Goal: Task Accomplishment & Management: Manage account settings

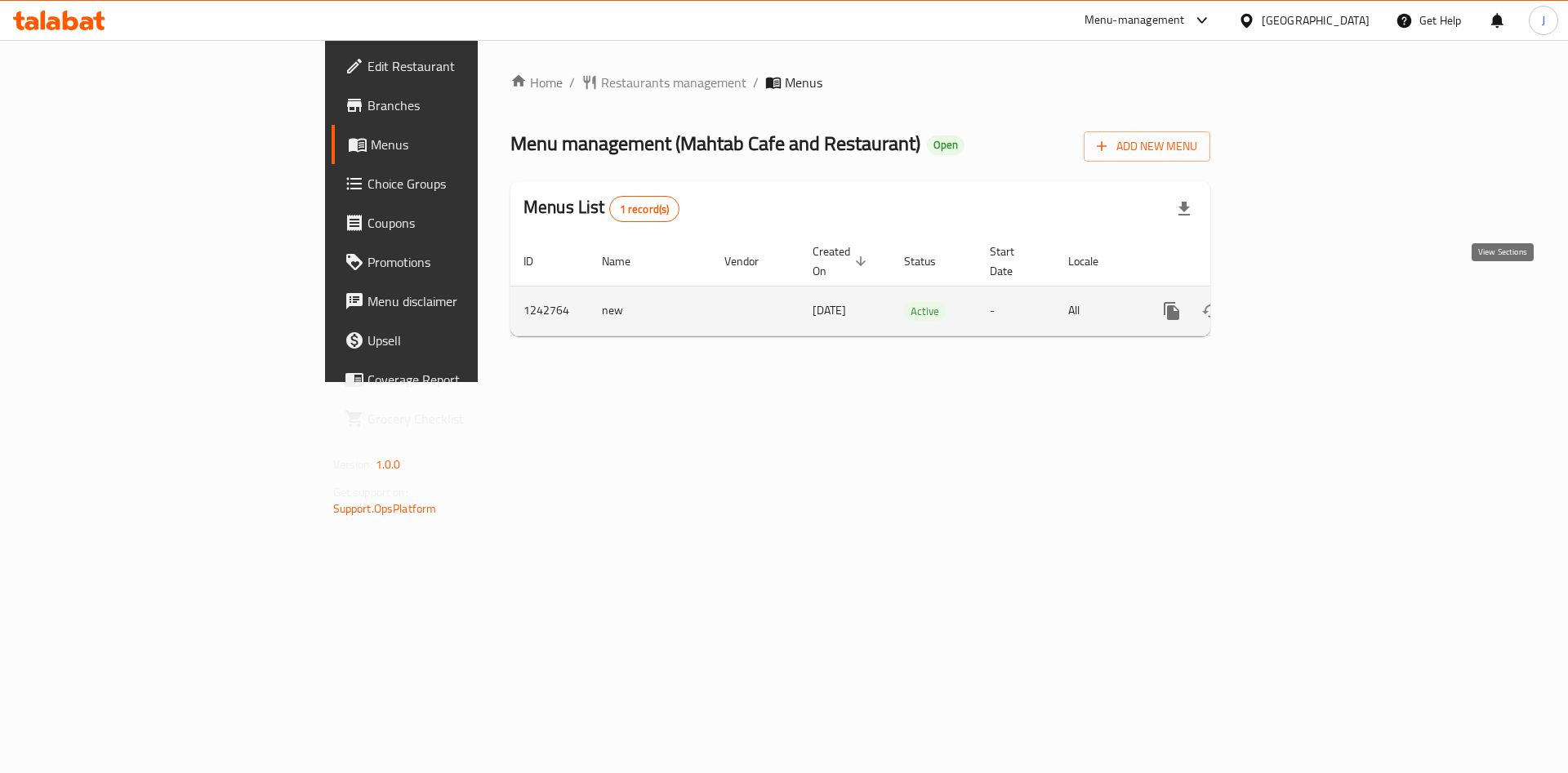
click at [1299, 302] on icon "enhanced table" at bounding box center [1288, 311] width 19 height 19
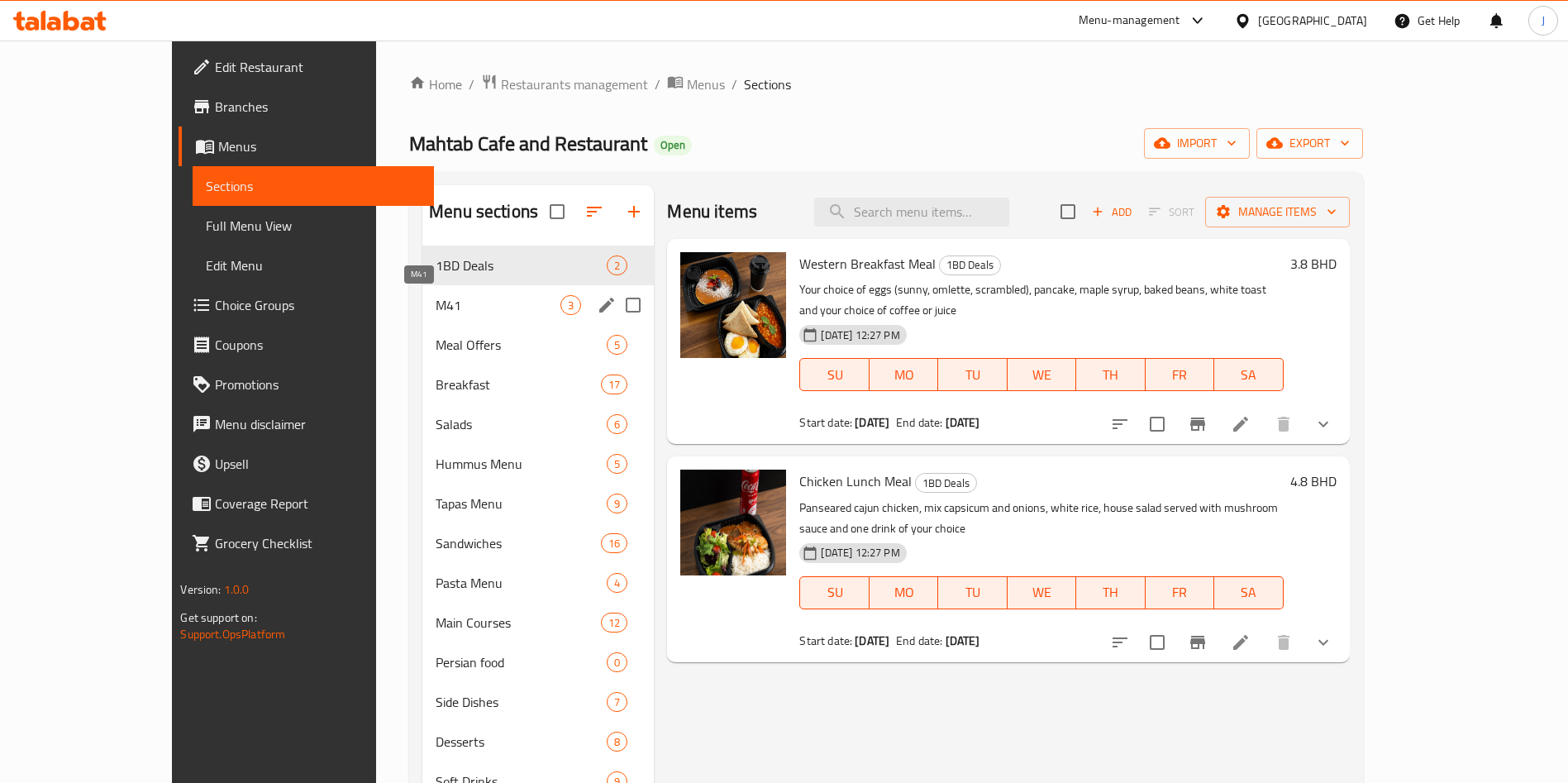
click at [435, 306] on span "M41" at bounding box center [498, 305] width 125 height 20
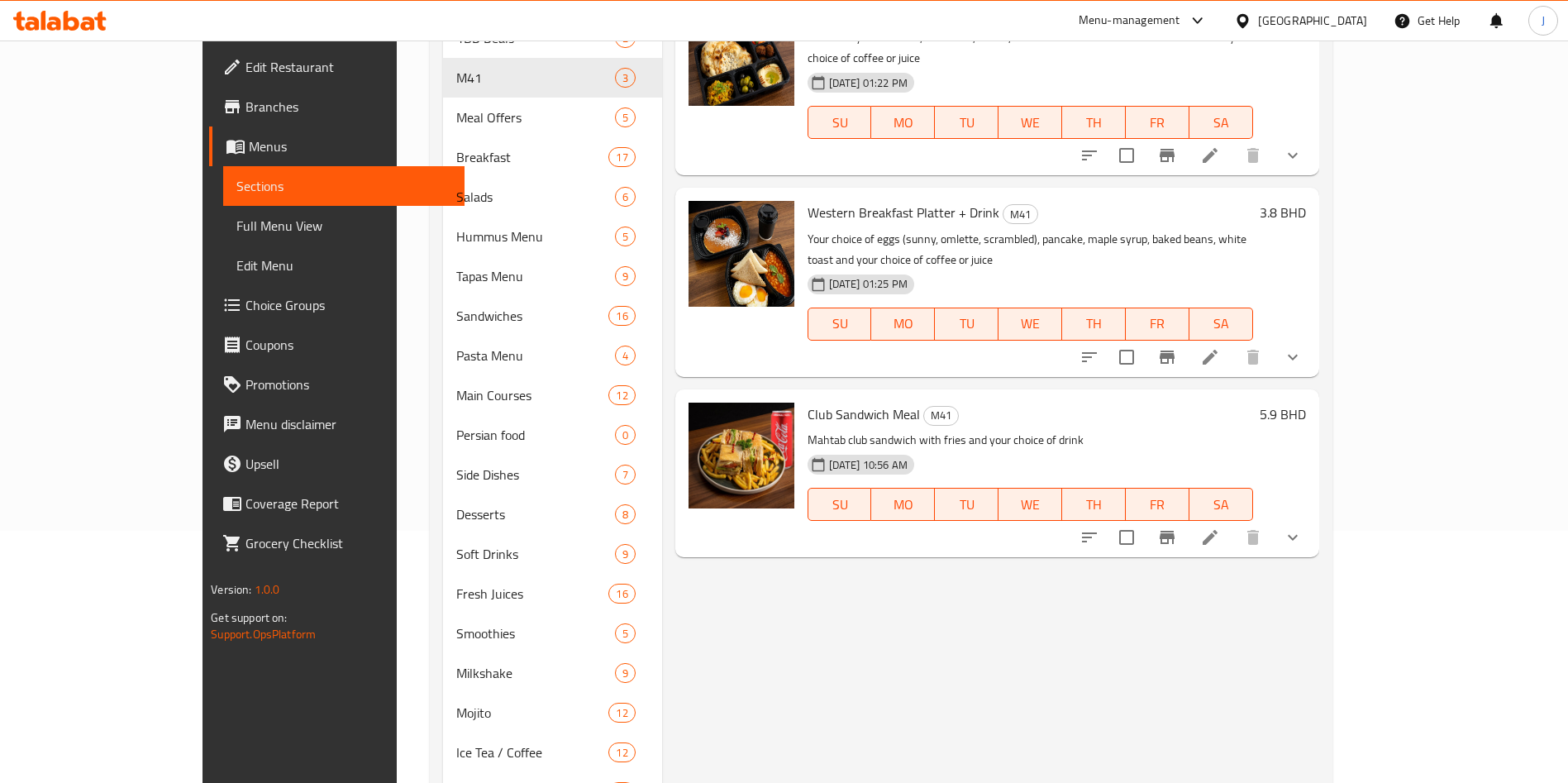
scroll to position [253, 0]
click at [1303, 527] on icon "show more" at bounding box center [1293, 537] width 20 height 20
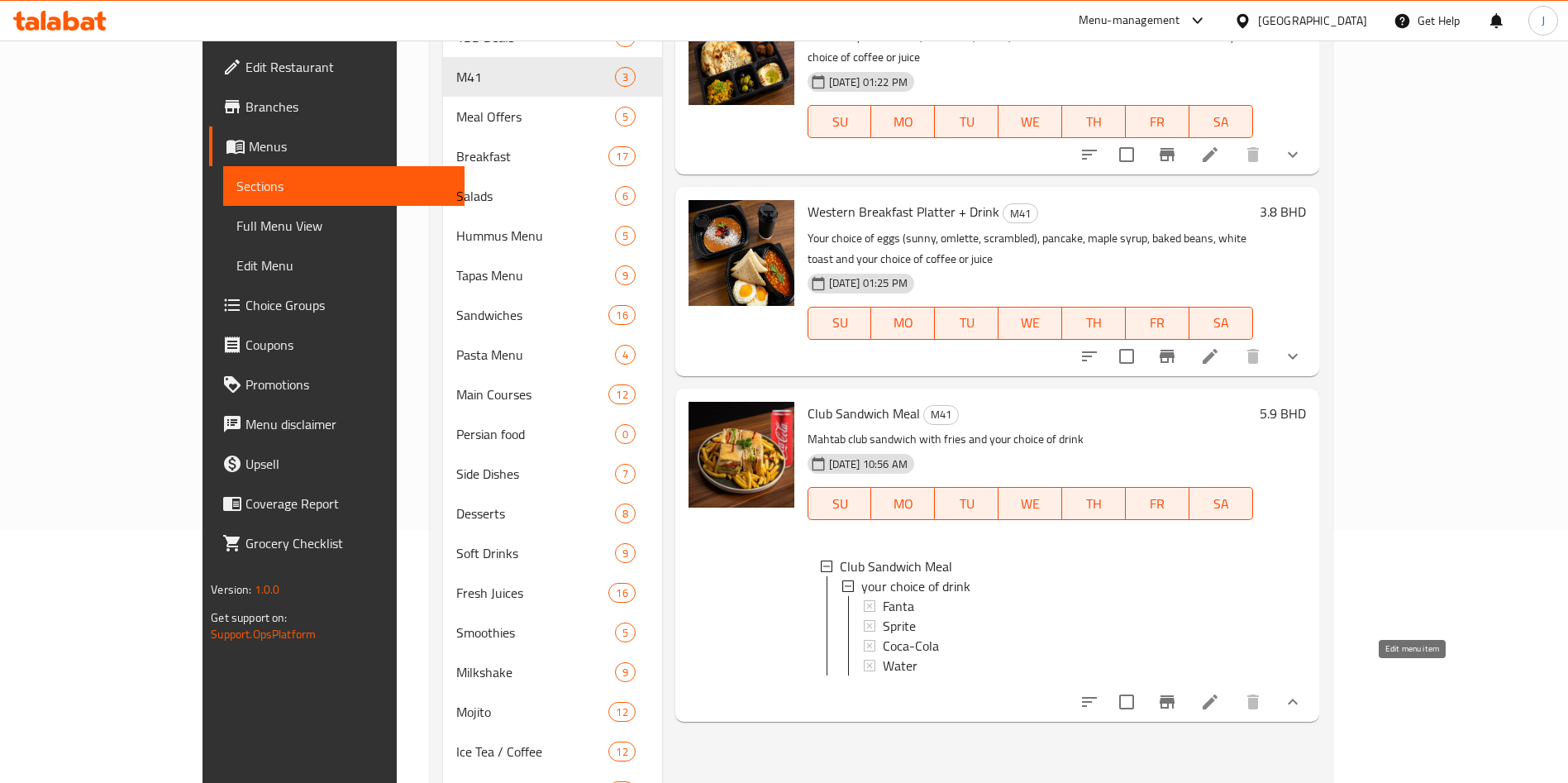
click at [1221, 692] on icon at bounding box center [1210, 702] width 20 height 20
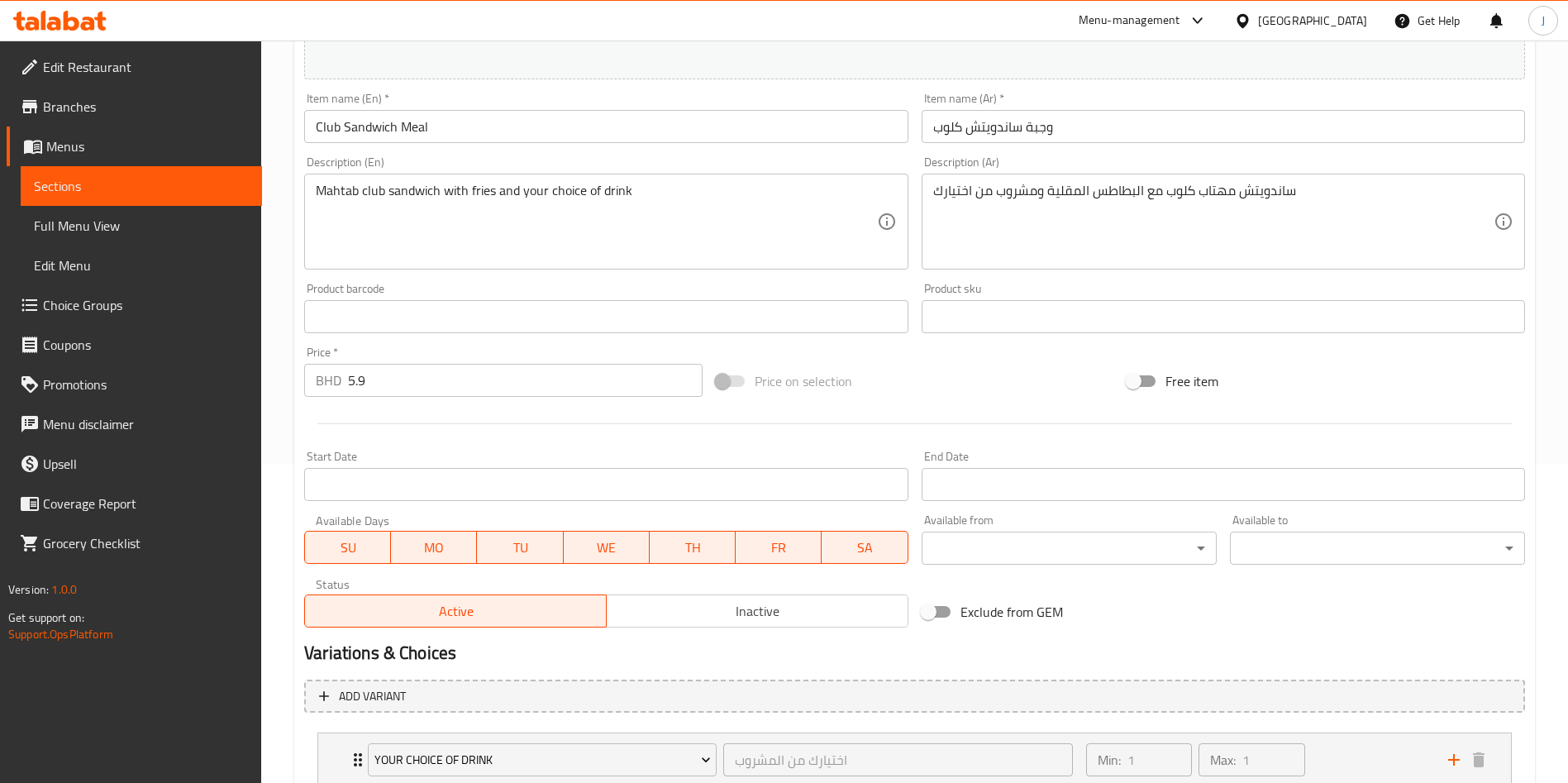
scroll to position [436, 0]
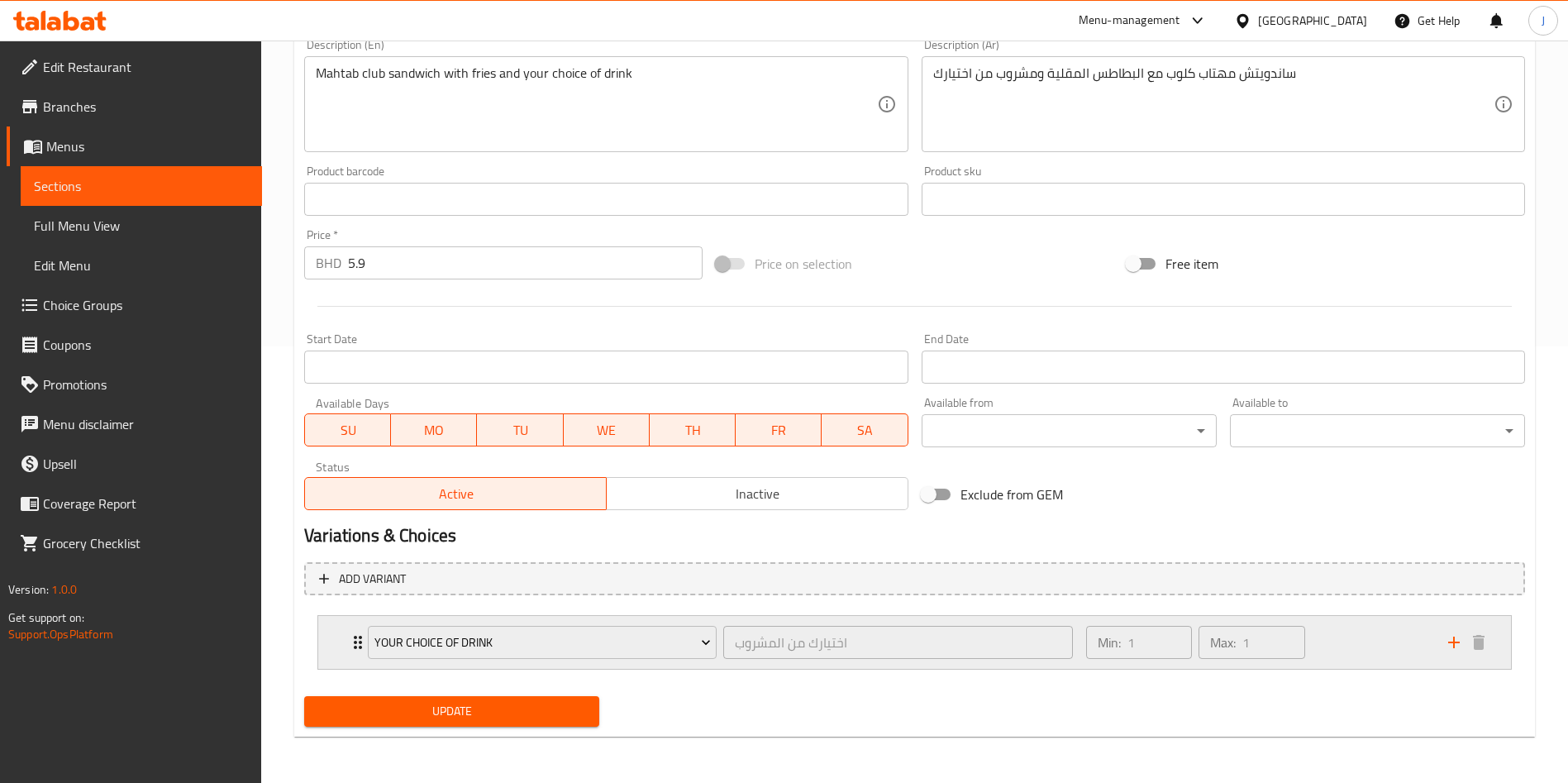
click at [337, 645] on div "your choice of drink اختيارك من المشروب ​ Min: 1 ​ Max: 1 ​" at bounding box center [914, 643] width 1193 height 53
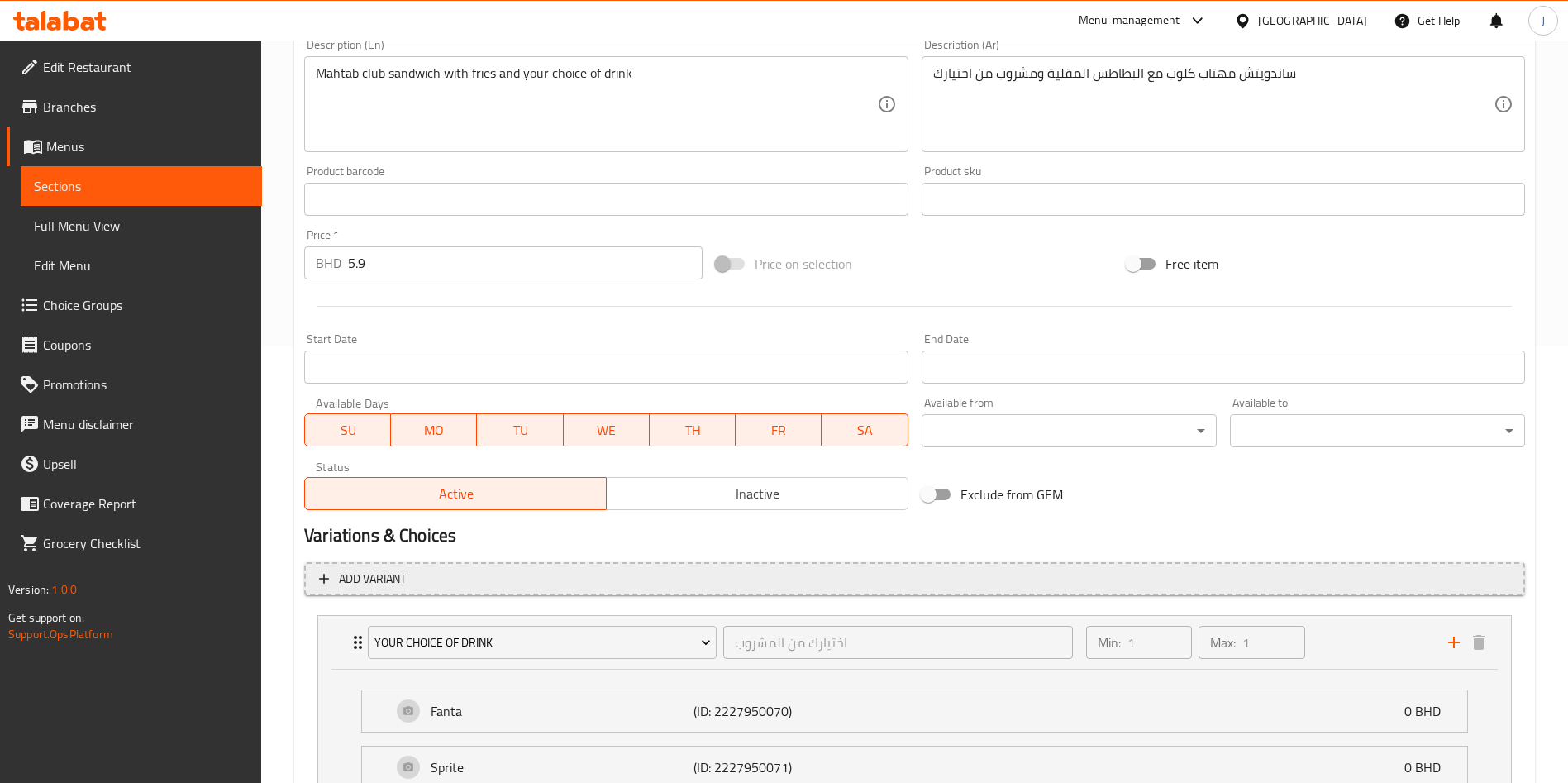
scroll to position [696, 0]
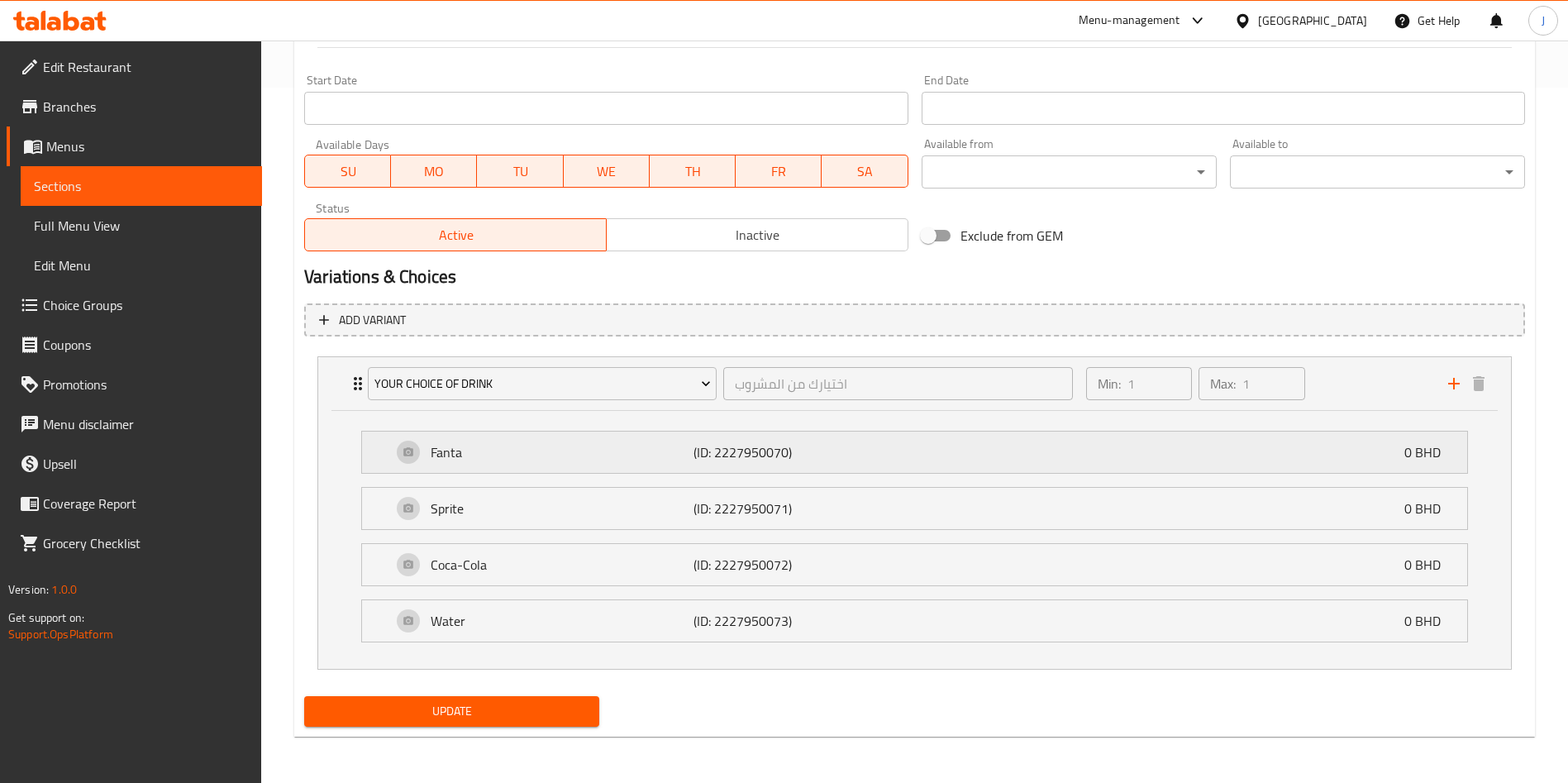
click at [989, 445] on div "Fanta (ID: 2227950070) 0 BHD" at bounding box center [920, 453] width 1056 height 41
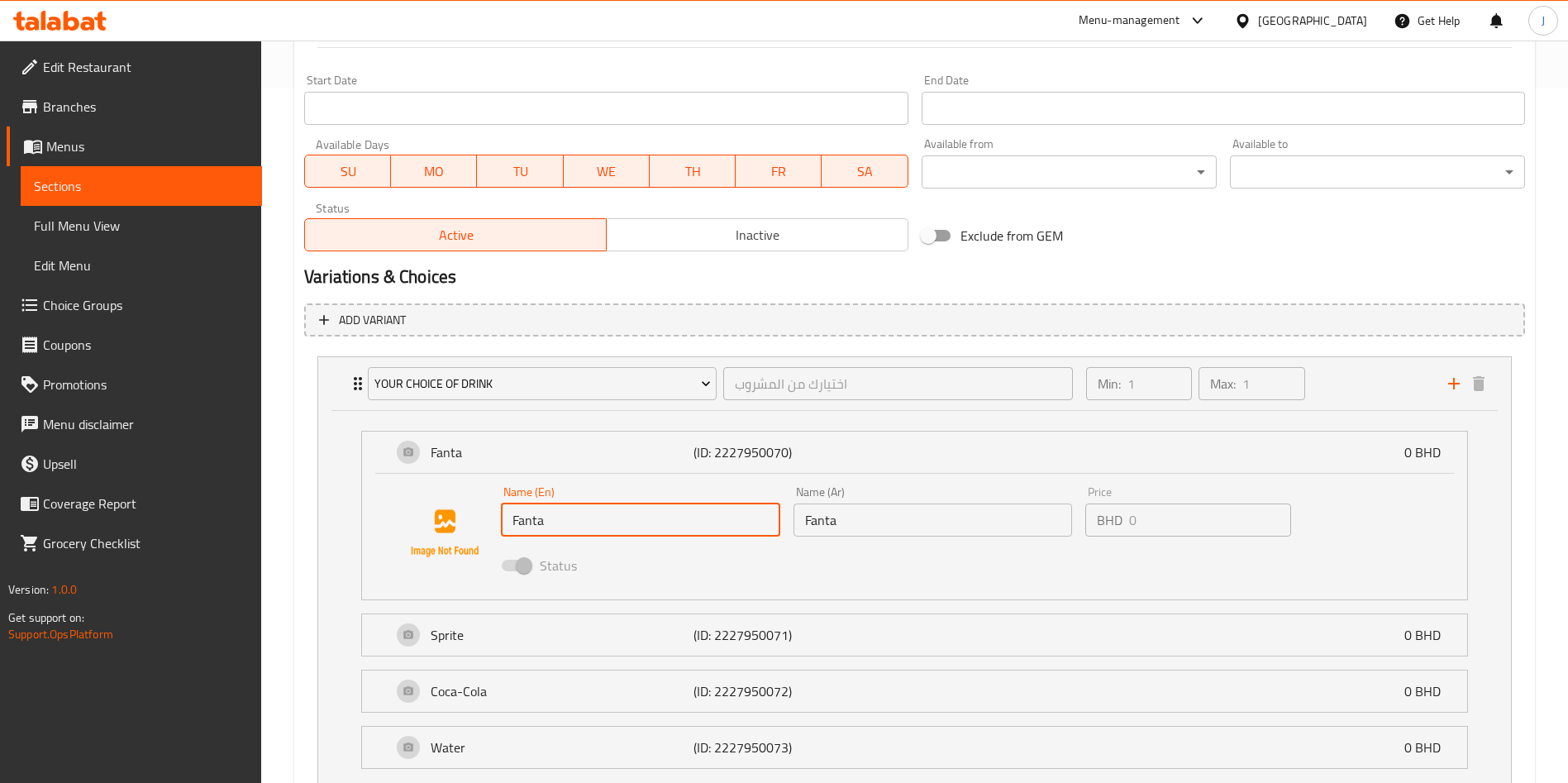
click at [630, 530] on input "Fanta" at bounding box center [641, 520] width 280 height 33
click at [595, 519] on input "Fanta" at bounding box center [641, 520] width 280 height 33
click at [540, 516] on input "Fanta" at bounding box center [641, 520] width 280 height 33
click at [592, 517] on input "Fanta" at bounding box center [641, 520] width 280 height 33
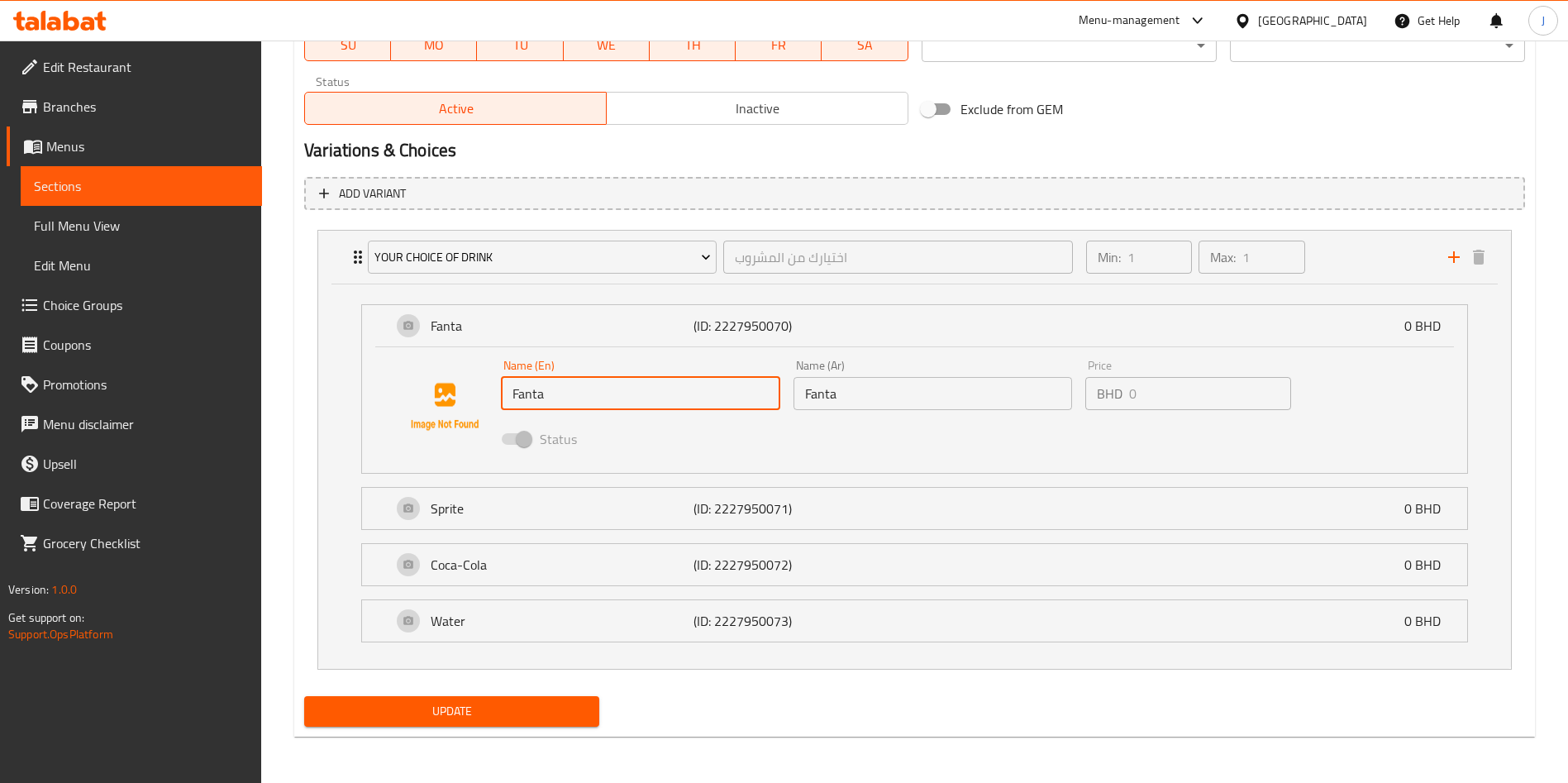
click at [536, 397] on input "Fanta" at bounding box center [641, 394] width 280 height 33
click at [549, 396] on input "Fanta" at bounding box center [641, 394] width 280 height 33
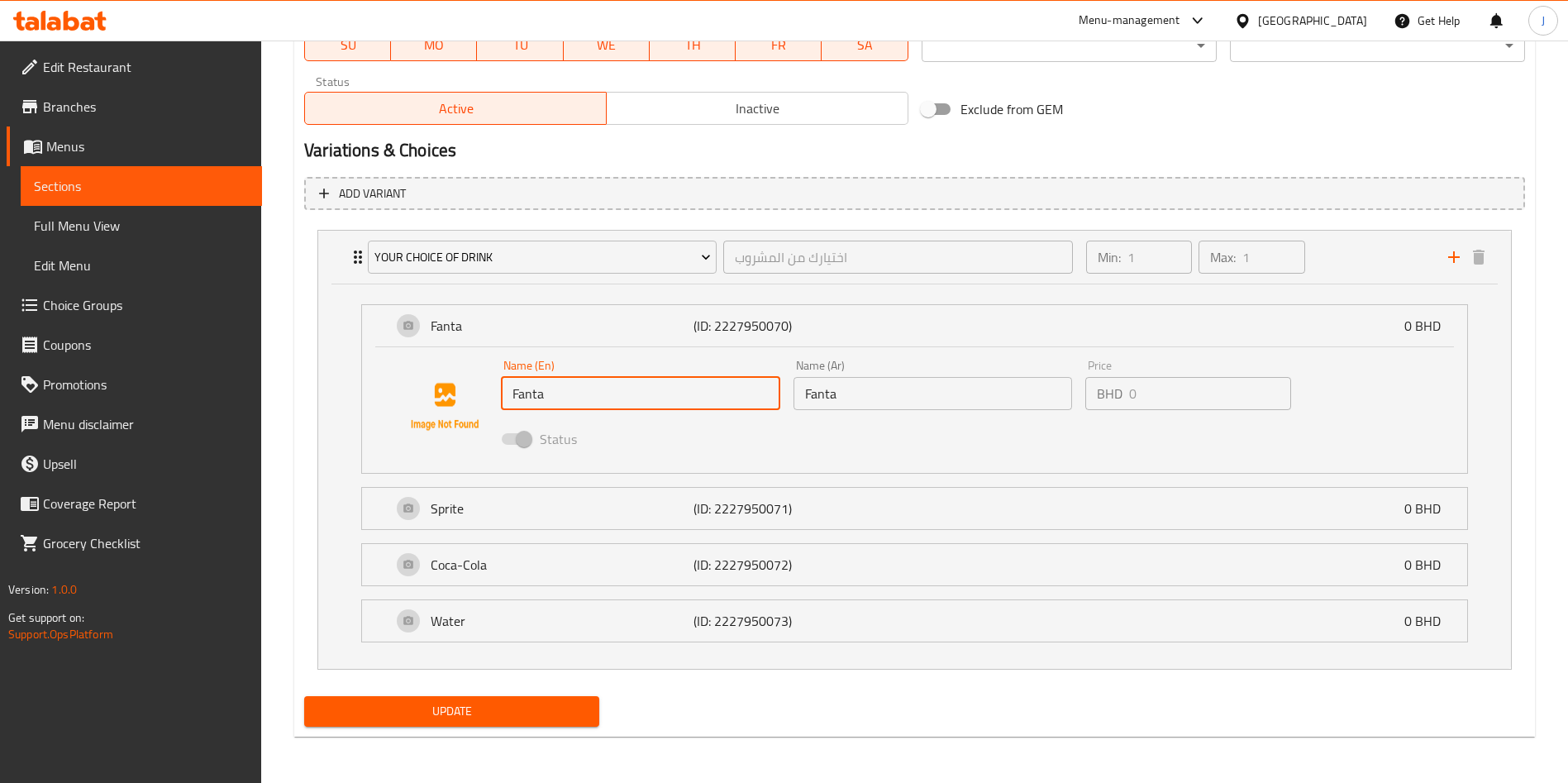
click at [549, 396] on input "Fanta" at bounding box center [641, 394] width 280 height 33
click at [567, 397] on input "Fanta" at bounding box center [641, 394] width 280 height 33
click at [89, 301] on span "Choice Groups" at bounding box center [145, 305] width 206 height 20
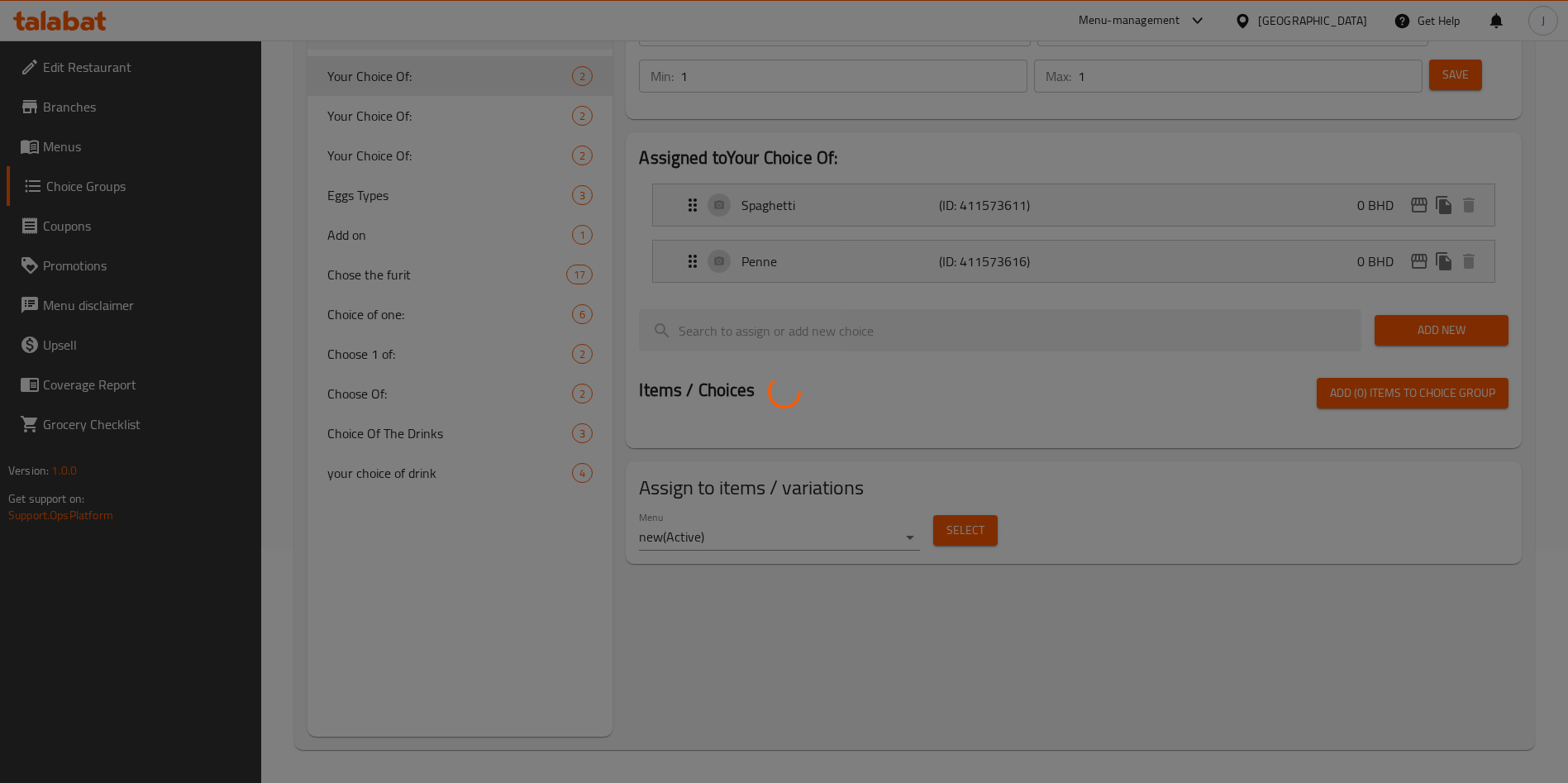
scroll to position [234, 0]
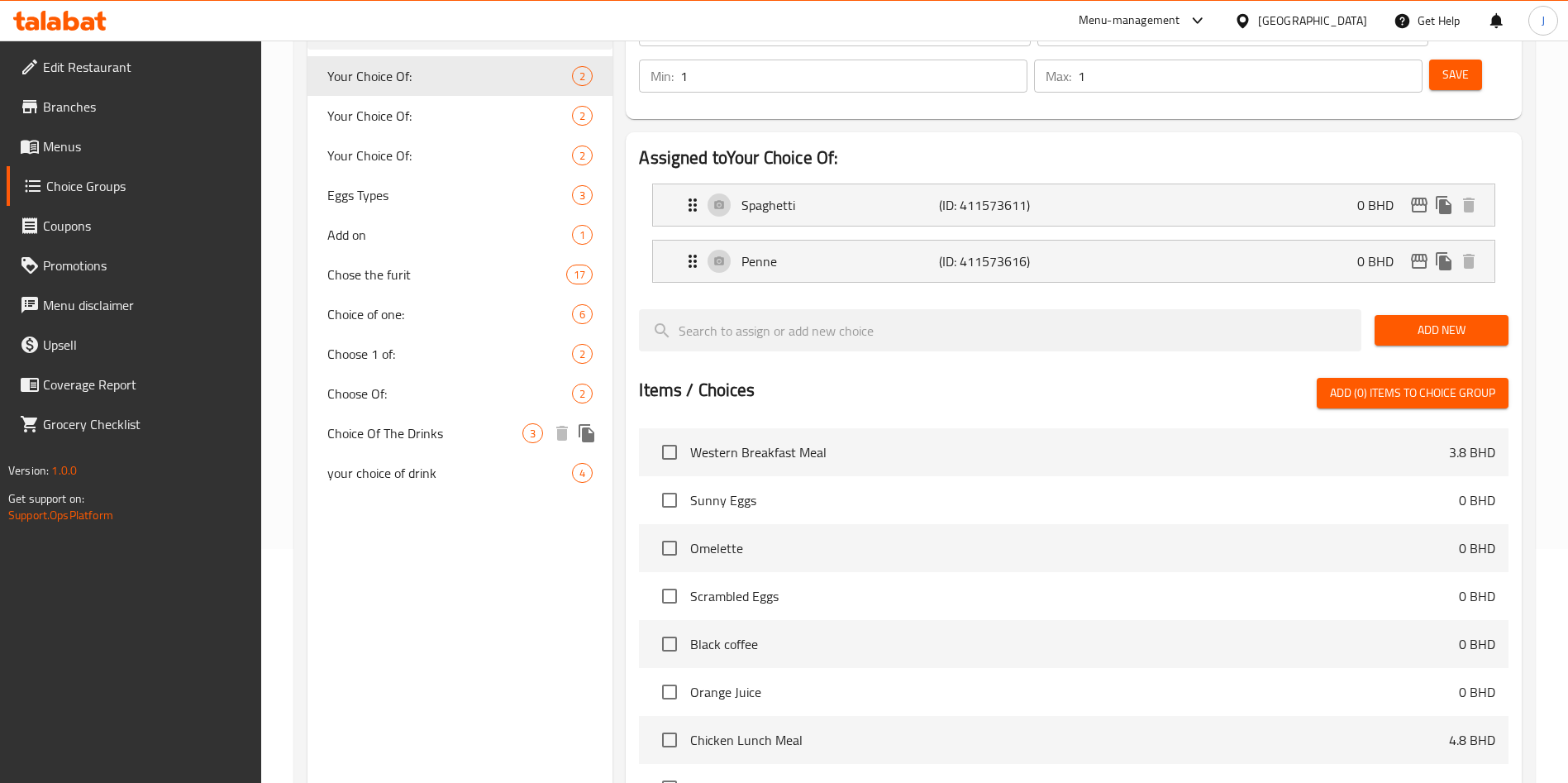
click at [457, 426] on span "Choice Of The Drinks" at bounding box center [425, 433] width 195 height 20
type input "Choice Of The Drinks"
type input "اختيار مشروبات"
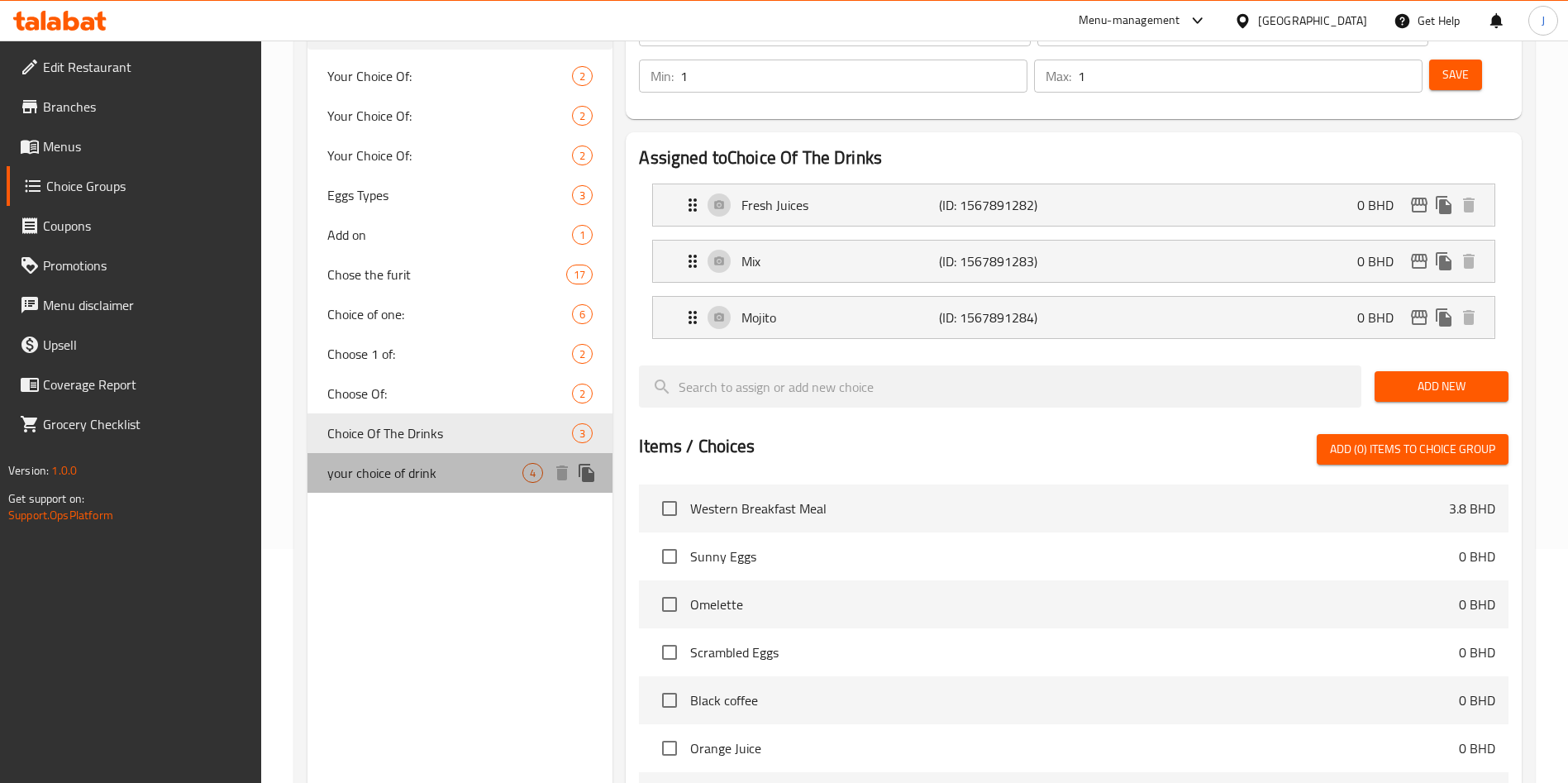
click at [449, 465] on span "your choice of drink" at bounding box center [425, 472] width 195 height 20
type input "your choice of drink"
type input "اختيارك من المشروب"
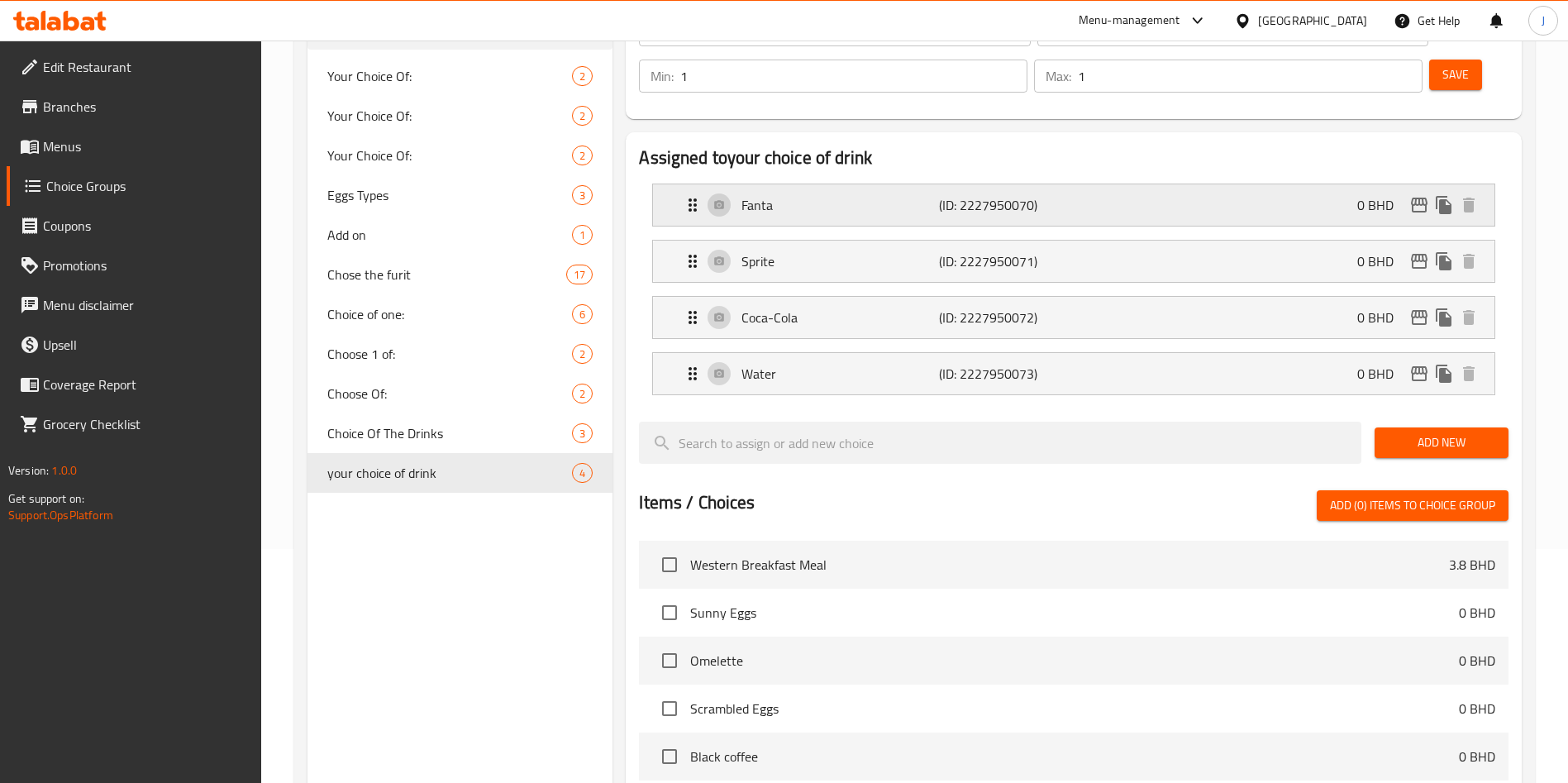
click at [838, 195] on p "Fanta" at bounding box center [840, 205] width 197 height 20
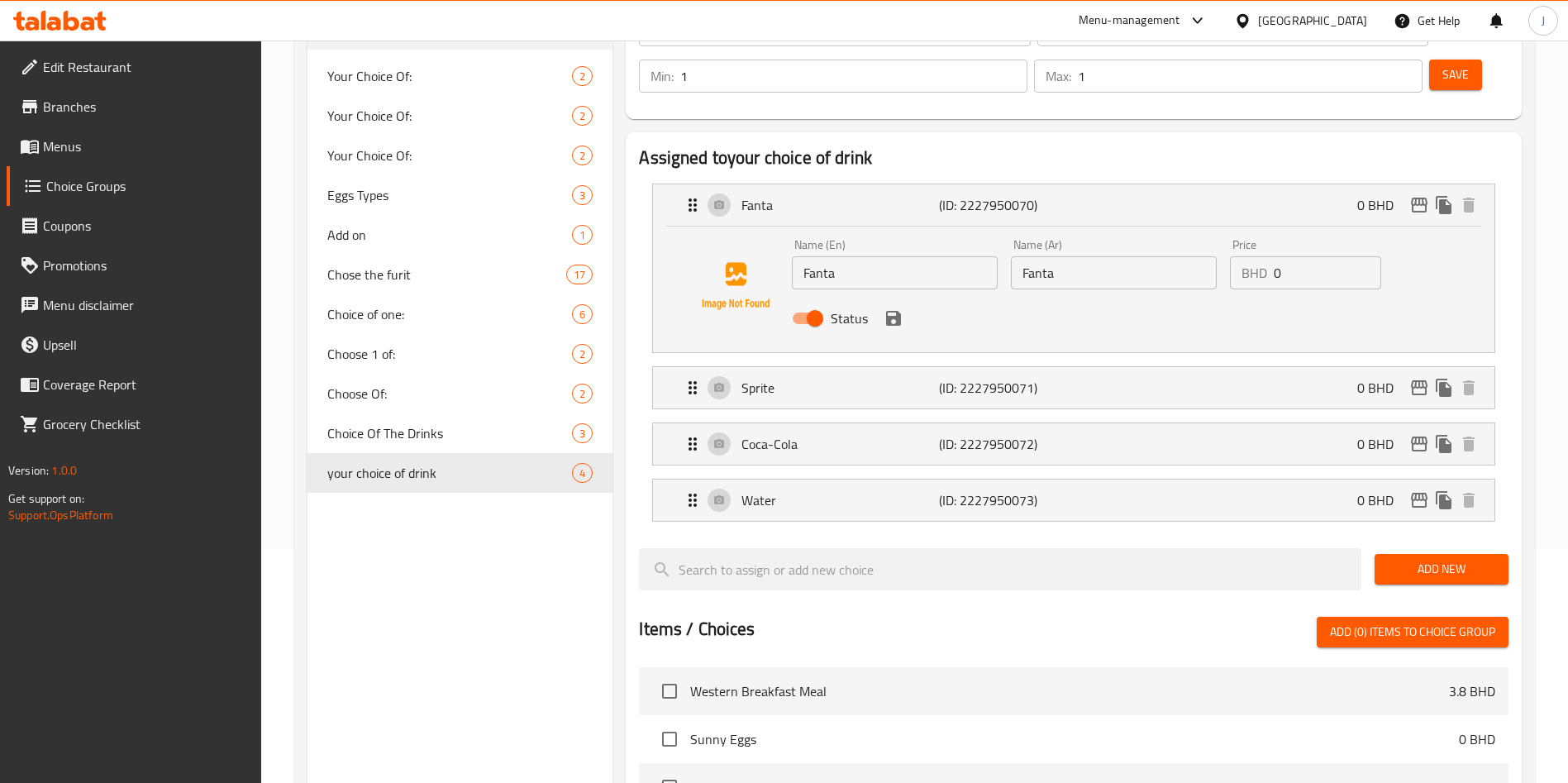
click at [932, 257] on input "Fanta" at bounding box center [895, 273] width 206 height 33
type input "Fanta Orange"
click at [1124, 257] on input "Fanta" at bounding box center [1114, 273] width 206 height 33
paste input "Orange"
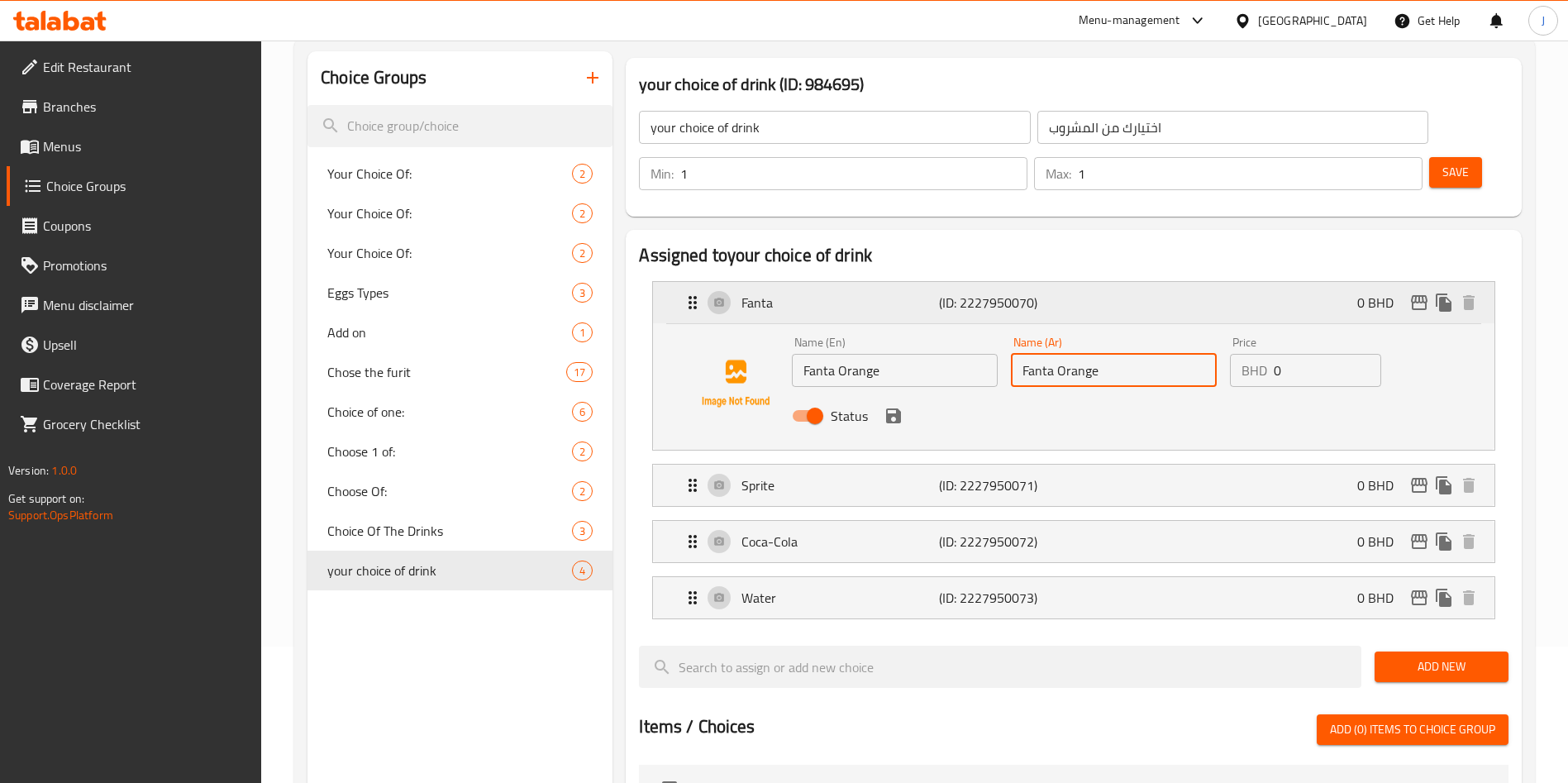
scroll to position [144, 0]
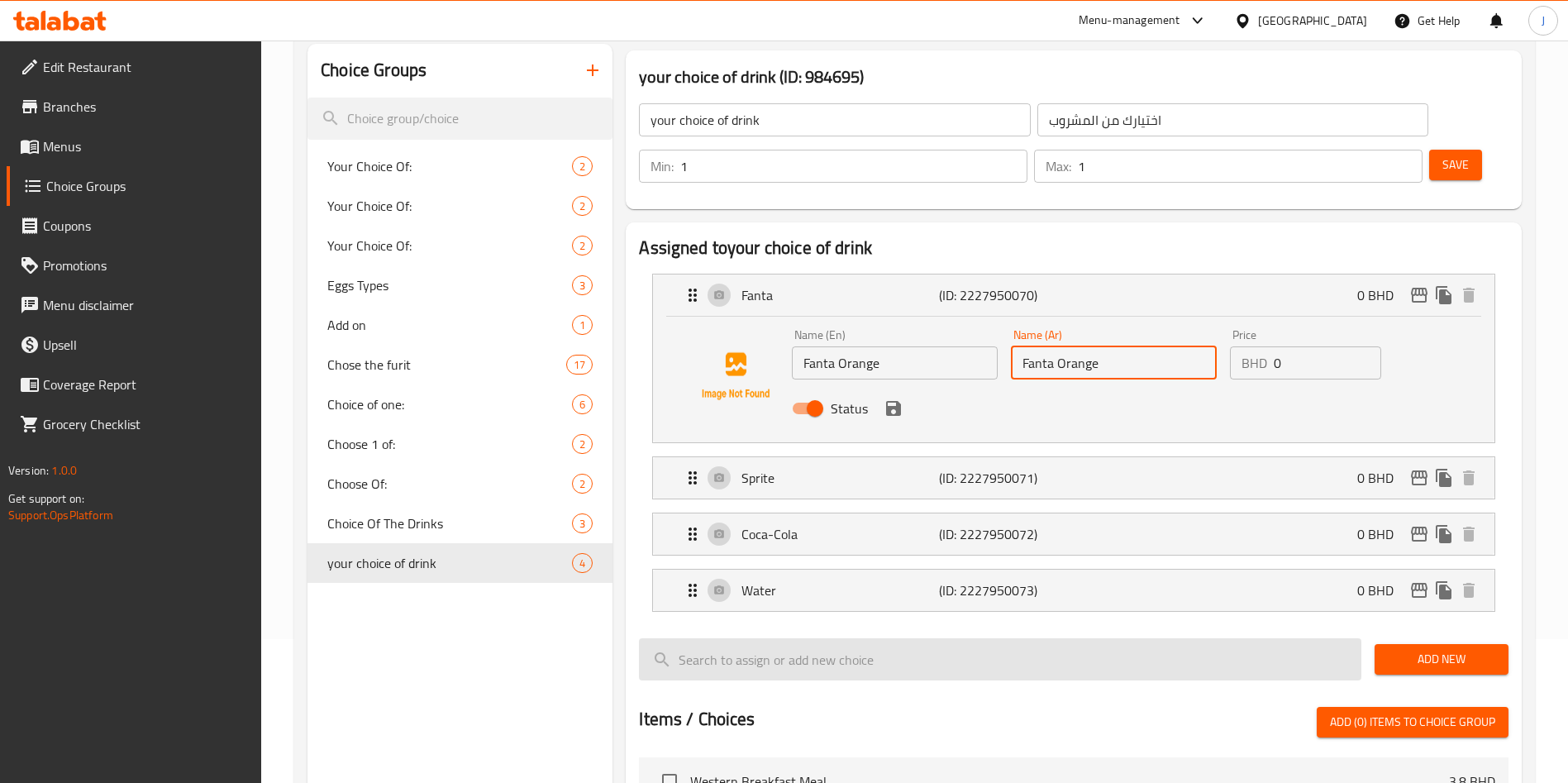
type input "Fanta Orange"
click at [1209, 638] on input "search" at bounding box center [1000, 659] width 723 height 42
click at [1183, 638] on input "Fanta C" at bounding box center [1000, 659] width 723 height 42
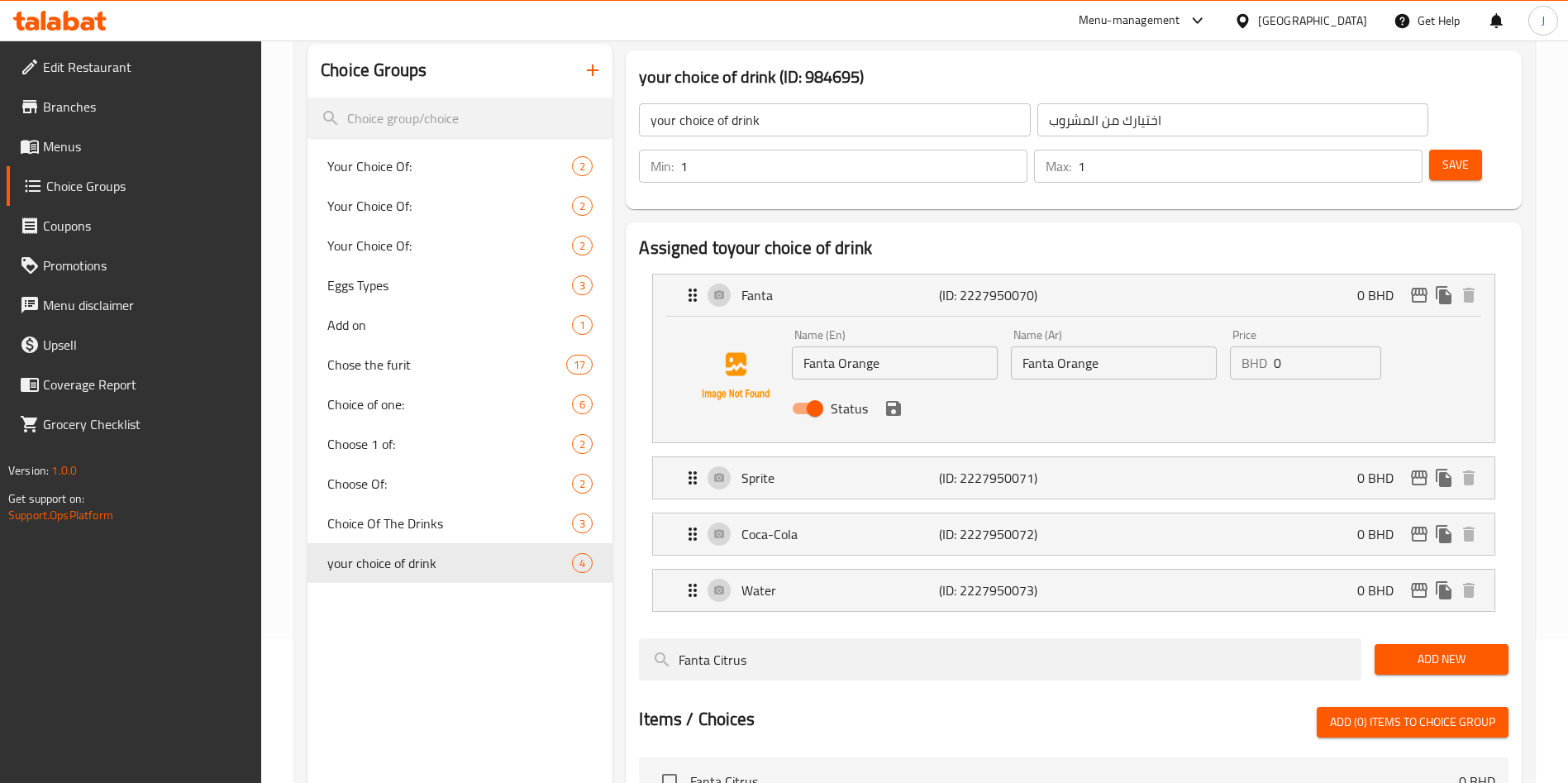
type input "Fanta Citrus"
click at [1402, 650] on span "Add New" at bounding box center [1442, 660] width 108 height 21
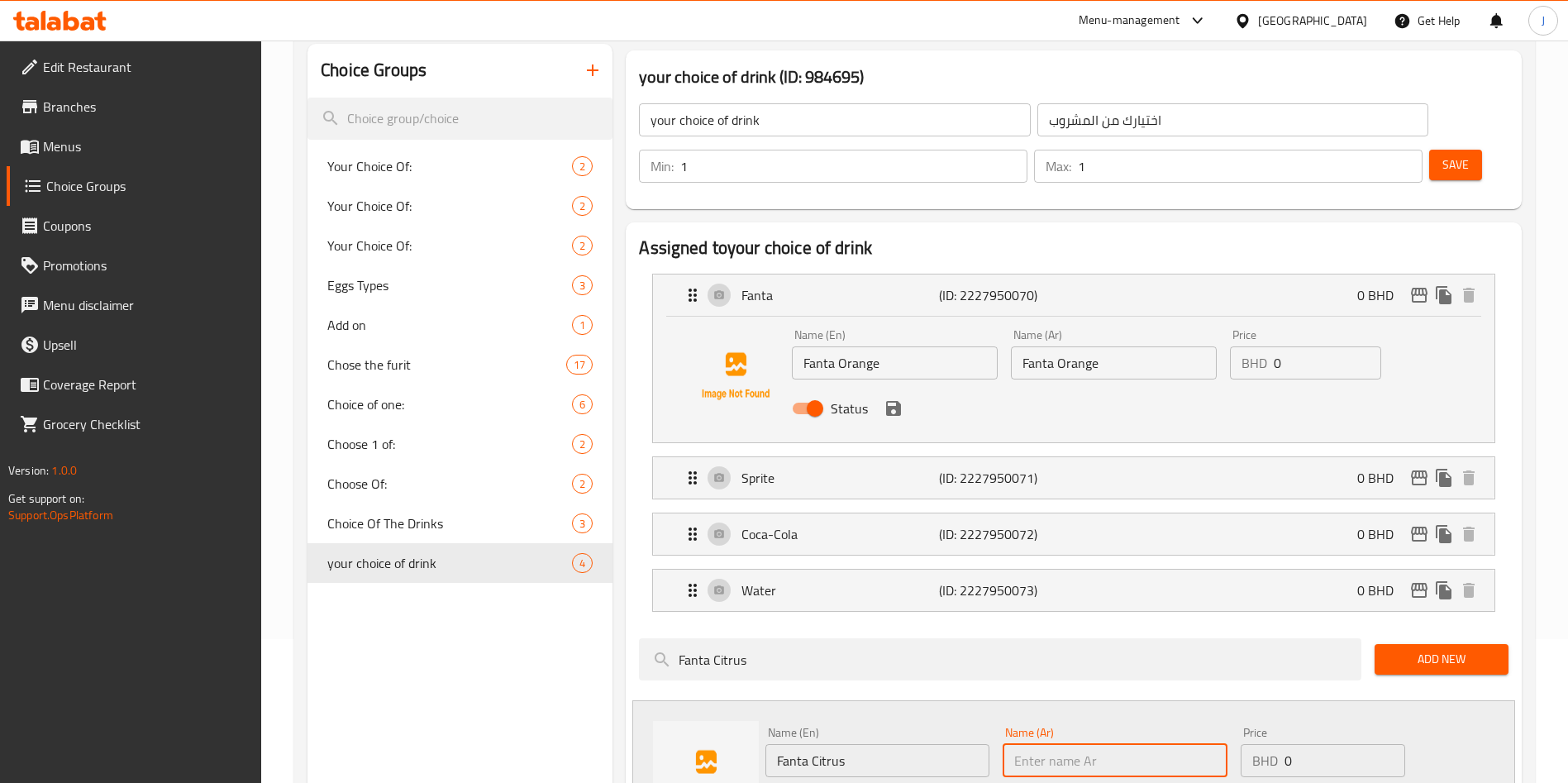
click at [1064, 744] on input "text" at bounding box center [1115, 761] width 224 height 33
paste input "Fanta Citrus"
type input "Fanta Citrus"
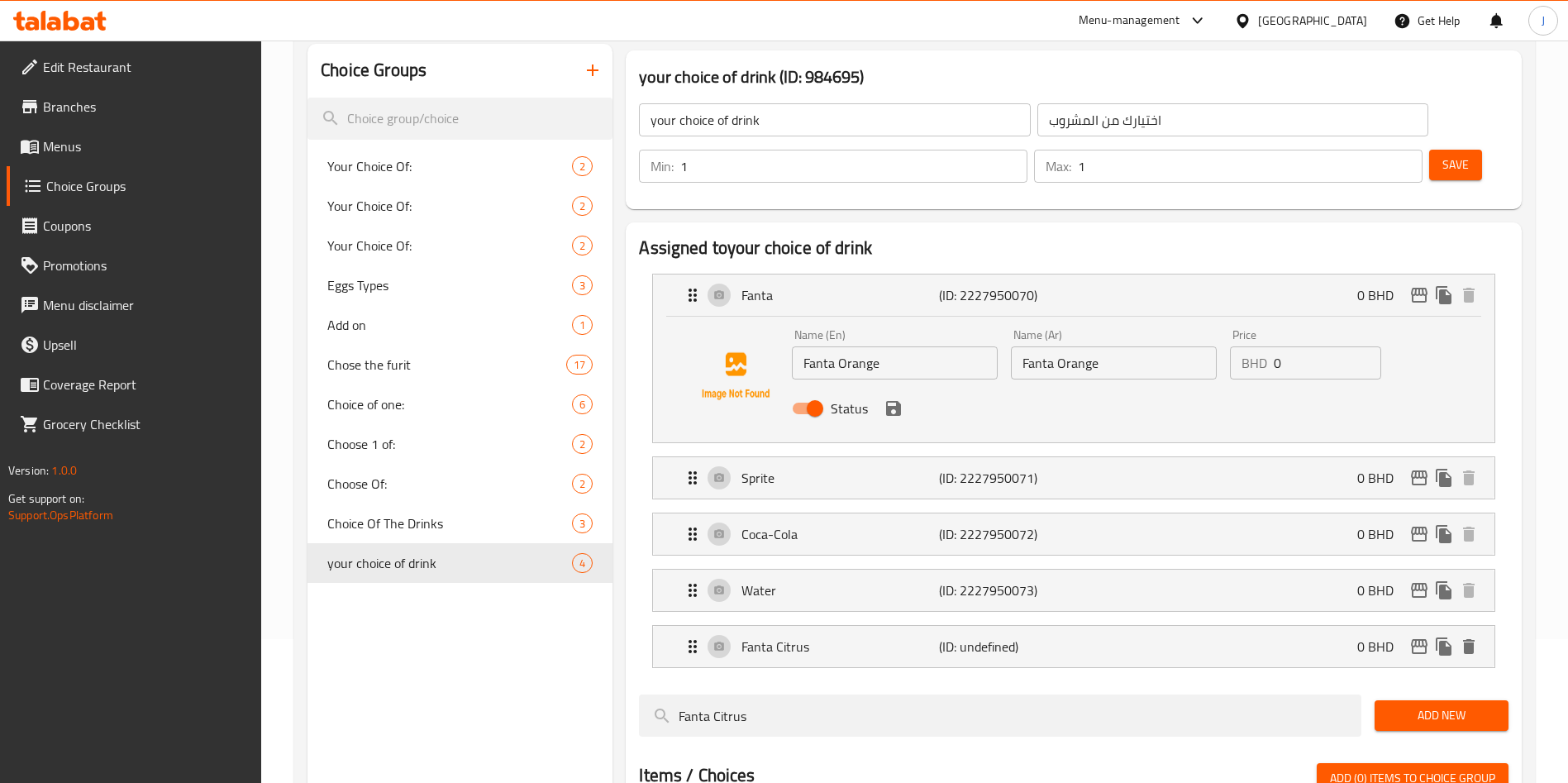
click at [1443, 155] on span "Save" at bounding box center [1456, 165] width 27 height 21
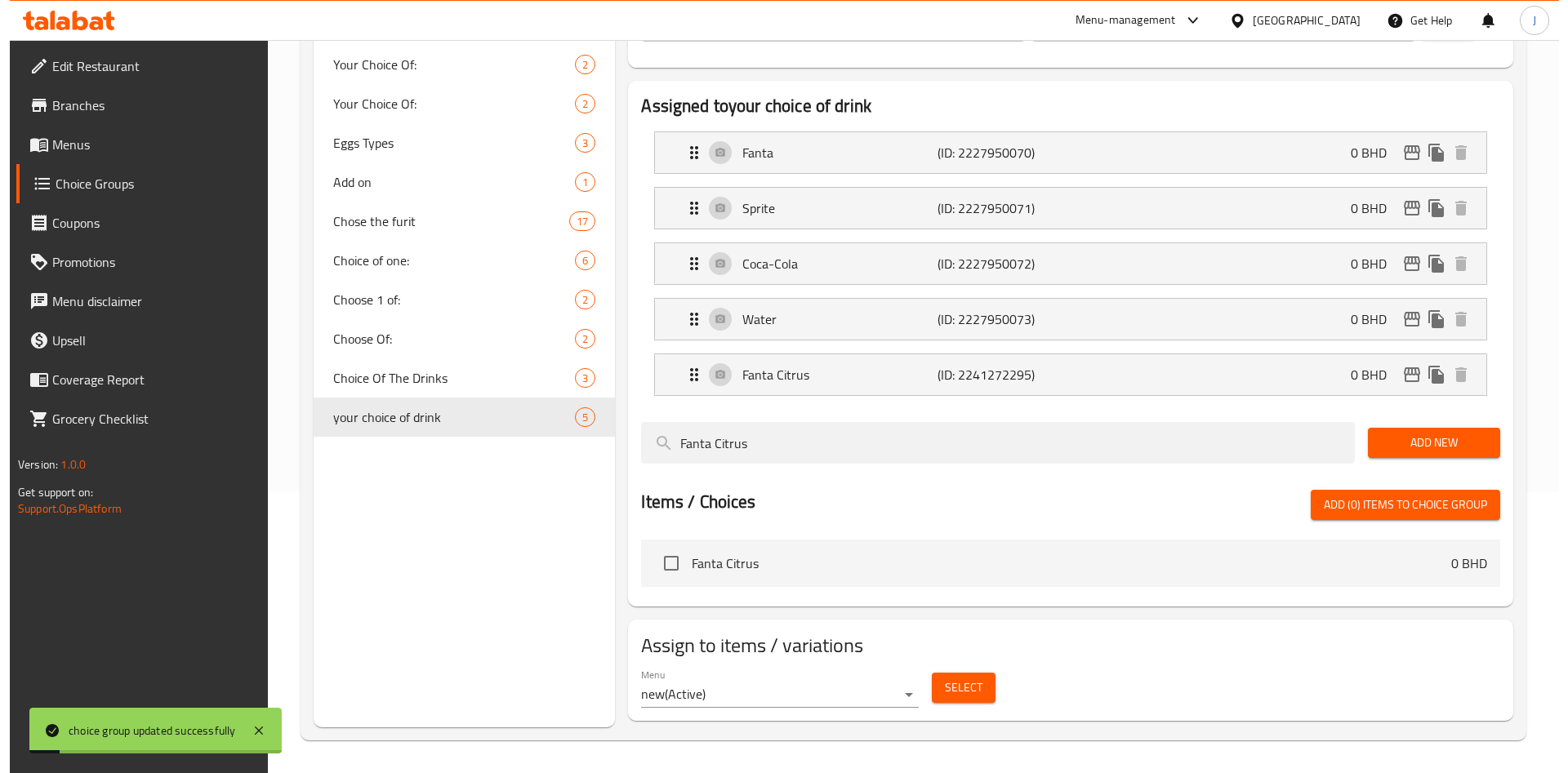
scroll to position [235, 0]
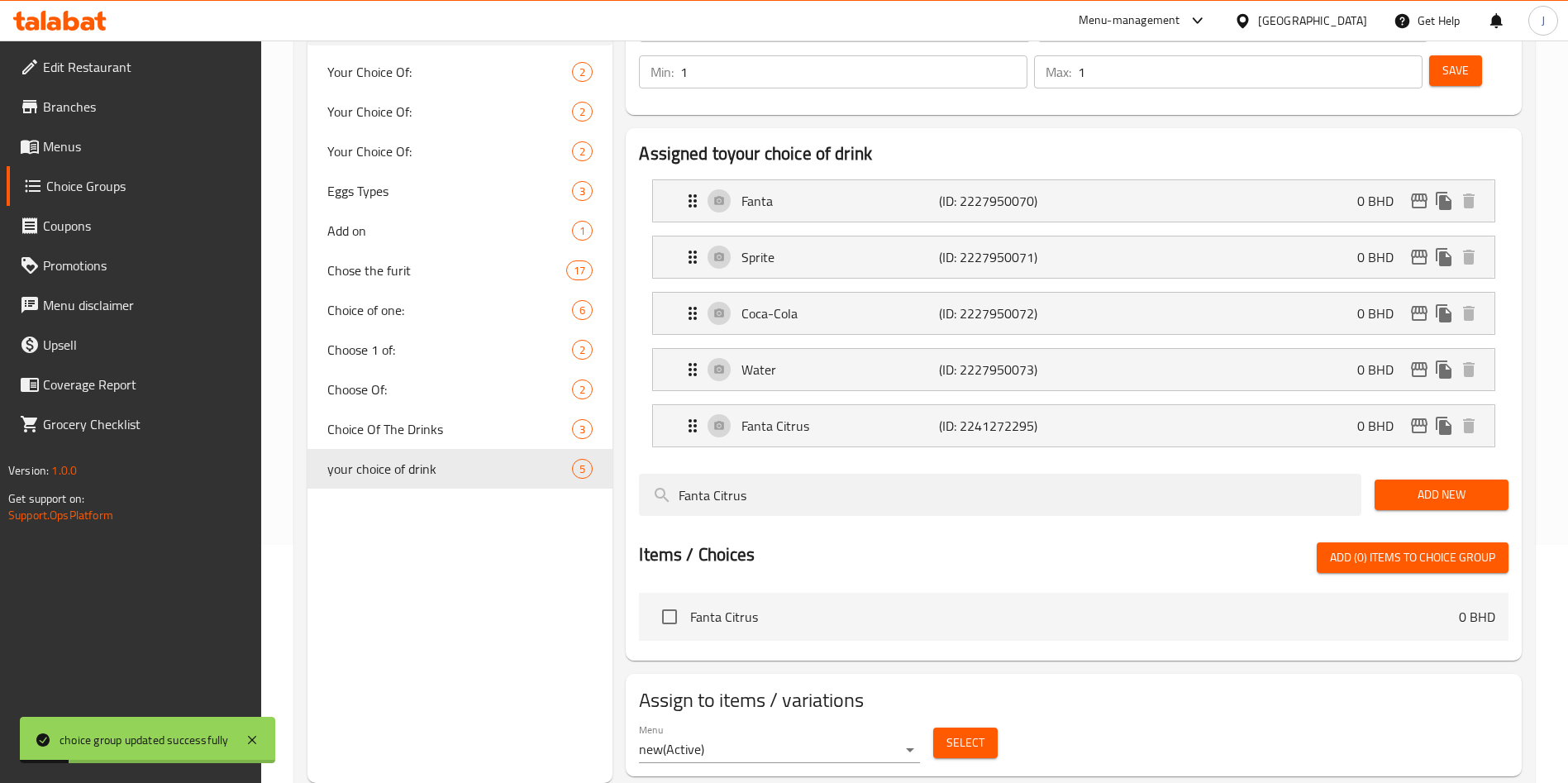
click at [978, 733] on span "Select" at bounding box center [966, 743] width 38 height 21
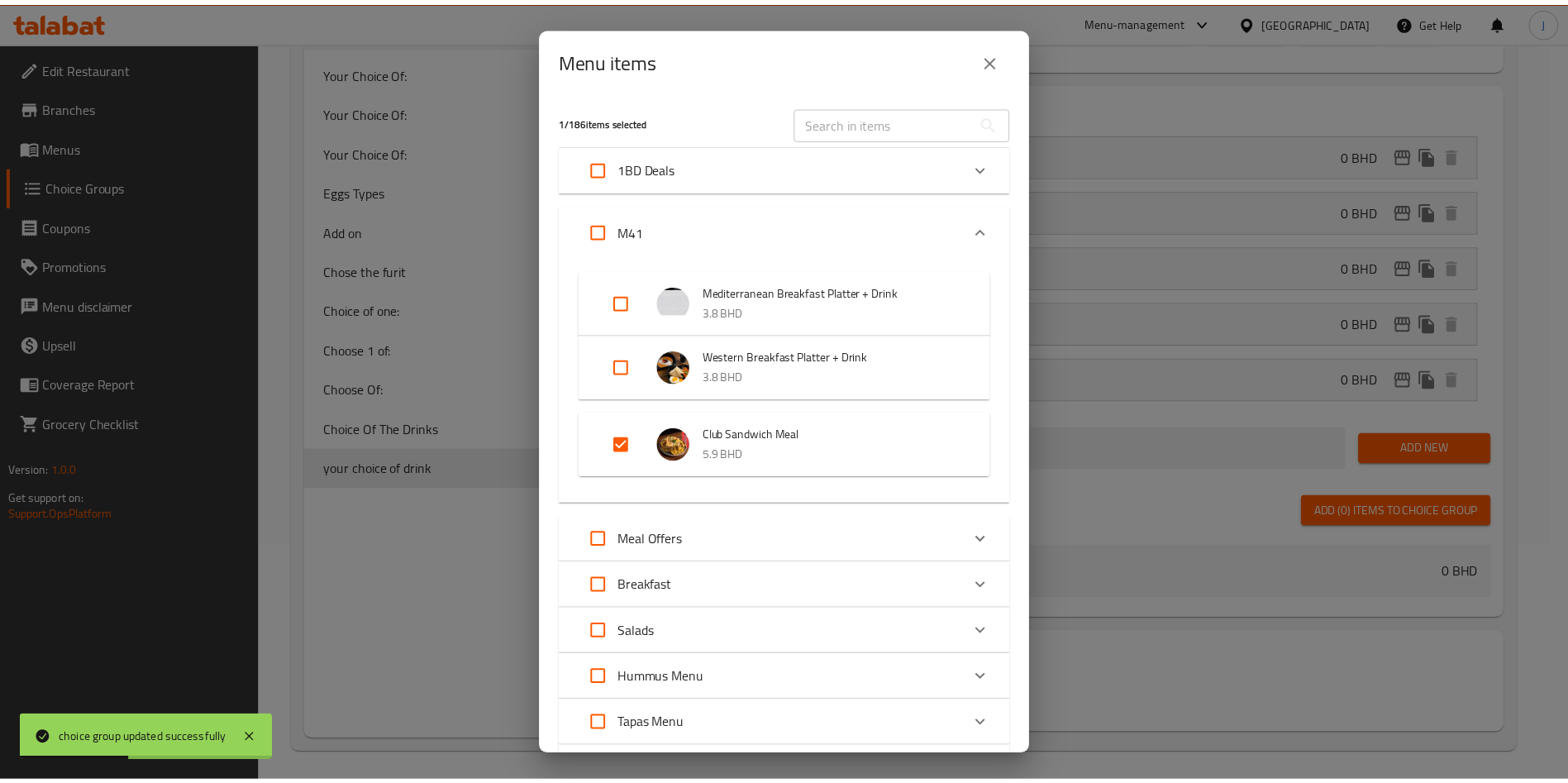
scroll to position [709, 0]
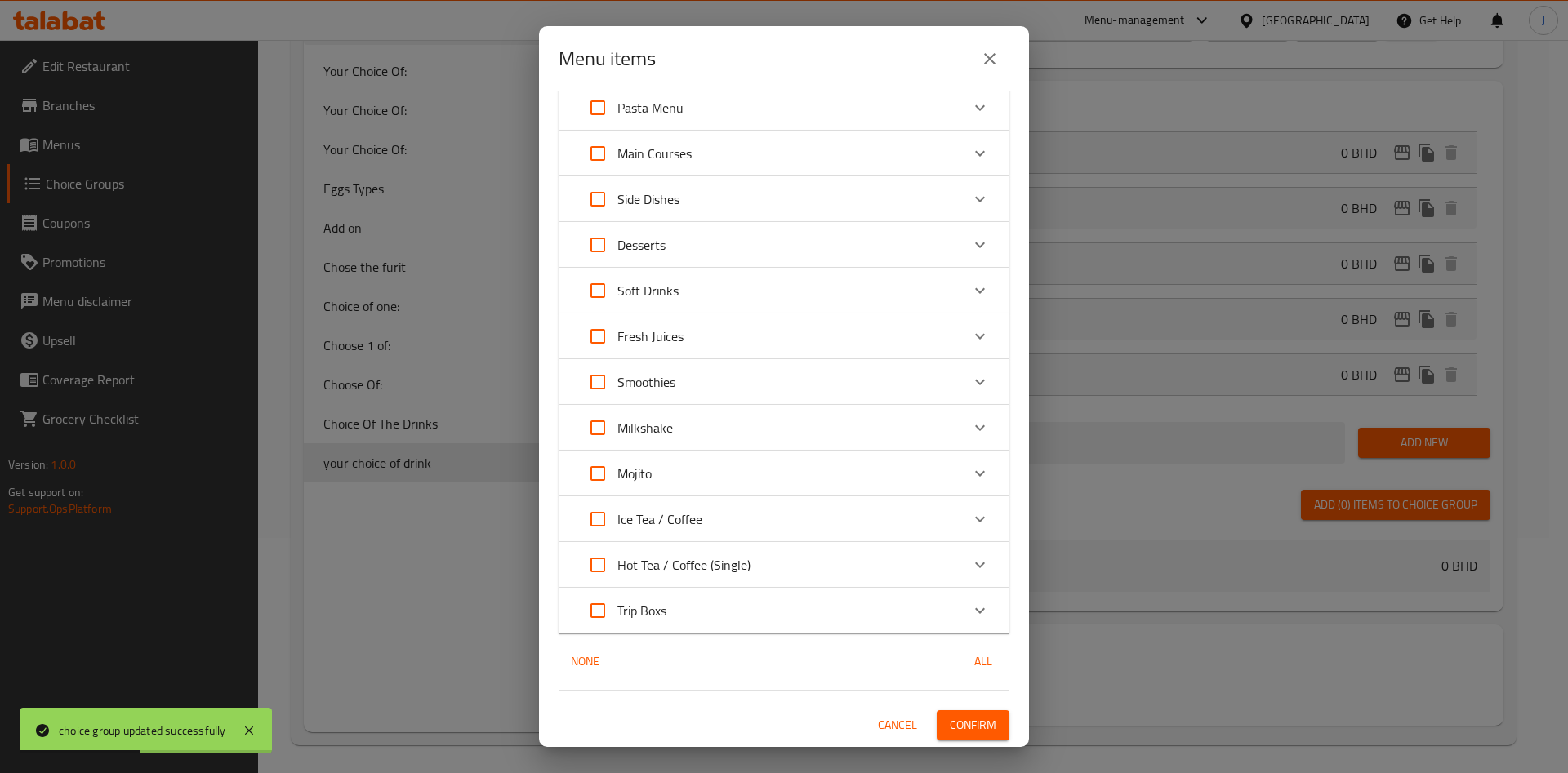
click at [962, 721] on span "Confirm" at bounding box center [972, 726] width 46 height 20
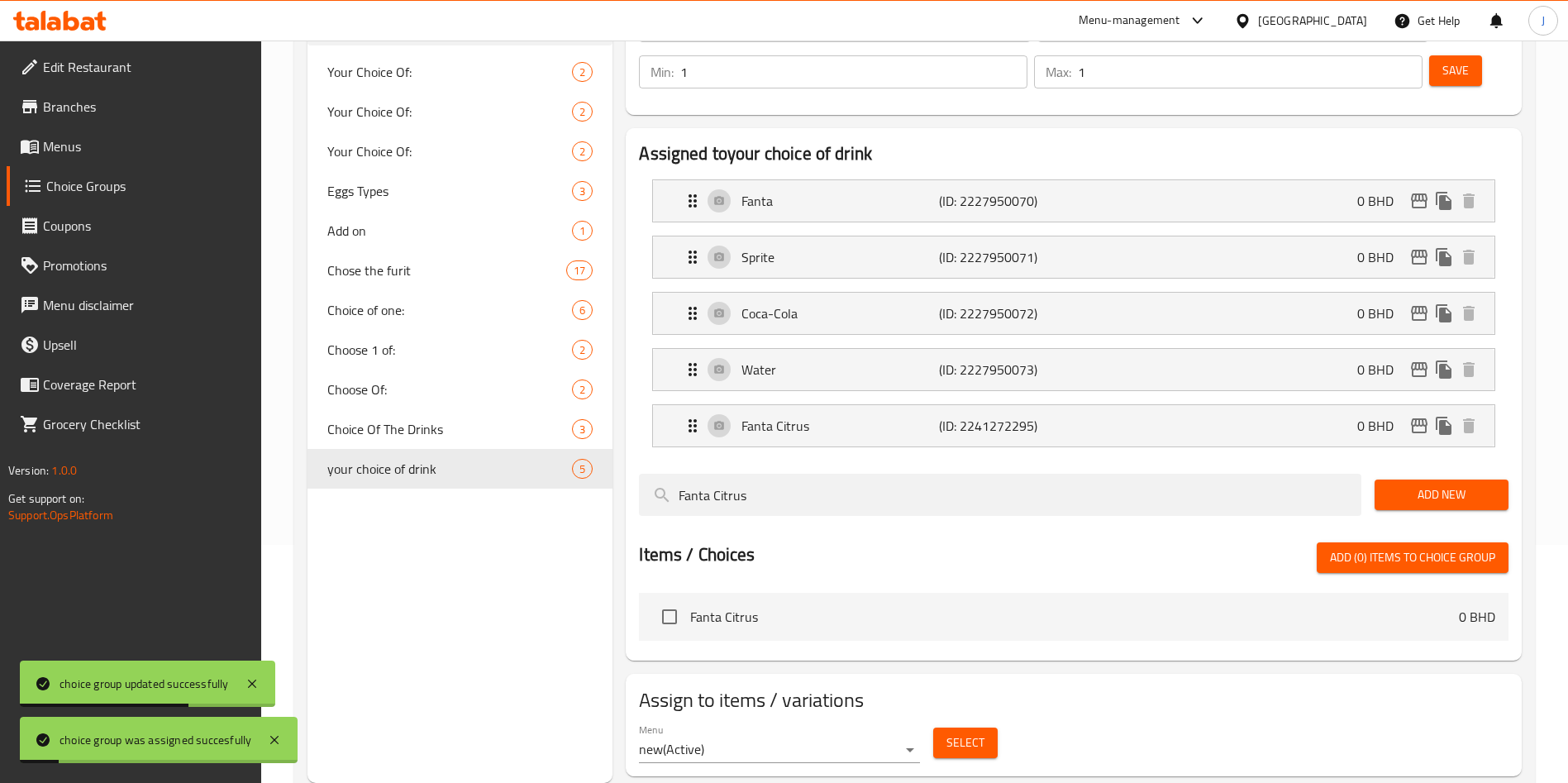
click at [124, 138] on span "Menus" at bounding box center [145, 145] width 206 height 20
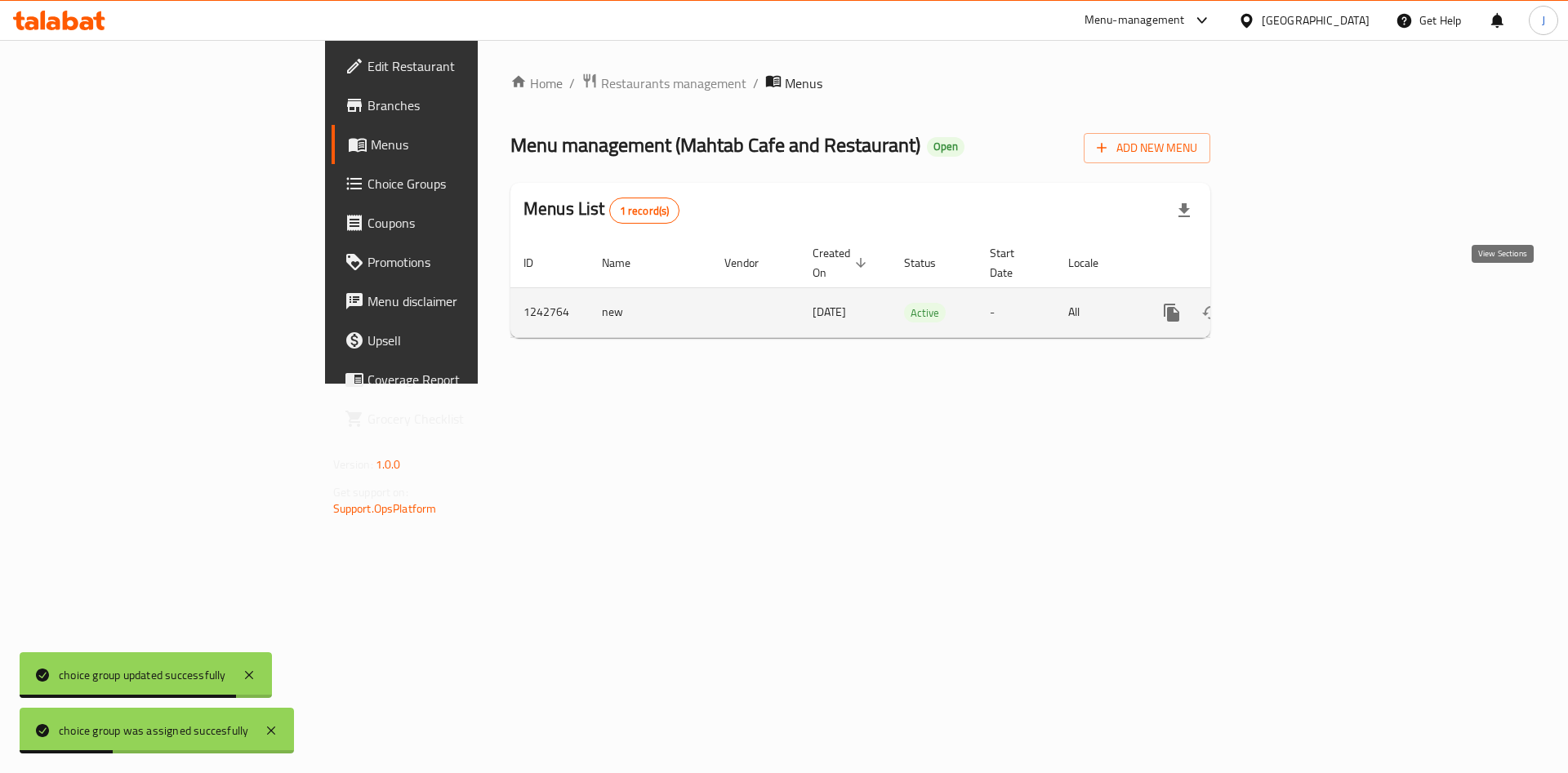
click at [1299, 303] on icon "enhanced table" at bounding box center [1288, 313] width 19 height 19
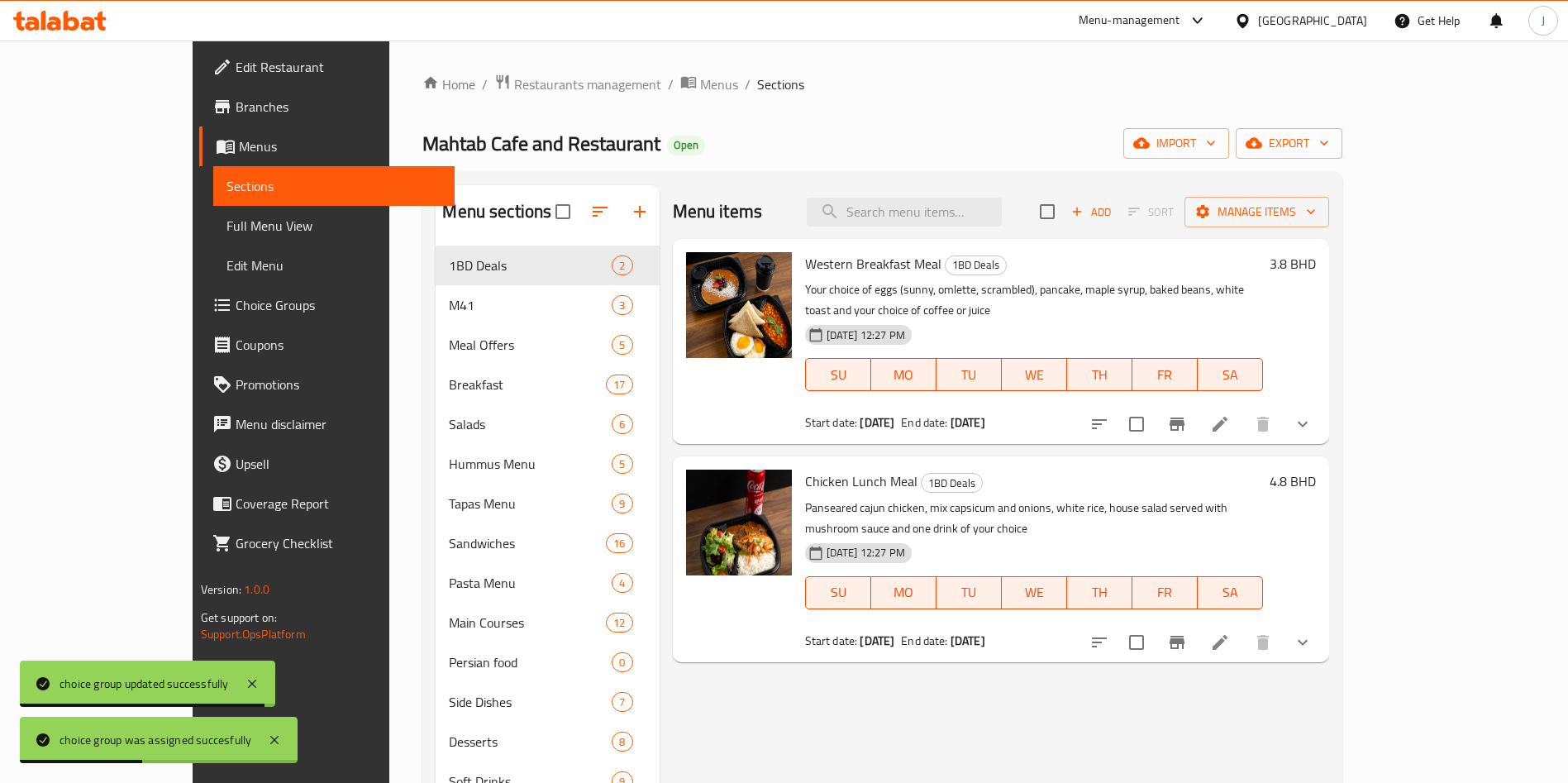
click at [227, 261] on span "Edit Menu" at bounding box center [334, 265] width 215 height 20
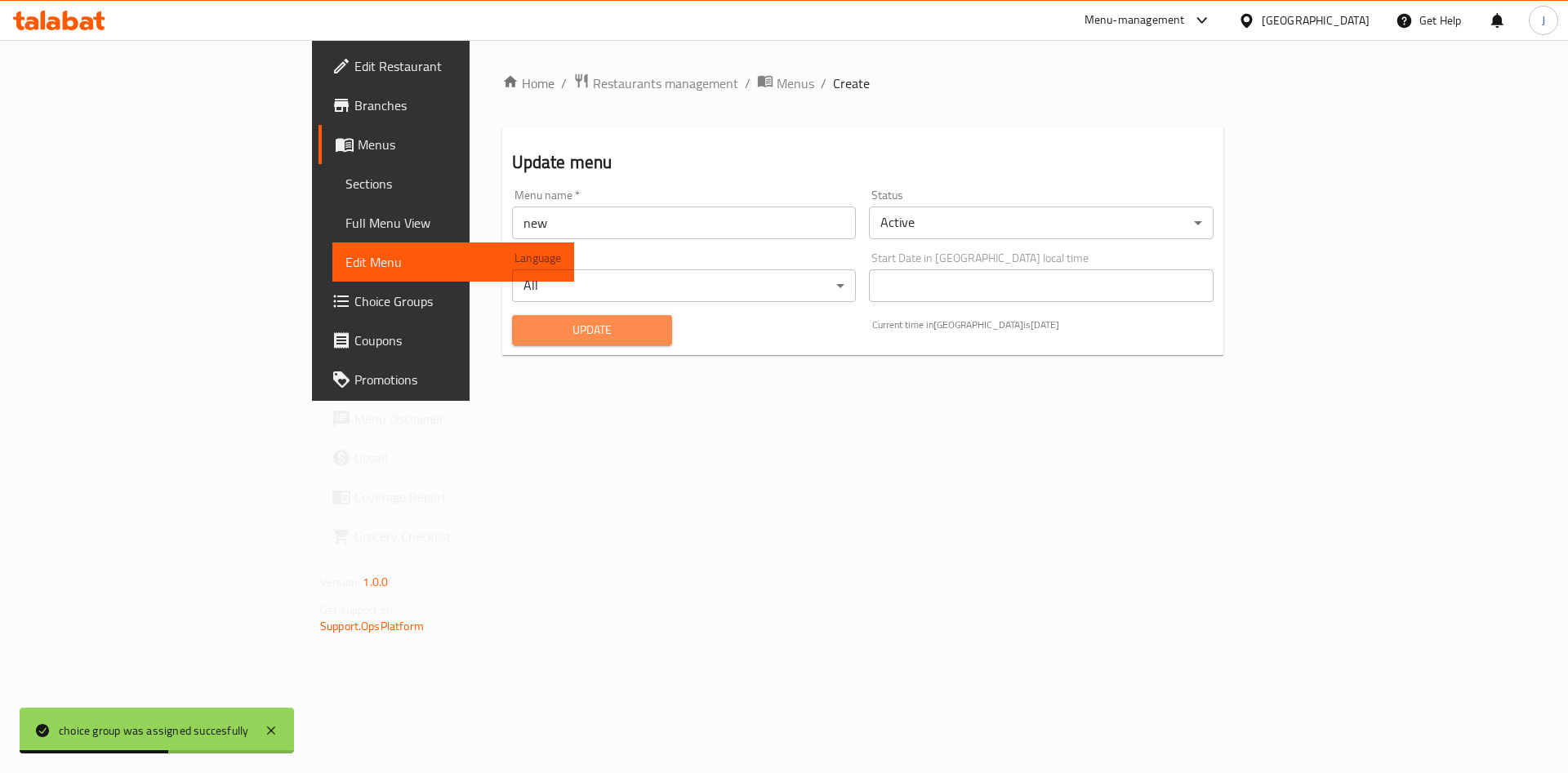
click at [525, 320] on span "Update" at bounding box center [591, 330] width 134 height 20
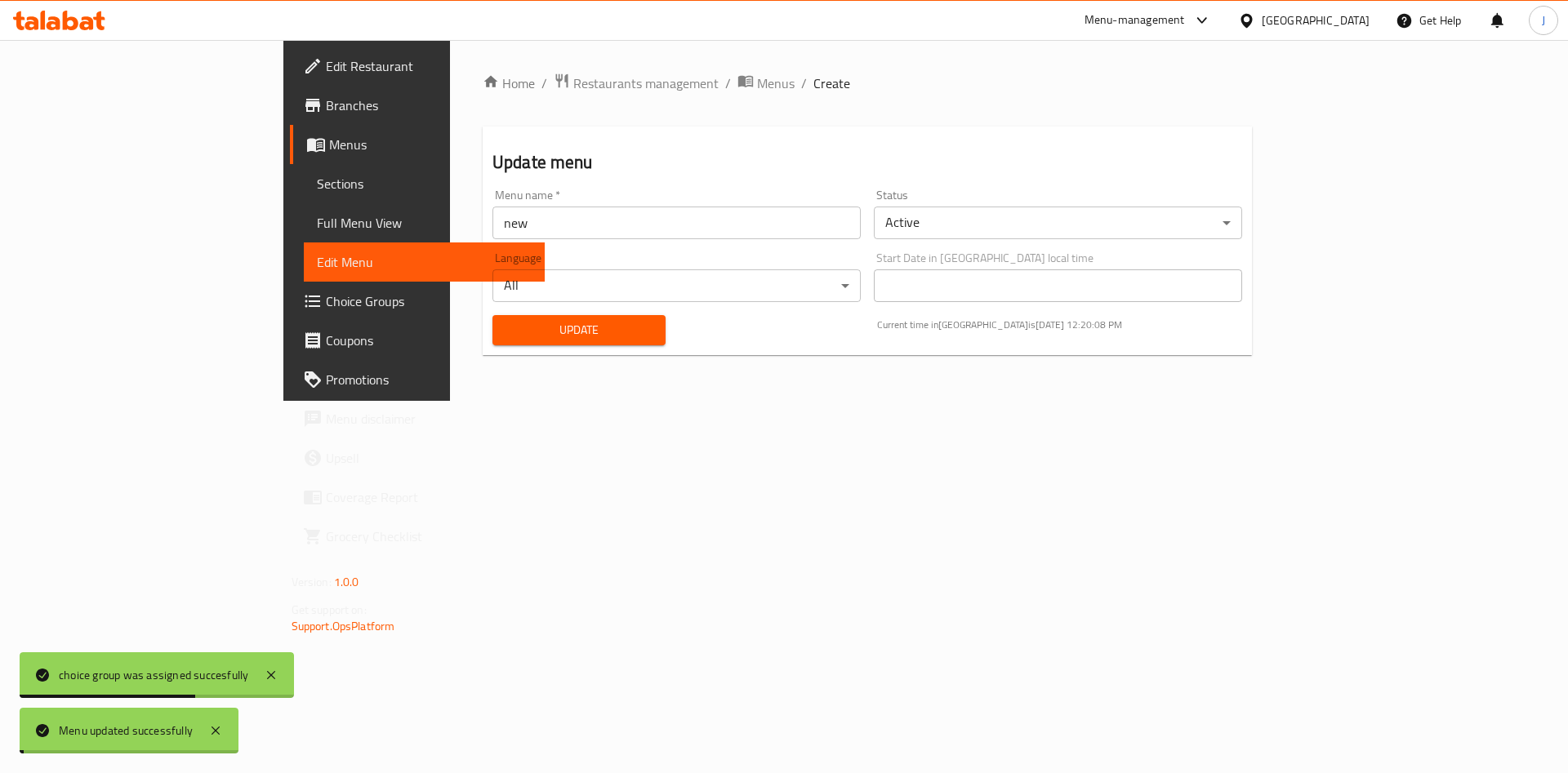
click at [505, 326] on span "Update" at bounding box center [579, 330] width 147 height 20
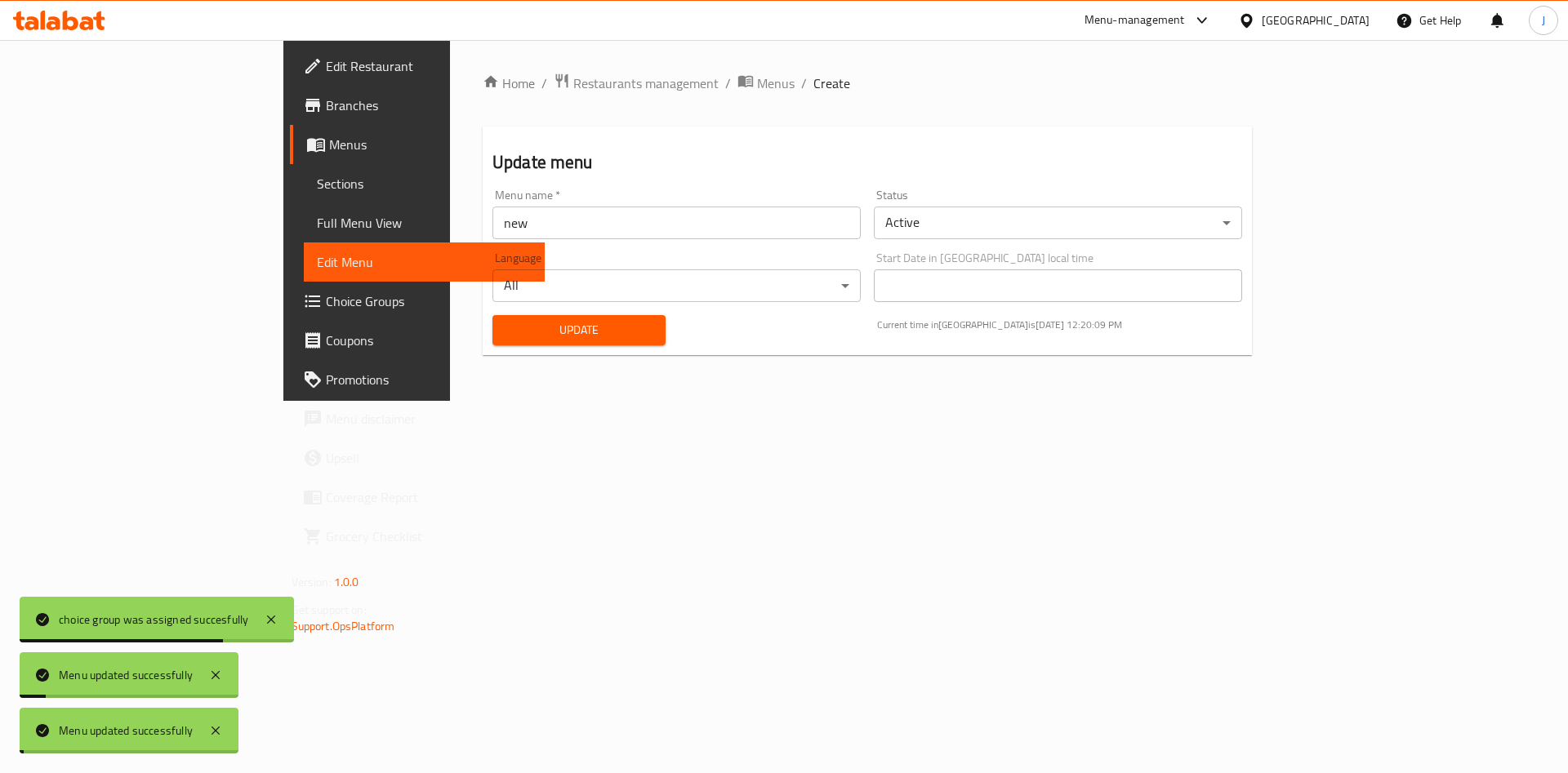
click at [329, 136] on span "Menus" at bounding box center [430, 144] width 204 height 19
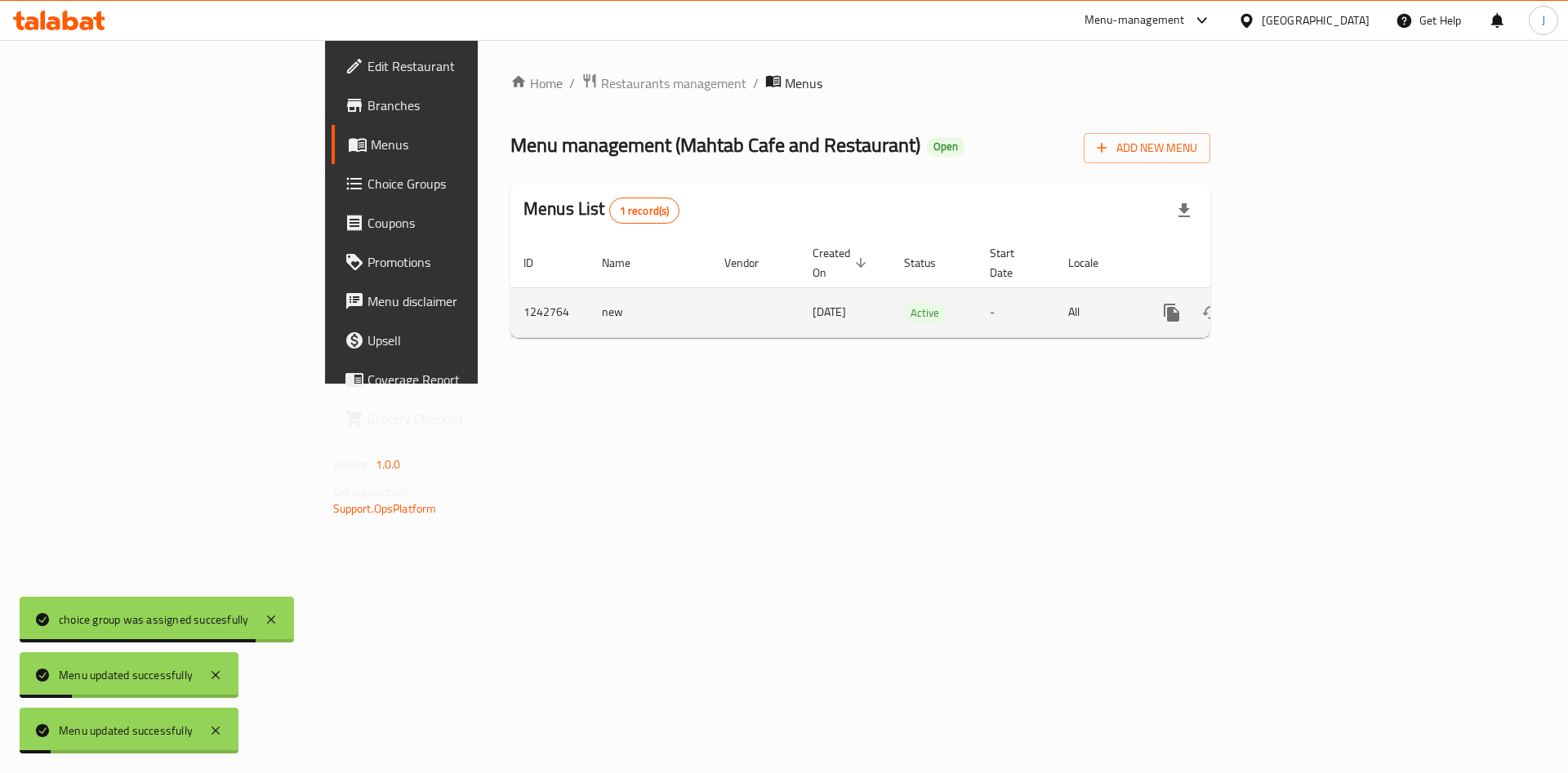
click at [1297, 305] on icon "enhanced table" at bounding box center [1288, 312] width 14 height 14
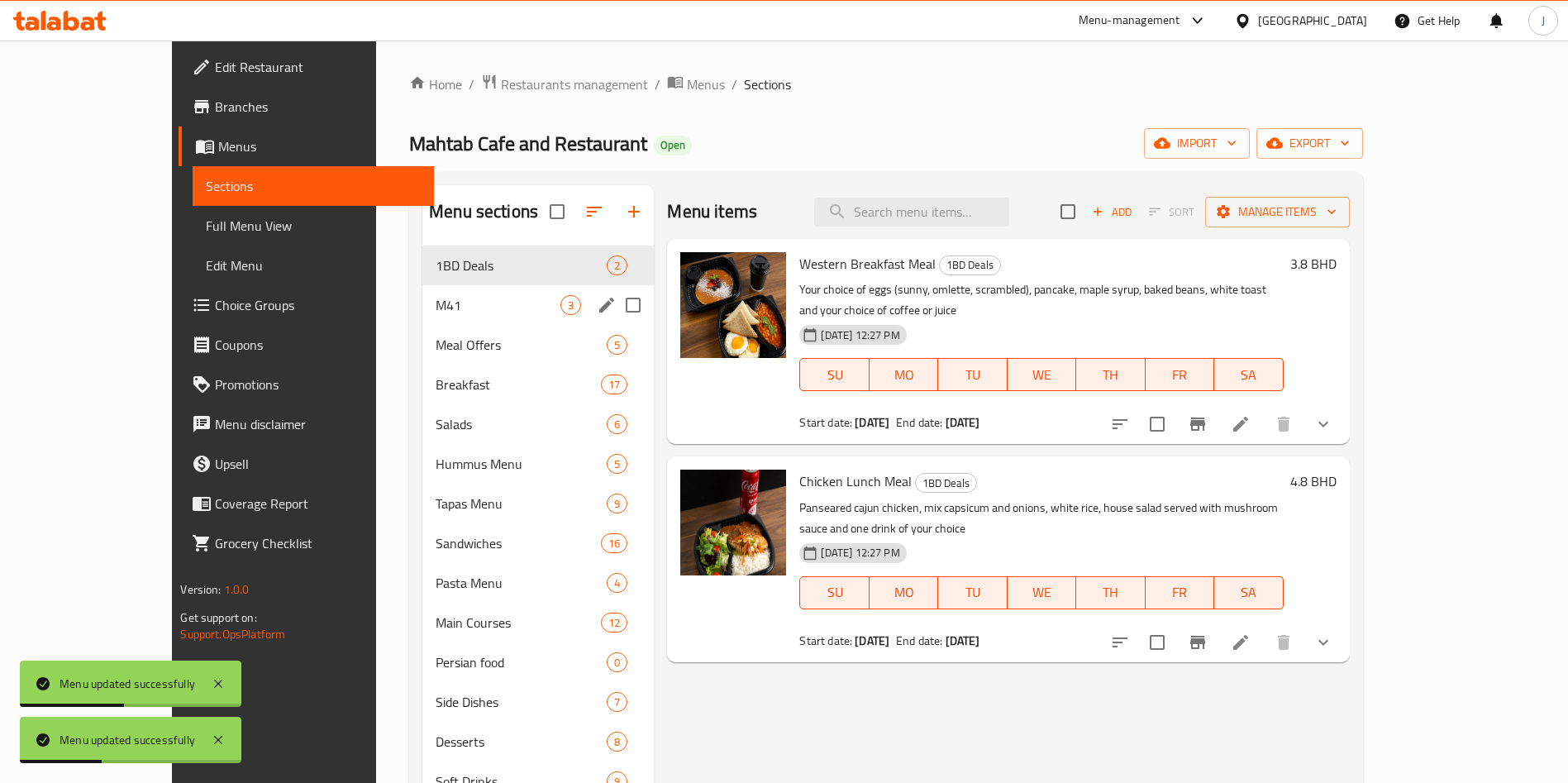
click at [457, 305] on span "M41" at bounding box center [498, 305] width 125 height 20
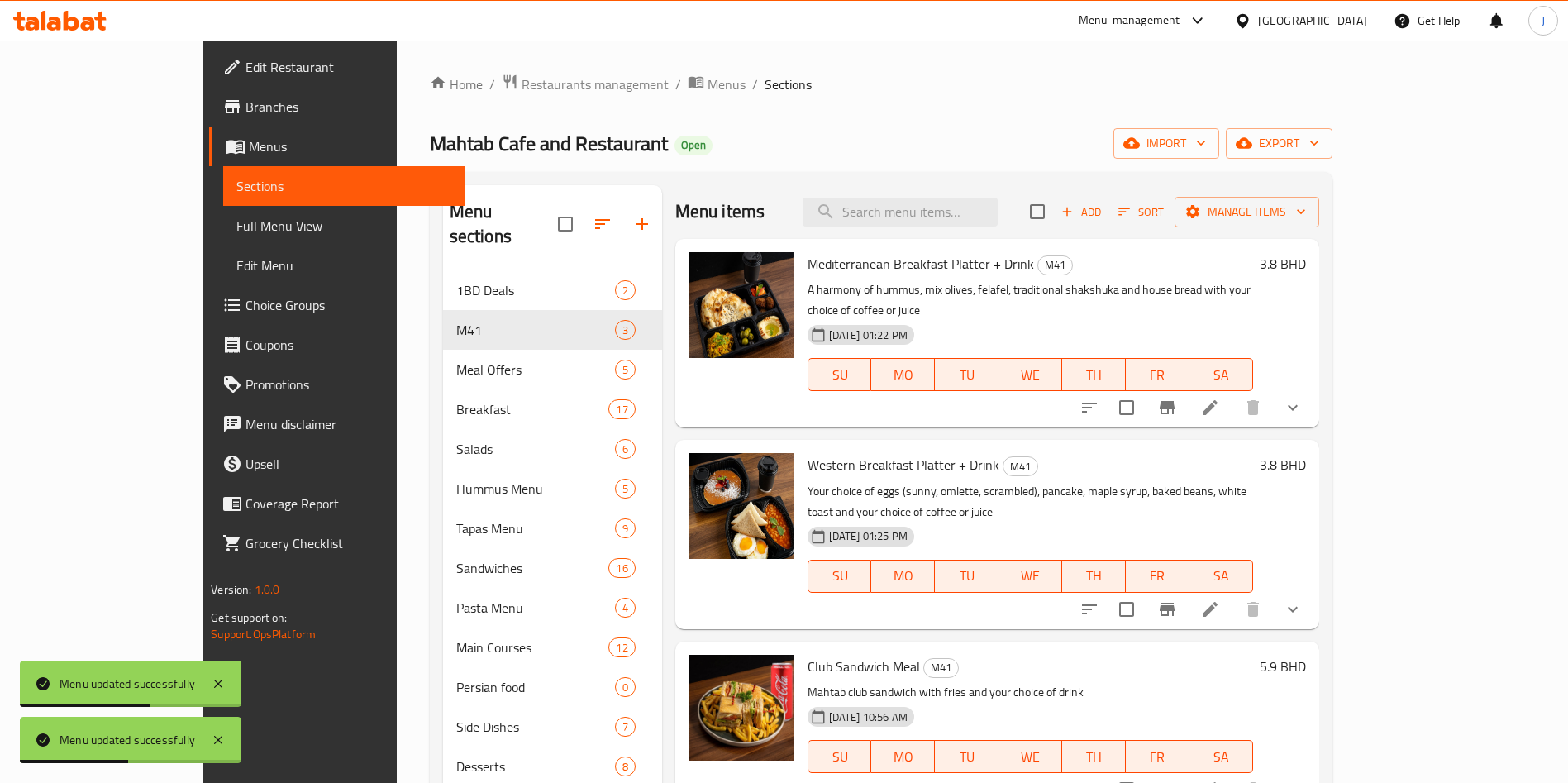
scroll to position [349, 0]
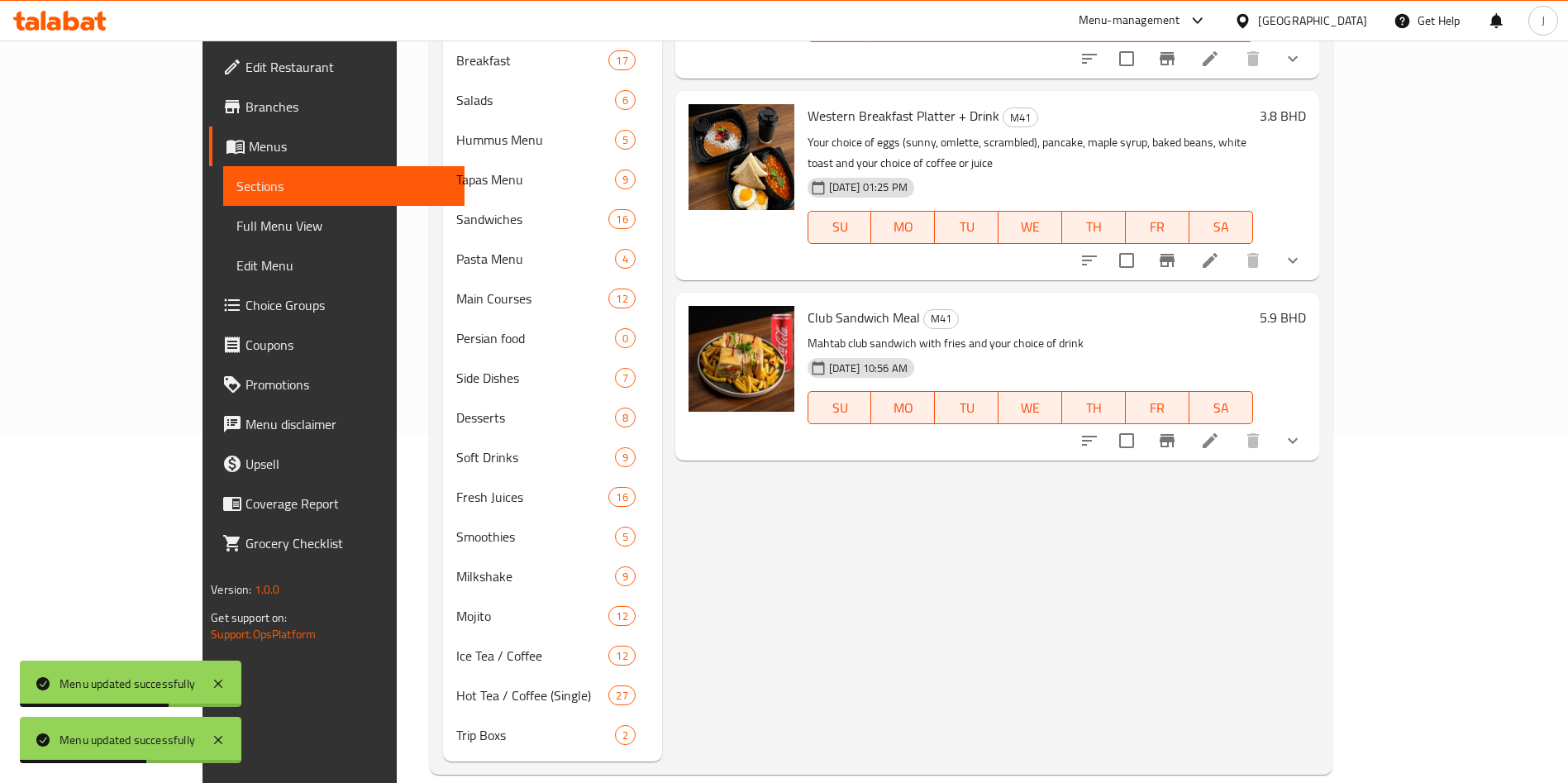
click at [1303, 431] on icon "show more" at bounding box center [1293, 441] width 20 height 20
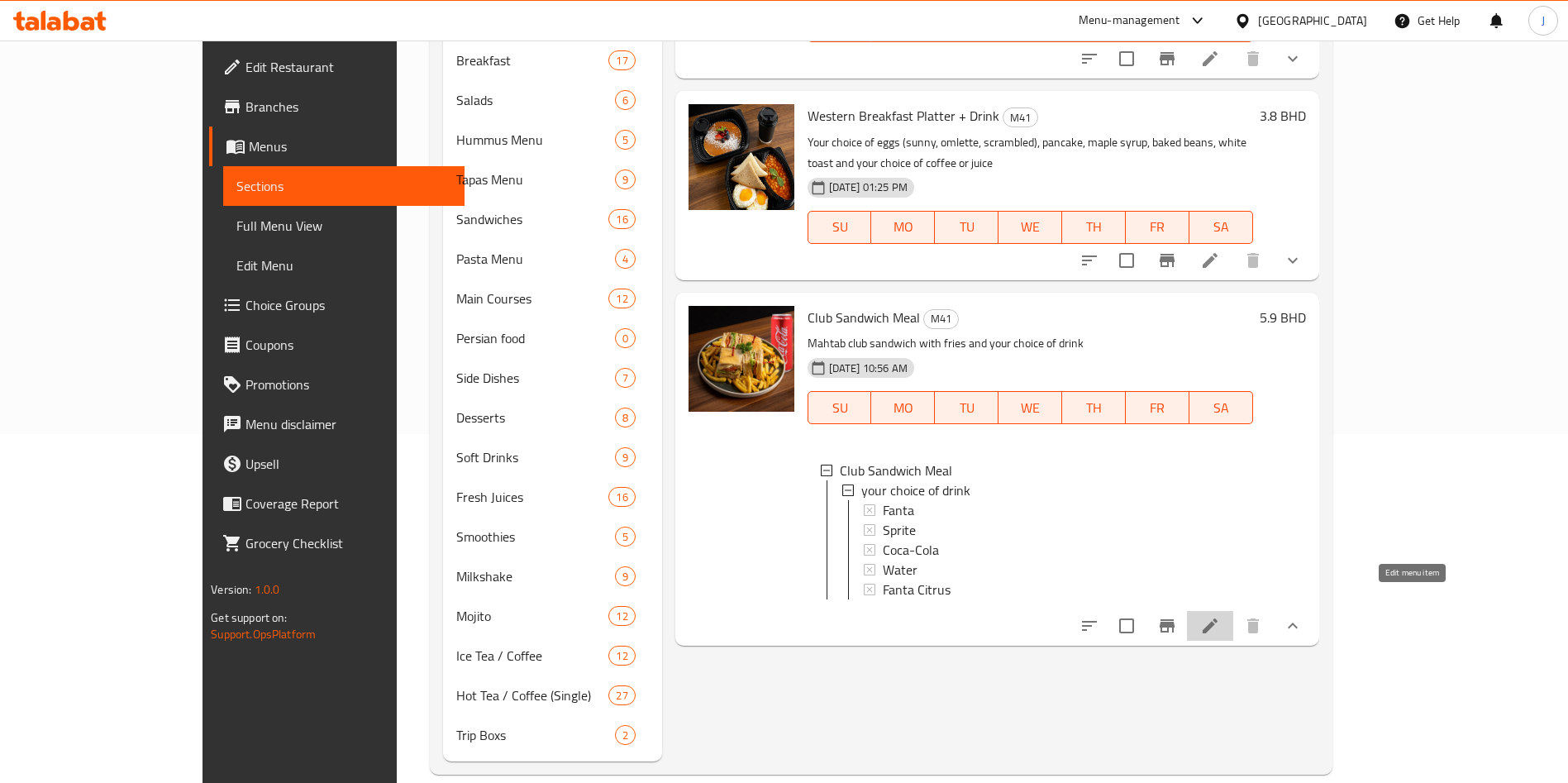
click at [1221, 616] on icon at bounding box center [1210, 626] width 20 height 20
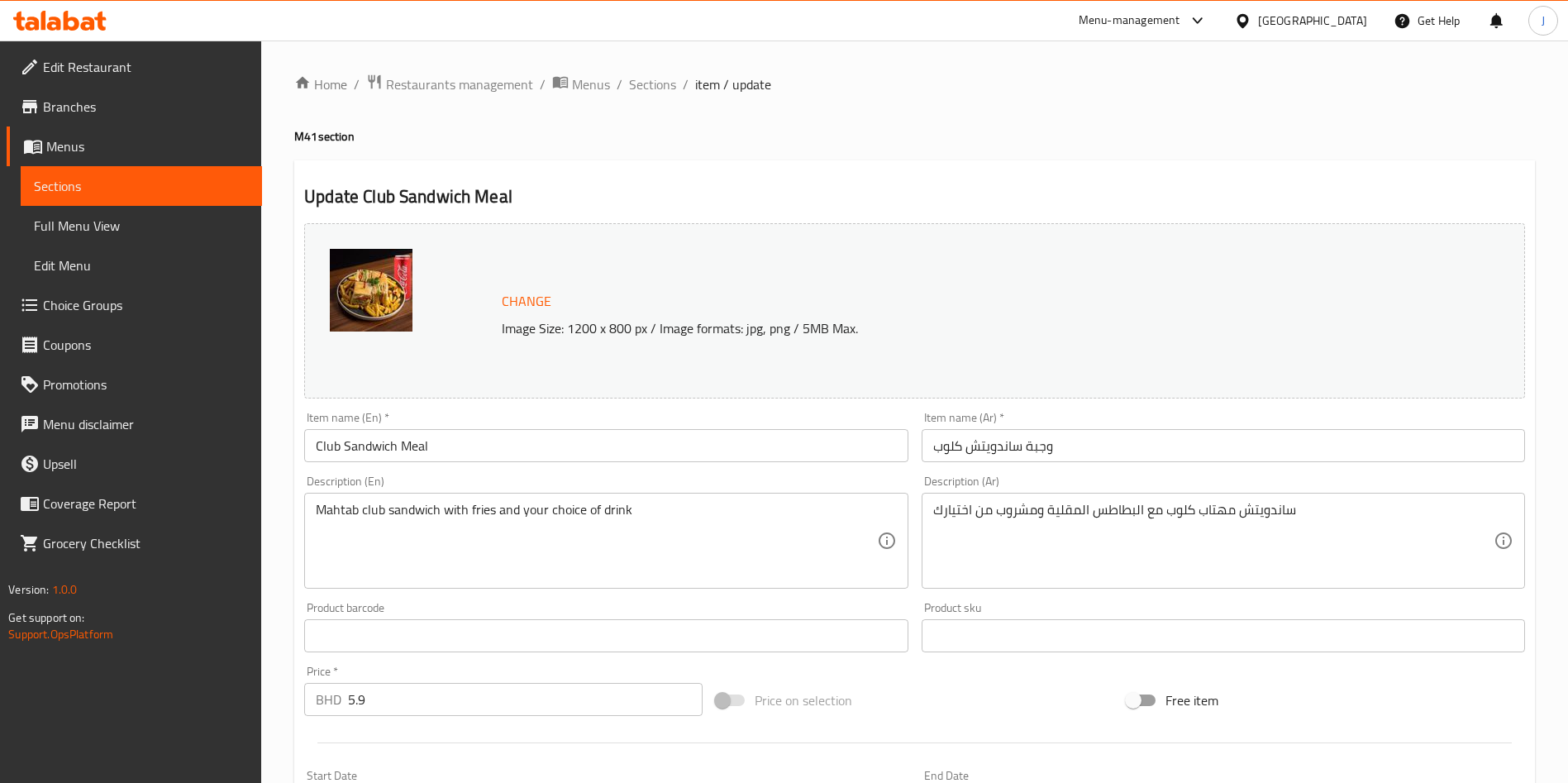
scroll to position [436, 0]
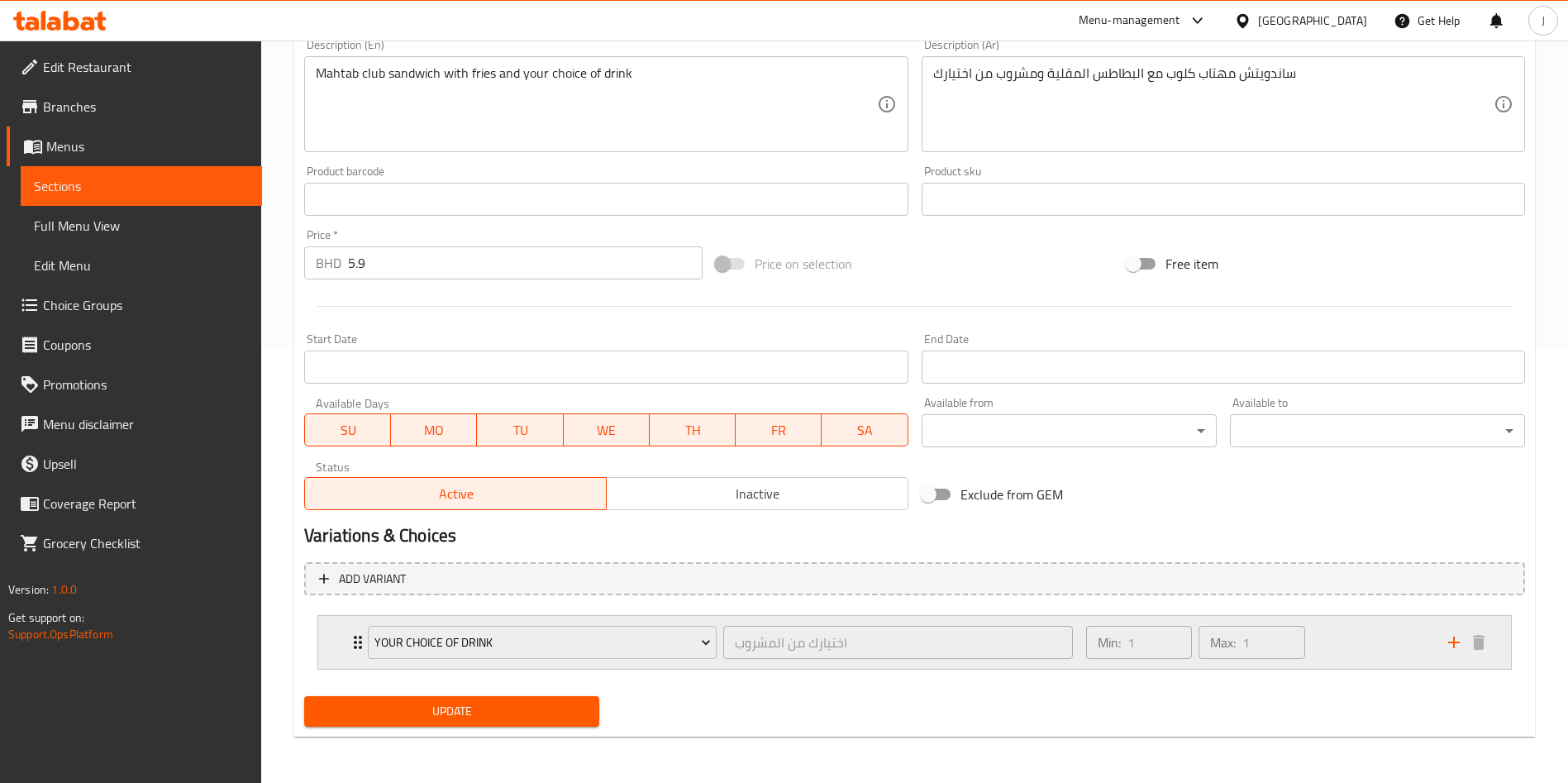
click at [348, 647] on icon "Expand" at bounding box center [358, 642] width 20 height 20
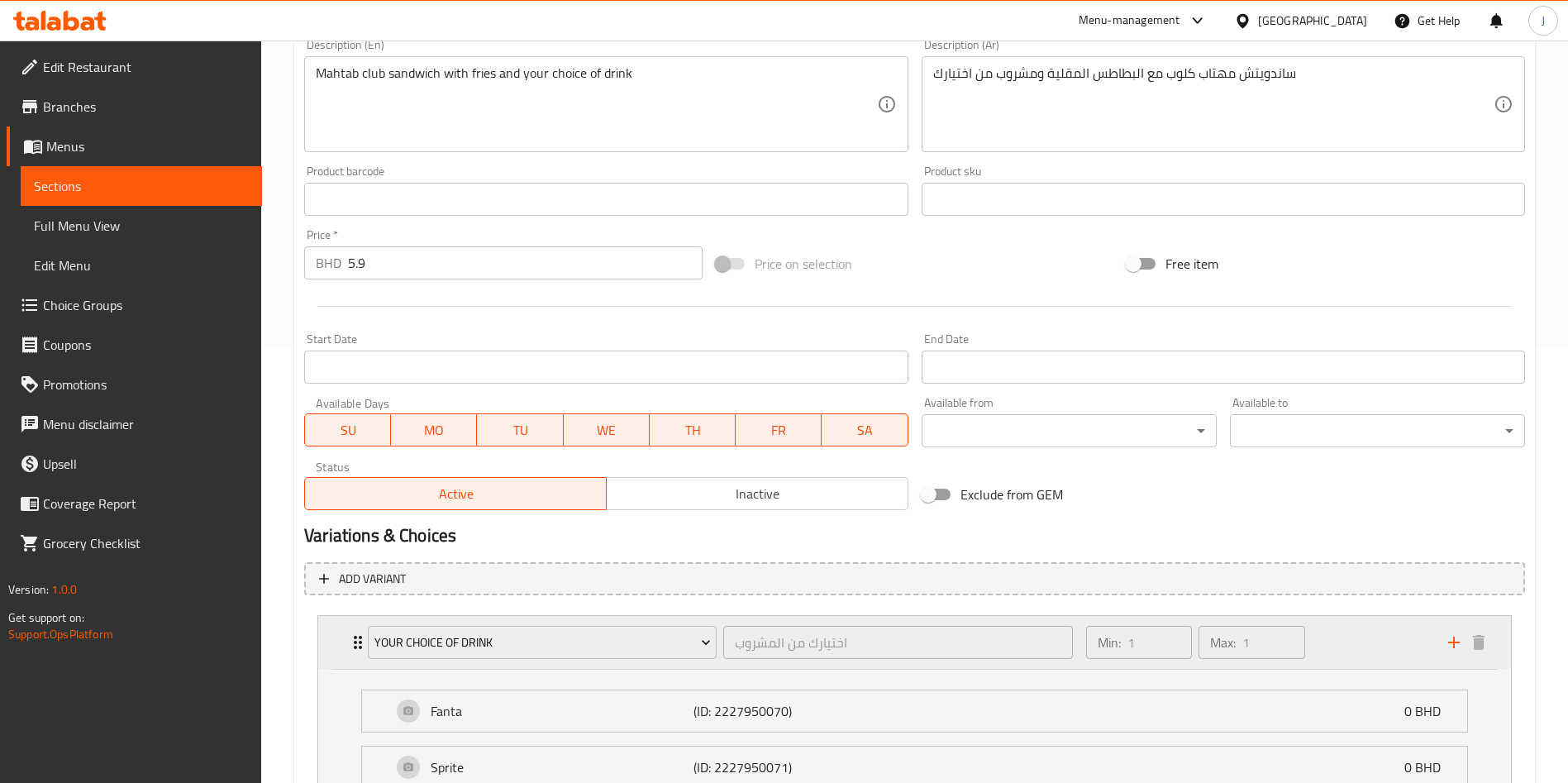
click at [351, 647] on icon "Expand" at bounding box center [358, 642] width 20 height 20
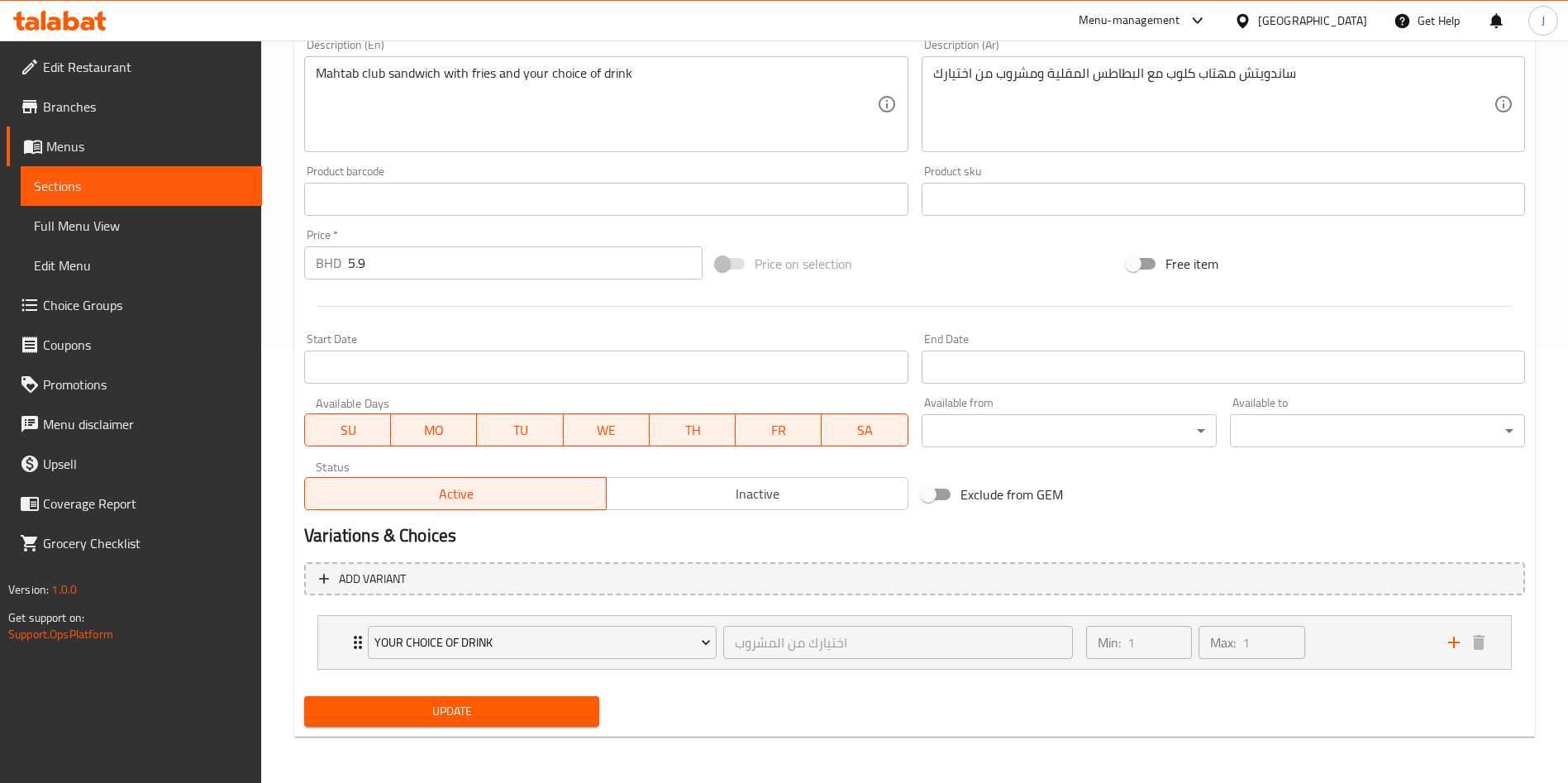
click at [108, 300] on span "Choice Groups" at bounding box center [145, 305] width 206 height 20
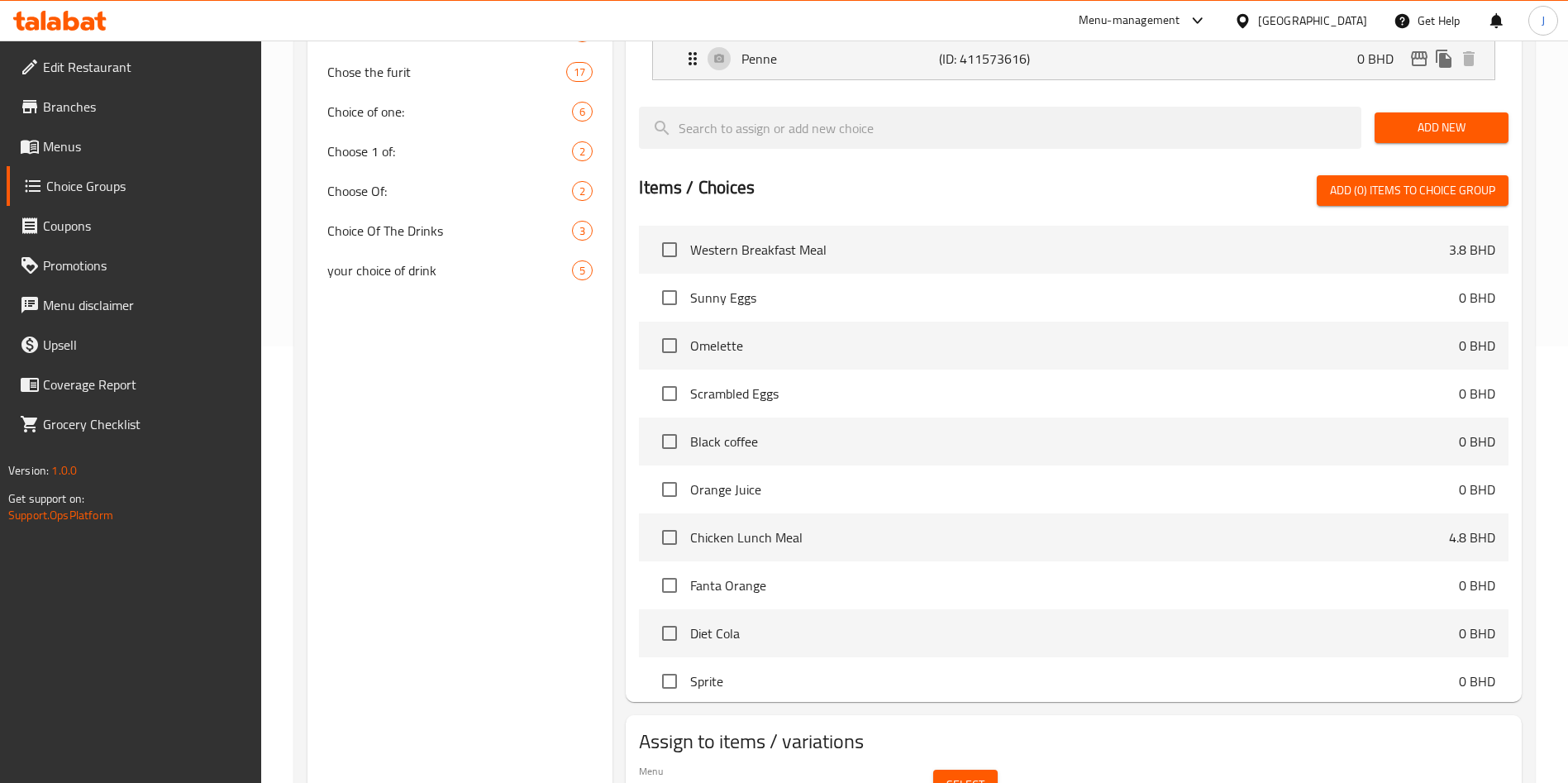
scroll to position [234, 0]
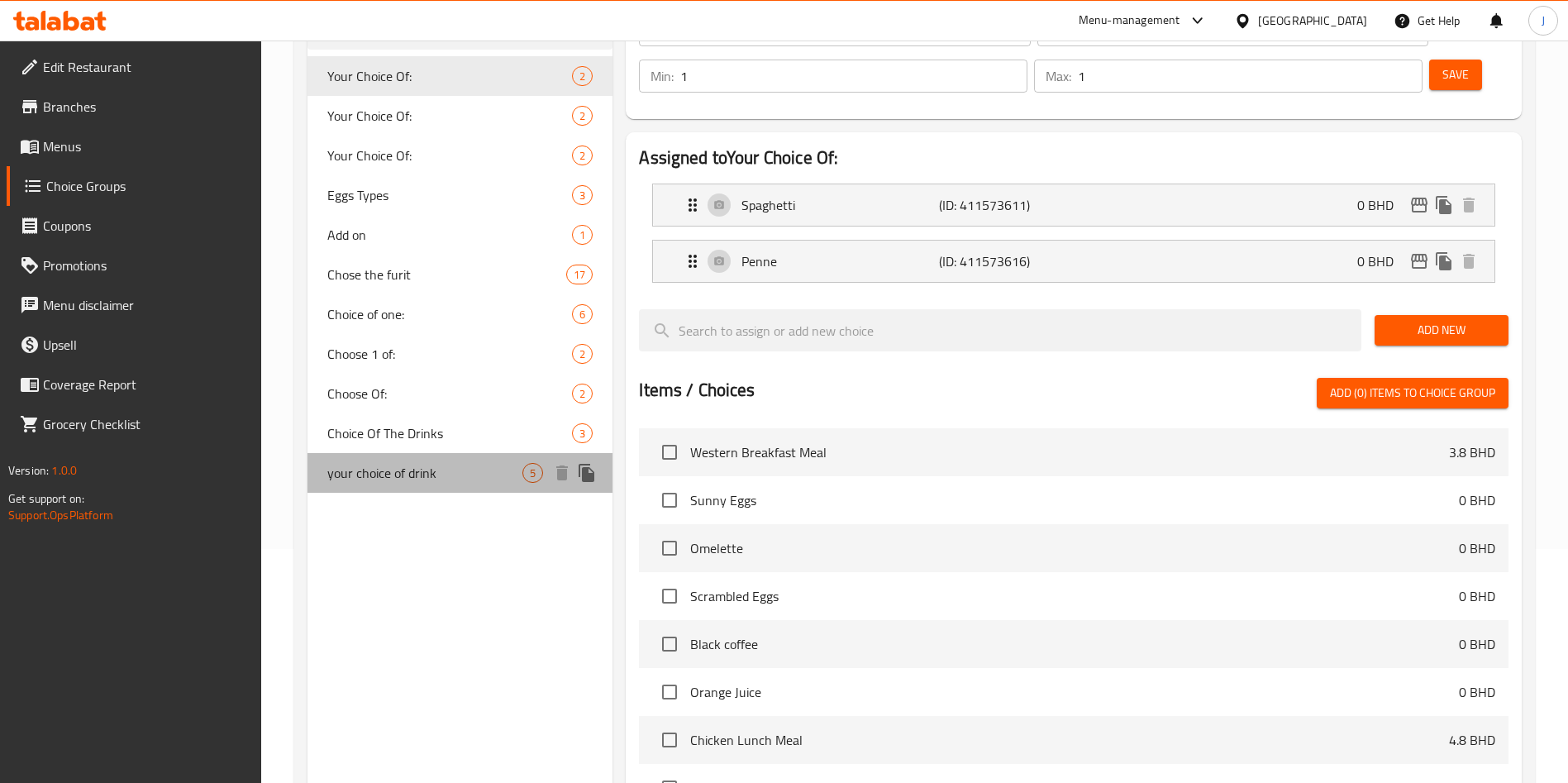
click at [441, 484] on div "your choice of drink 5" at bounding box center [460, 473] width 305 height 39
type input "your choice of drink"
type input "اختيارك من المشروب"
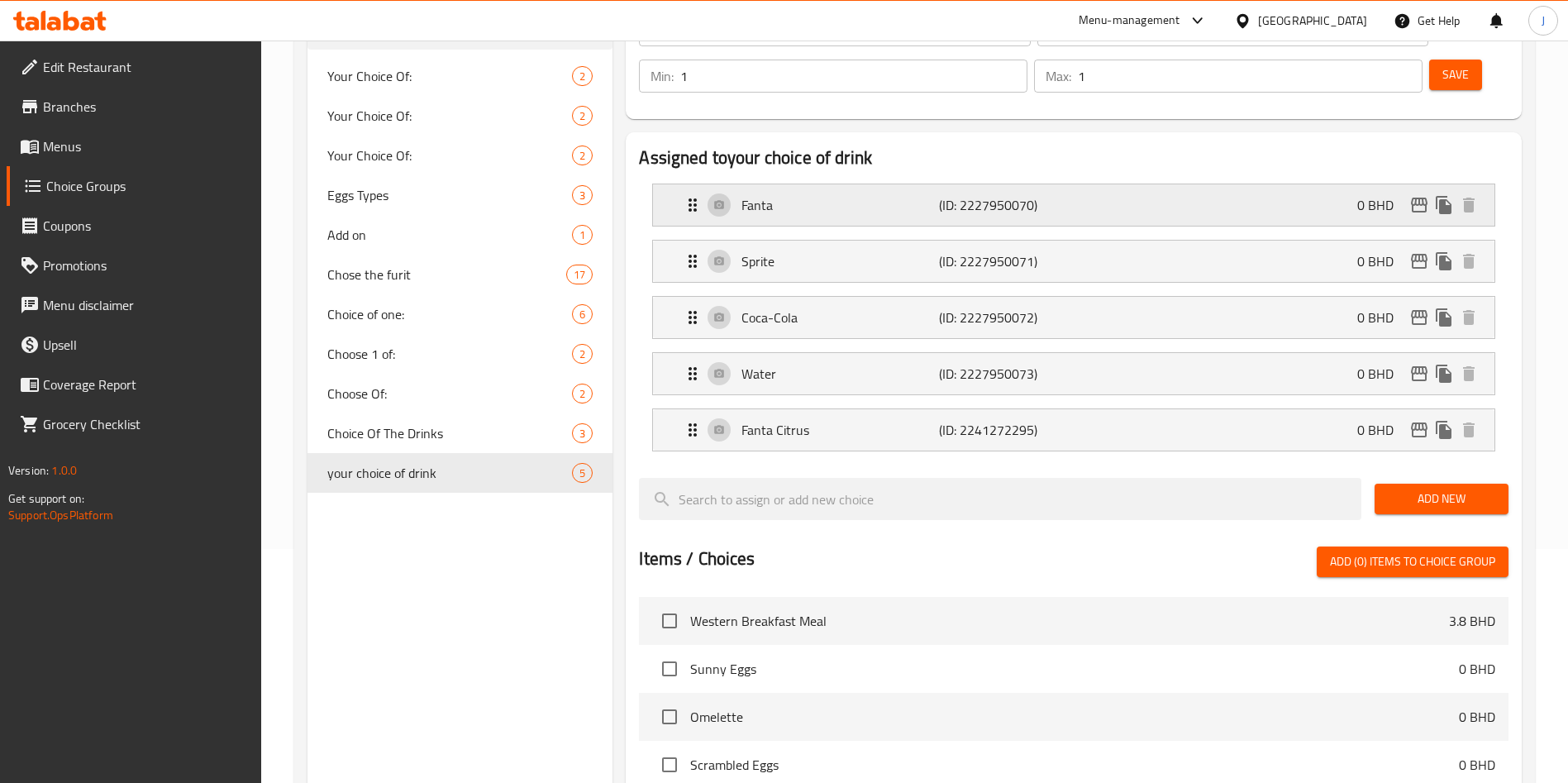
click at [814, 195] on p "Fanta" at bounding box center [840, 205] width 197 height 20
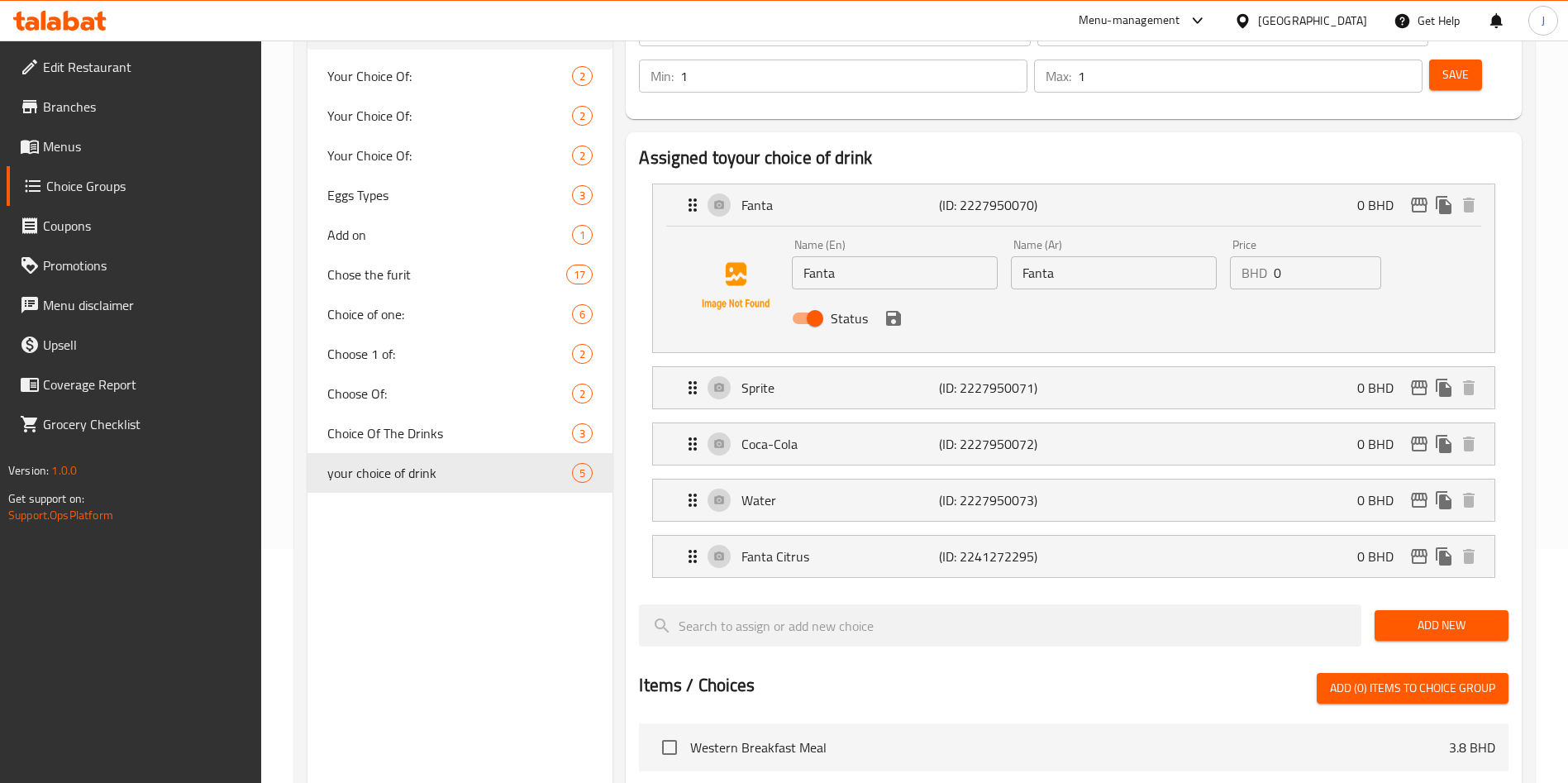
click at [943, 257] on input "Fanta" at bounding box center [895, 273] width 206 height 33
type input "Fanta Orange"
drag, startPoint x: 905, startPoint y: 232, endPoint x: 786, endPoint y: 228, distance: 119.1
click at [782, 230] on div "Name (En) Fanta Orange Name (En) Name (Ar) Fanta Name (Ar) Price BHD 0 Price St…" at bounding box center [1074, 286] width 789 height 112
click at [1156, 257] on input "Fanta" at bounding box center [1114, 273] width 206 height 33
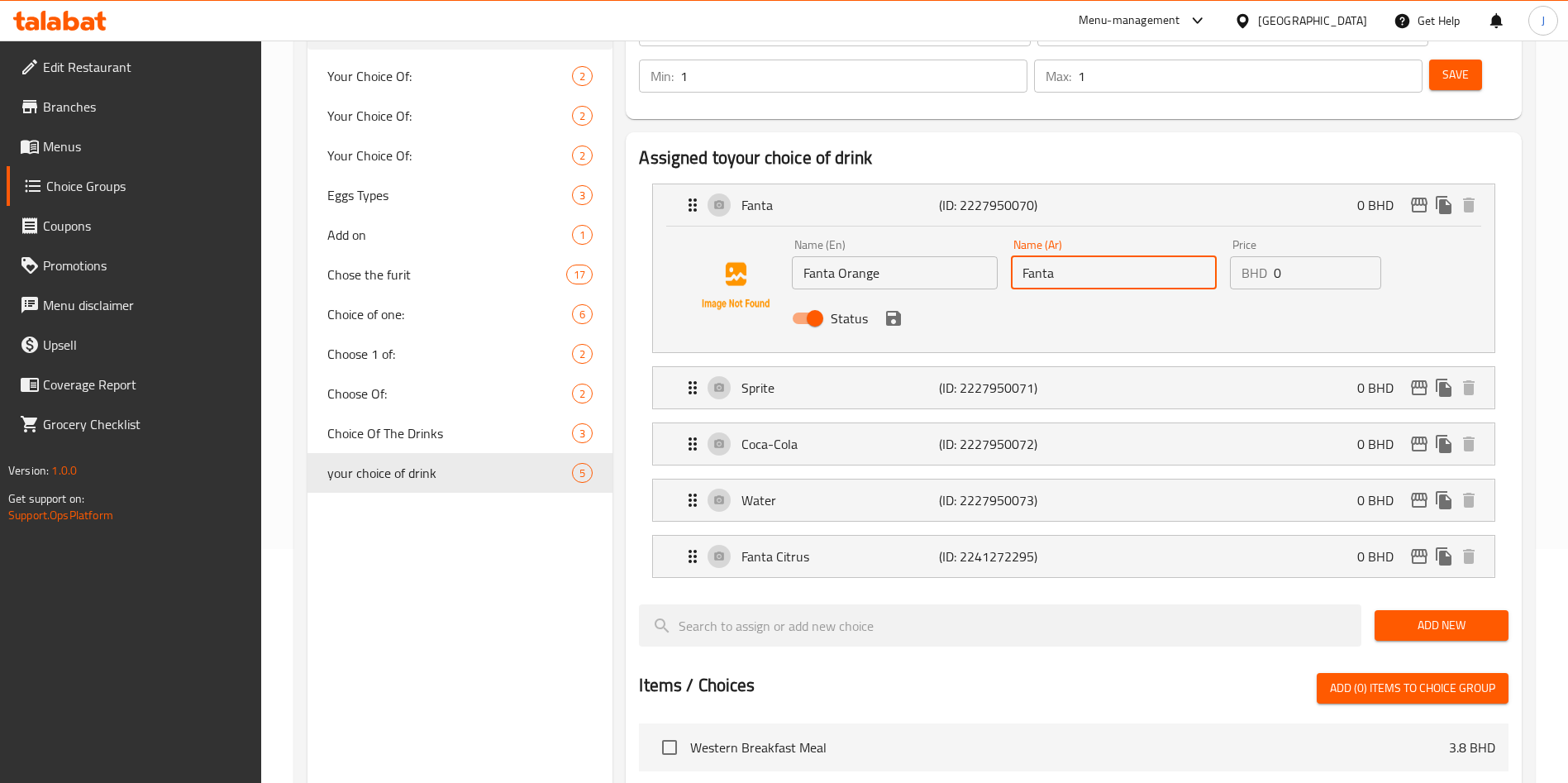
paste input "Orange"
click at [897, 311] on icon "save" at bounding box center [893, 317] width 15 height 15
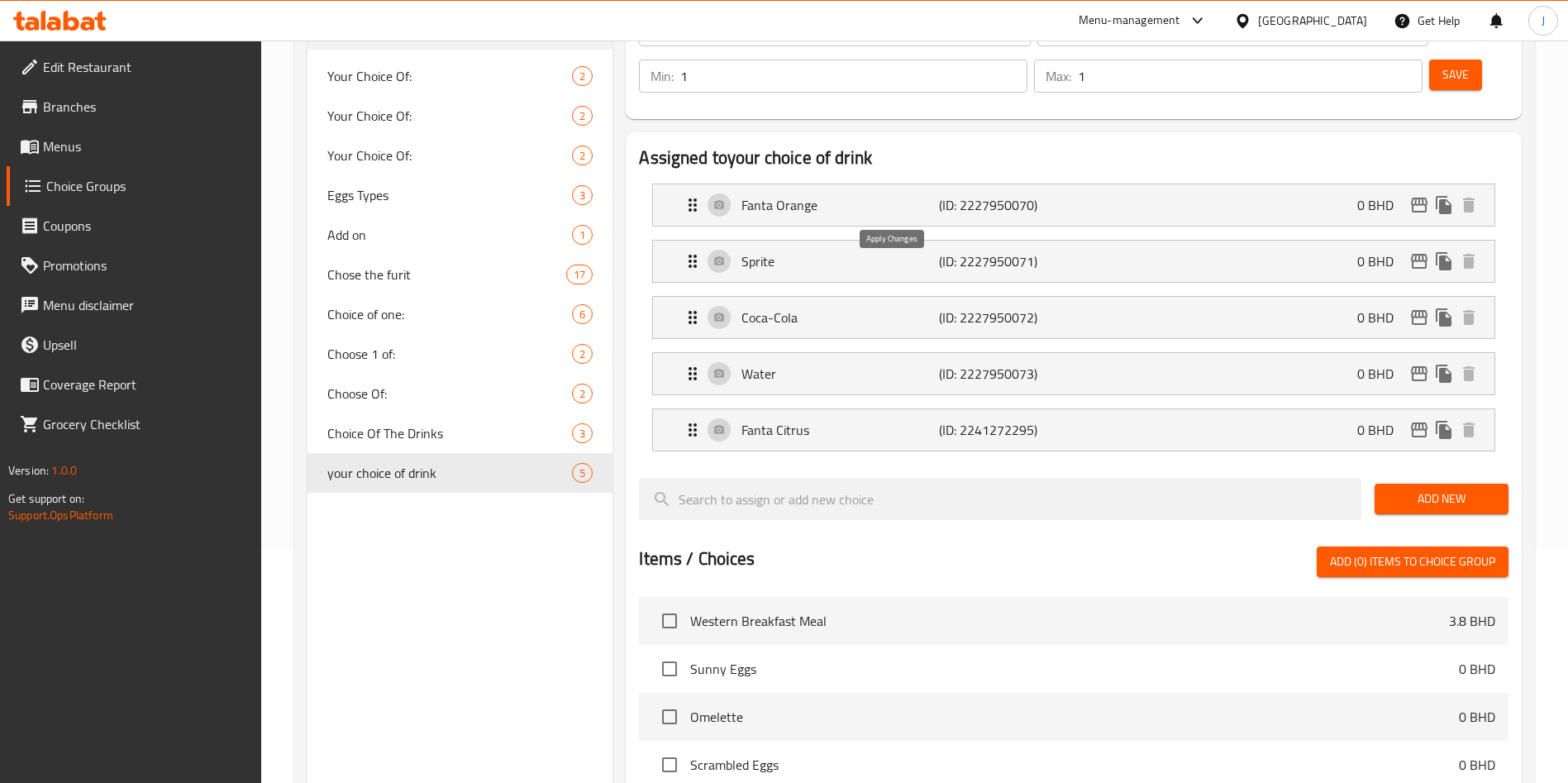
type input "Fanta Orange"
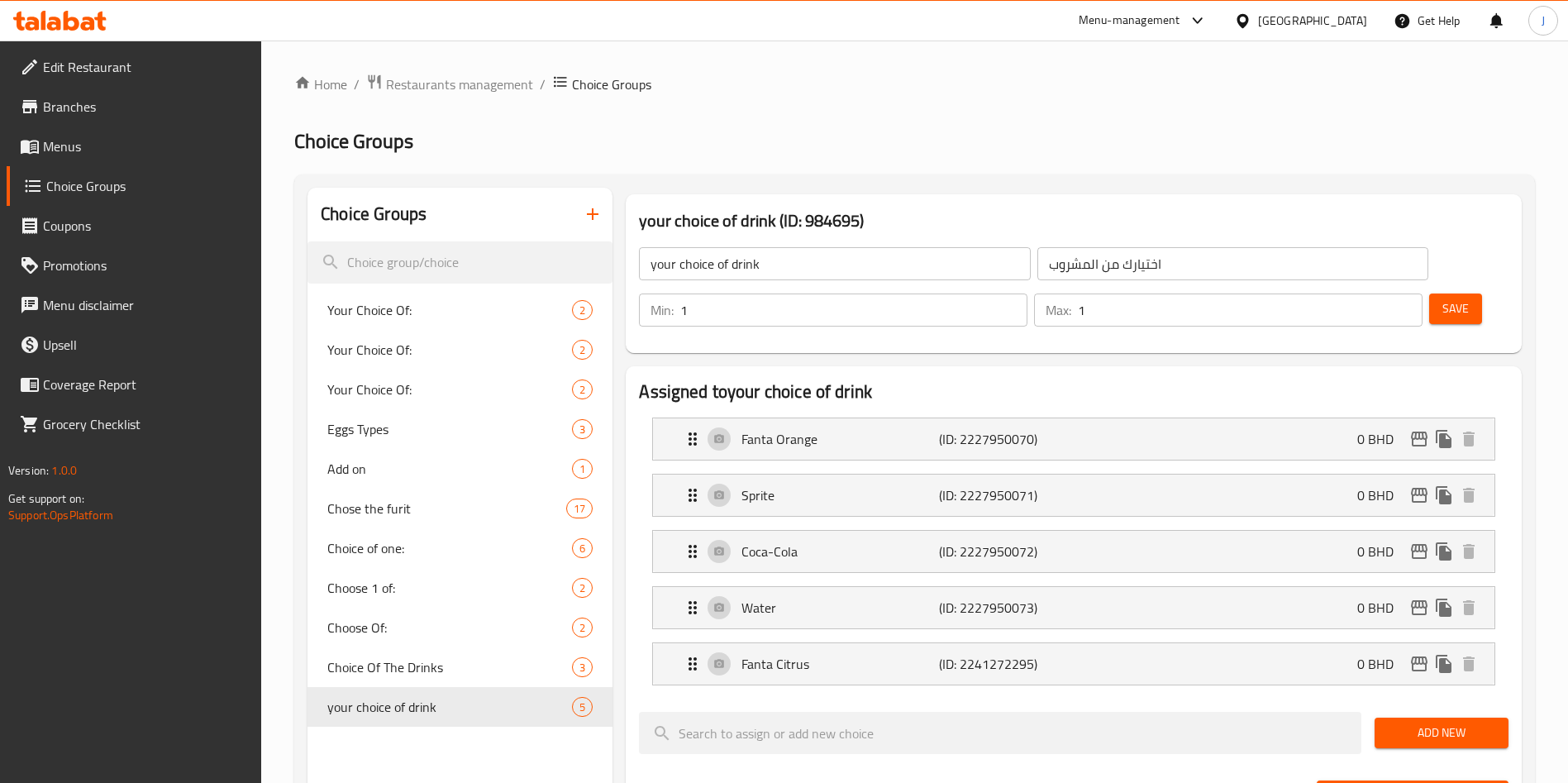
click at [1443, 299] on span "Save" at bounding box center [1456, 309] width 27 height 21
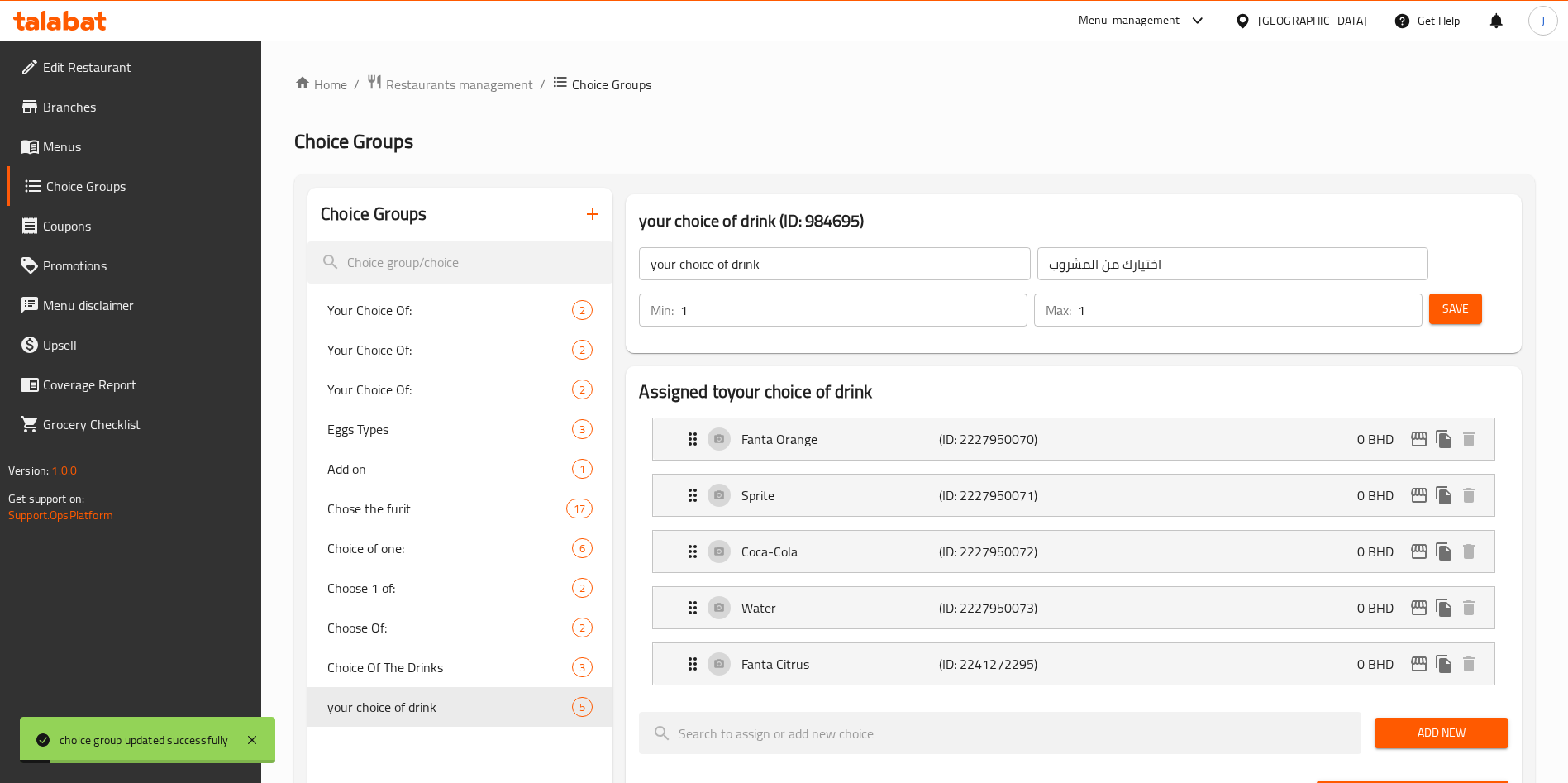
scroll to position [2, 0]
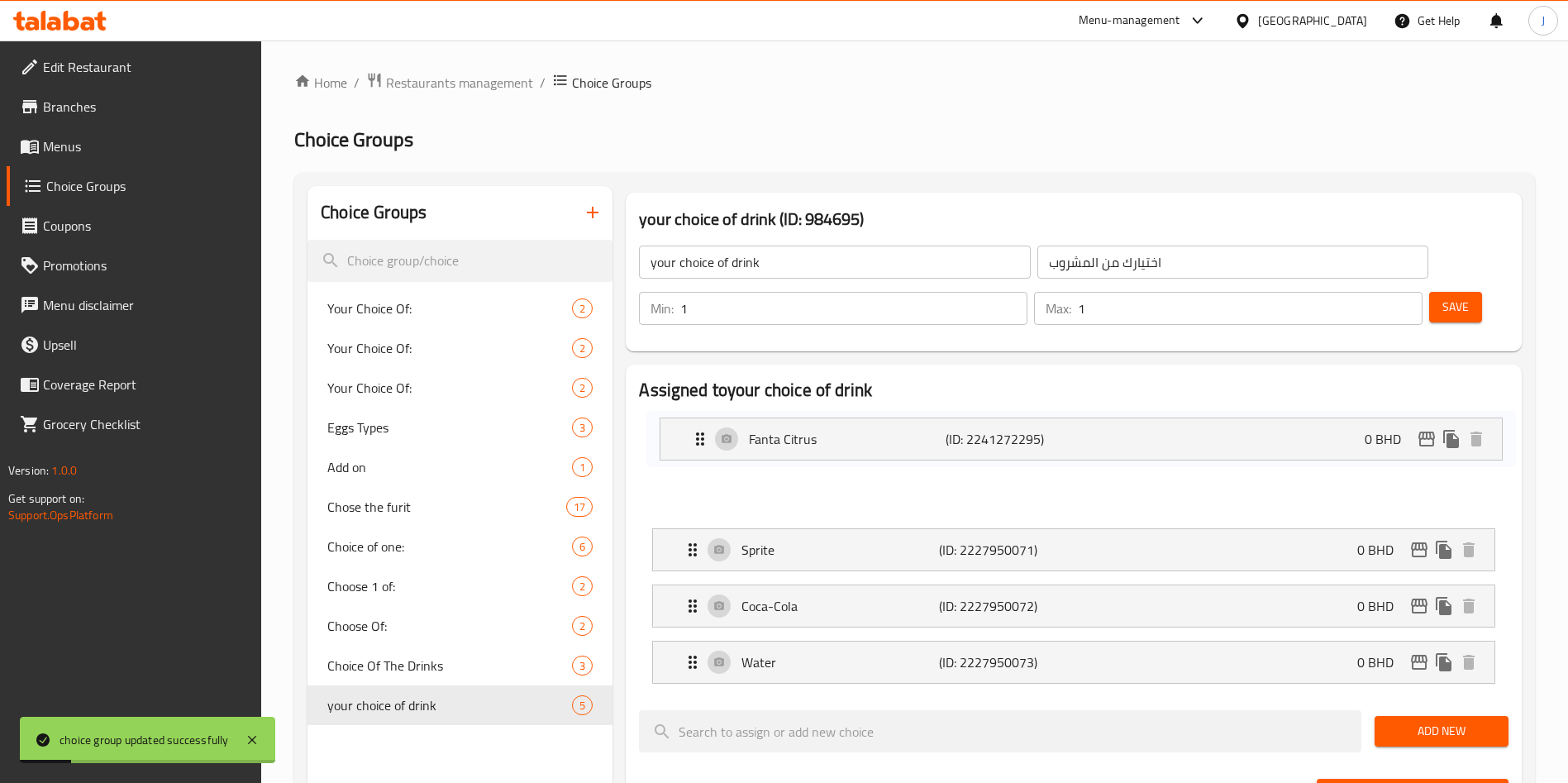
drag, startPoint x: 689, startPoint y: 622, endPoint x: 697, endPoint y: 438, distance: 184.2
click at [697, 438] on nav "Fanta Orange (ID: 2227950070) 0 BHD Name (En) Fanta Orange Name (En) Name (Ar) …" at bounding box center [1074, 550] width 870 height 294
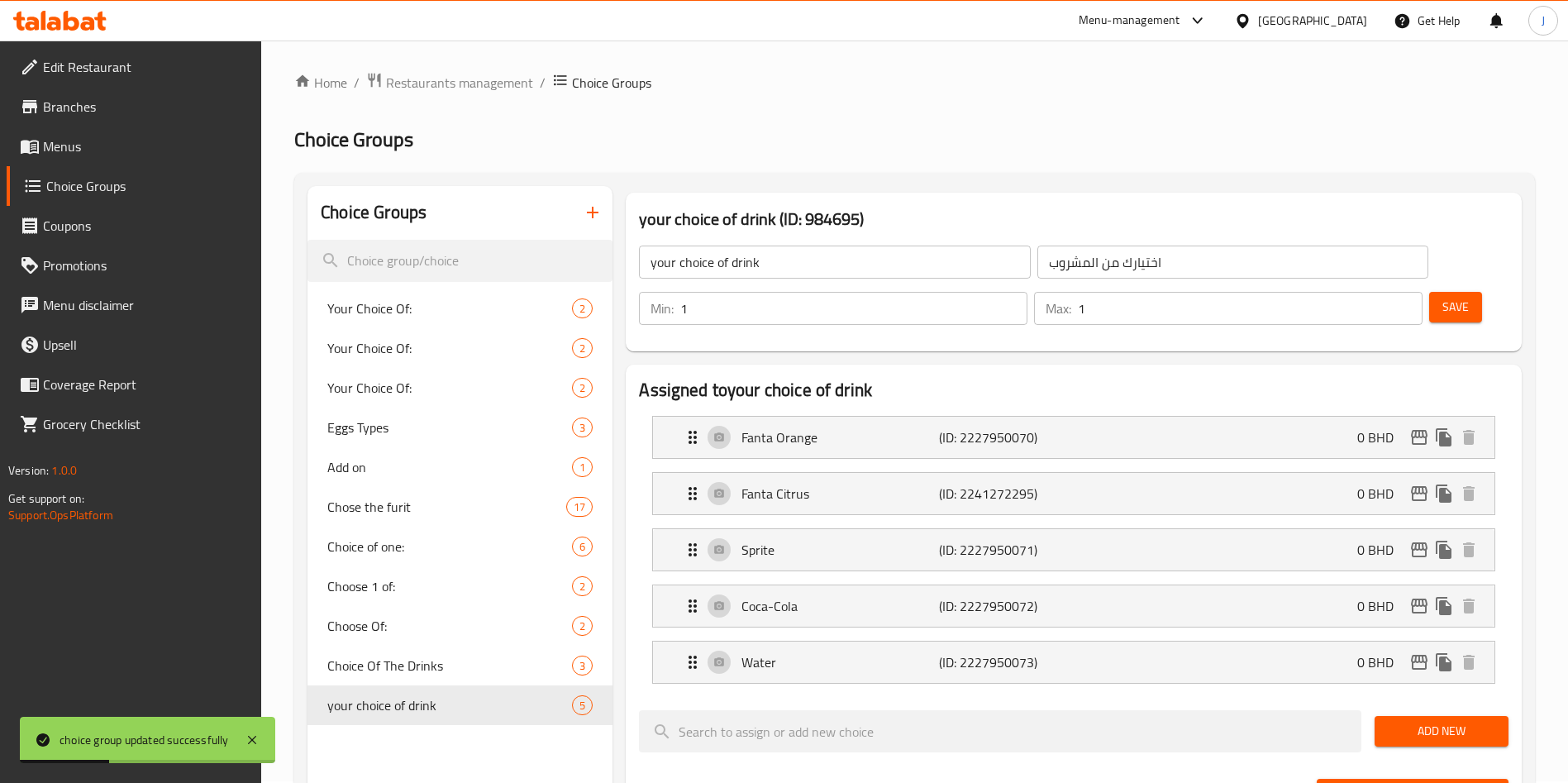
click at [1443, 297] on span "Save" at bounding box center [1456, 307] width 27 height 21
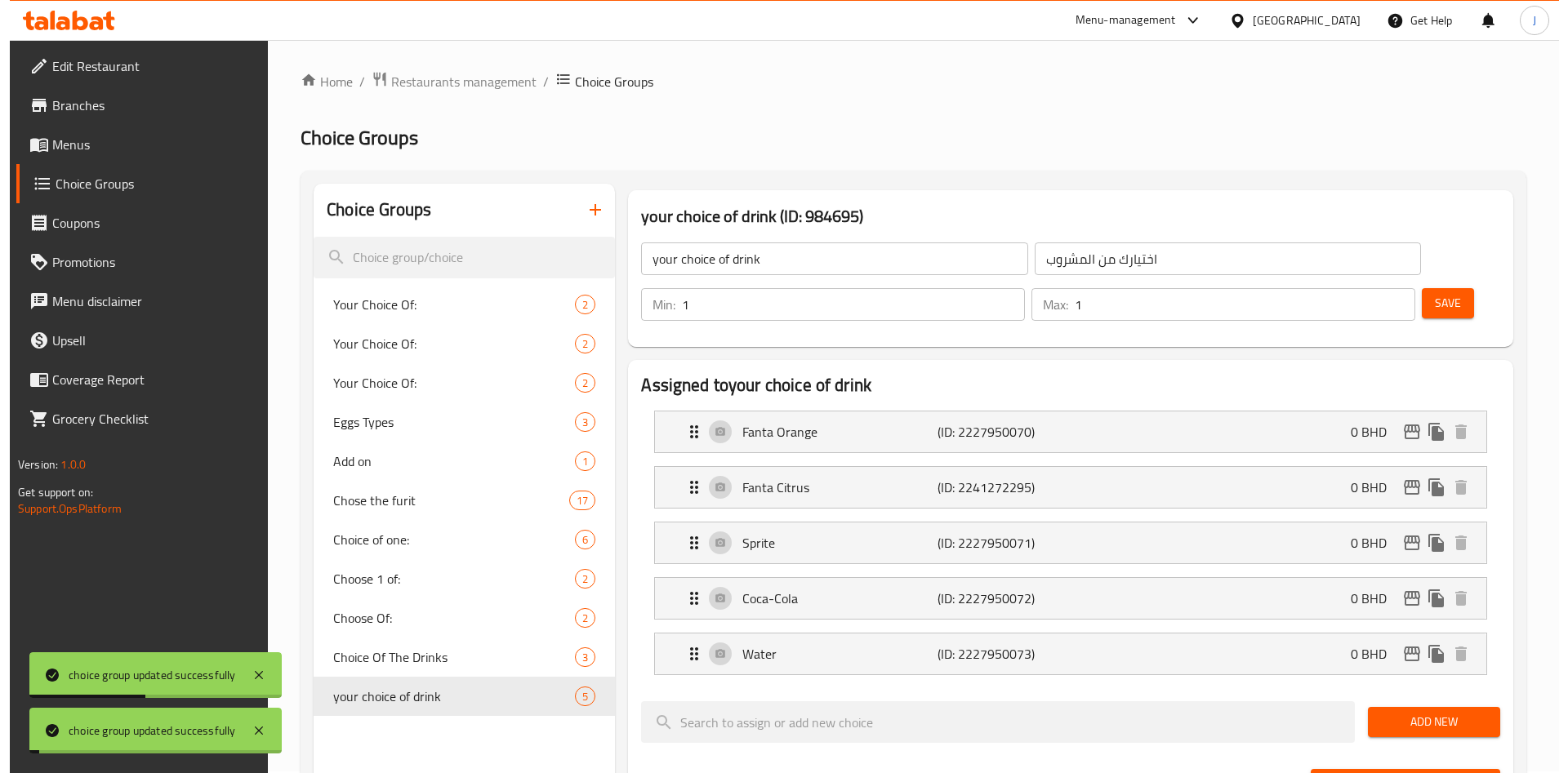
scroll to position [639, 0]
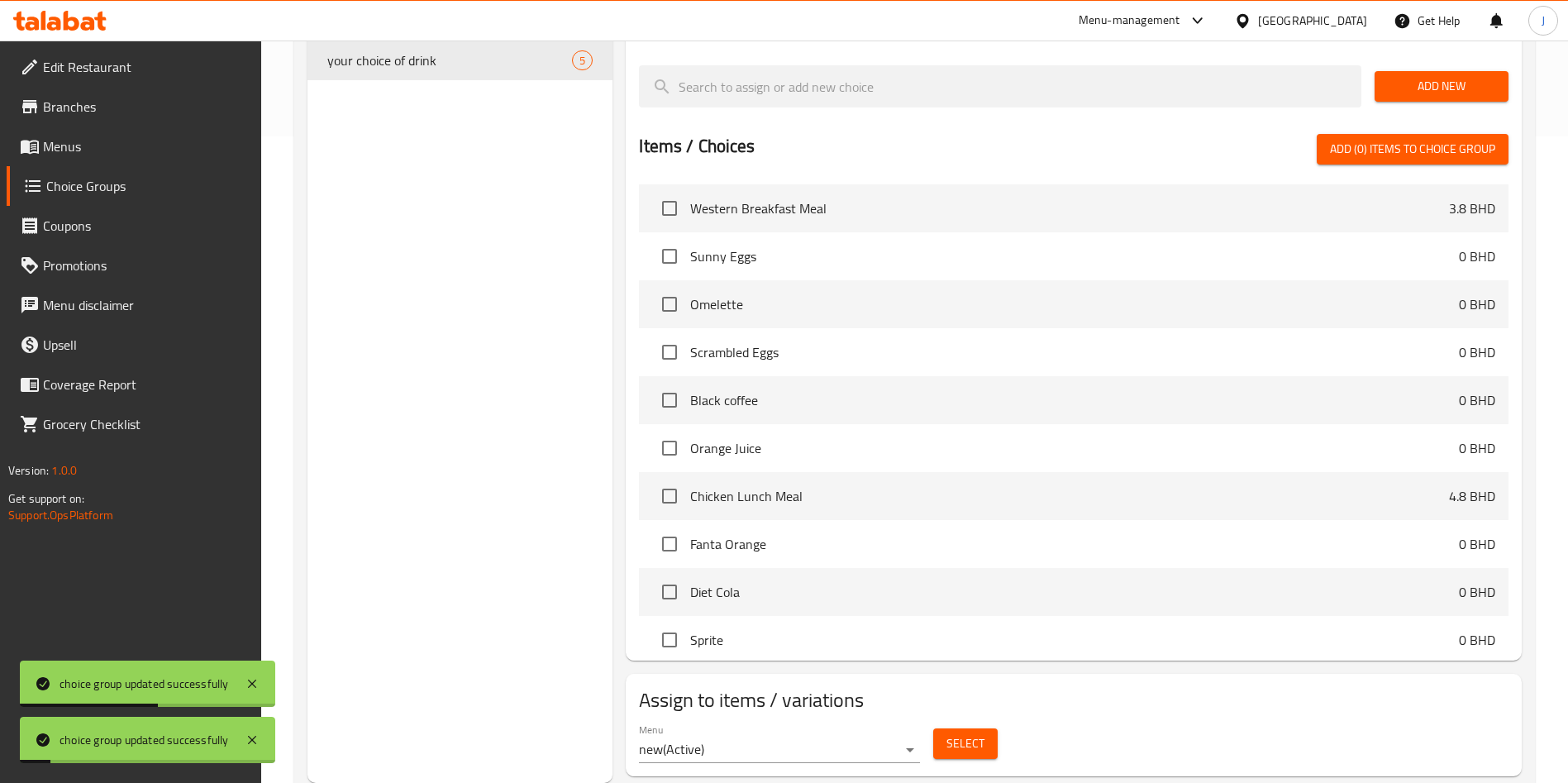
click at [975, 733] on span "Select" at bounding box center [966, 744] width 38 height 21
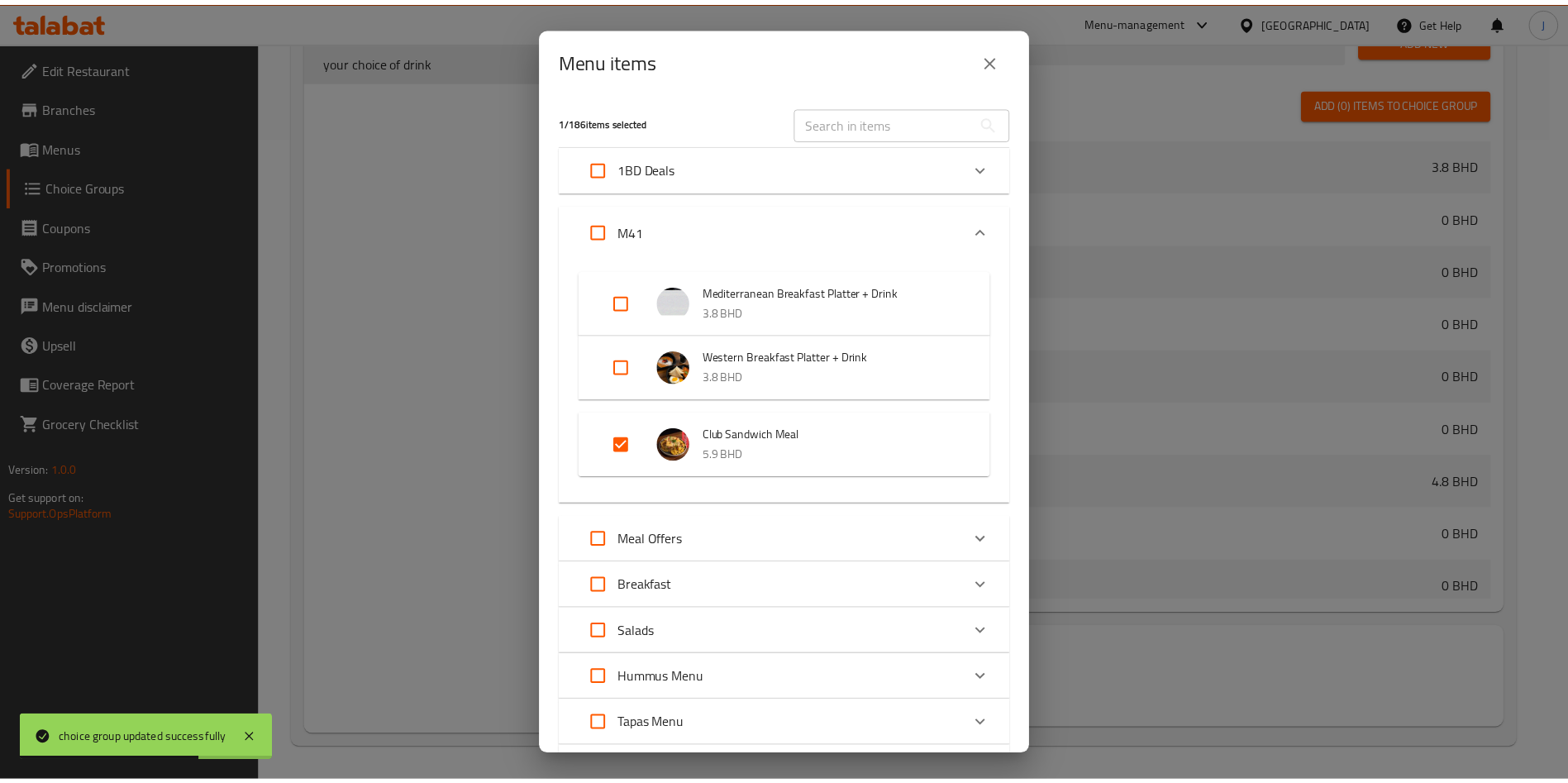
scroll to position [709, 0]
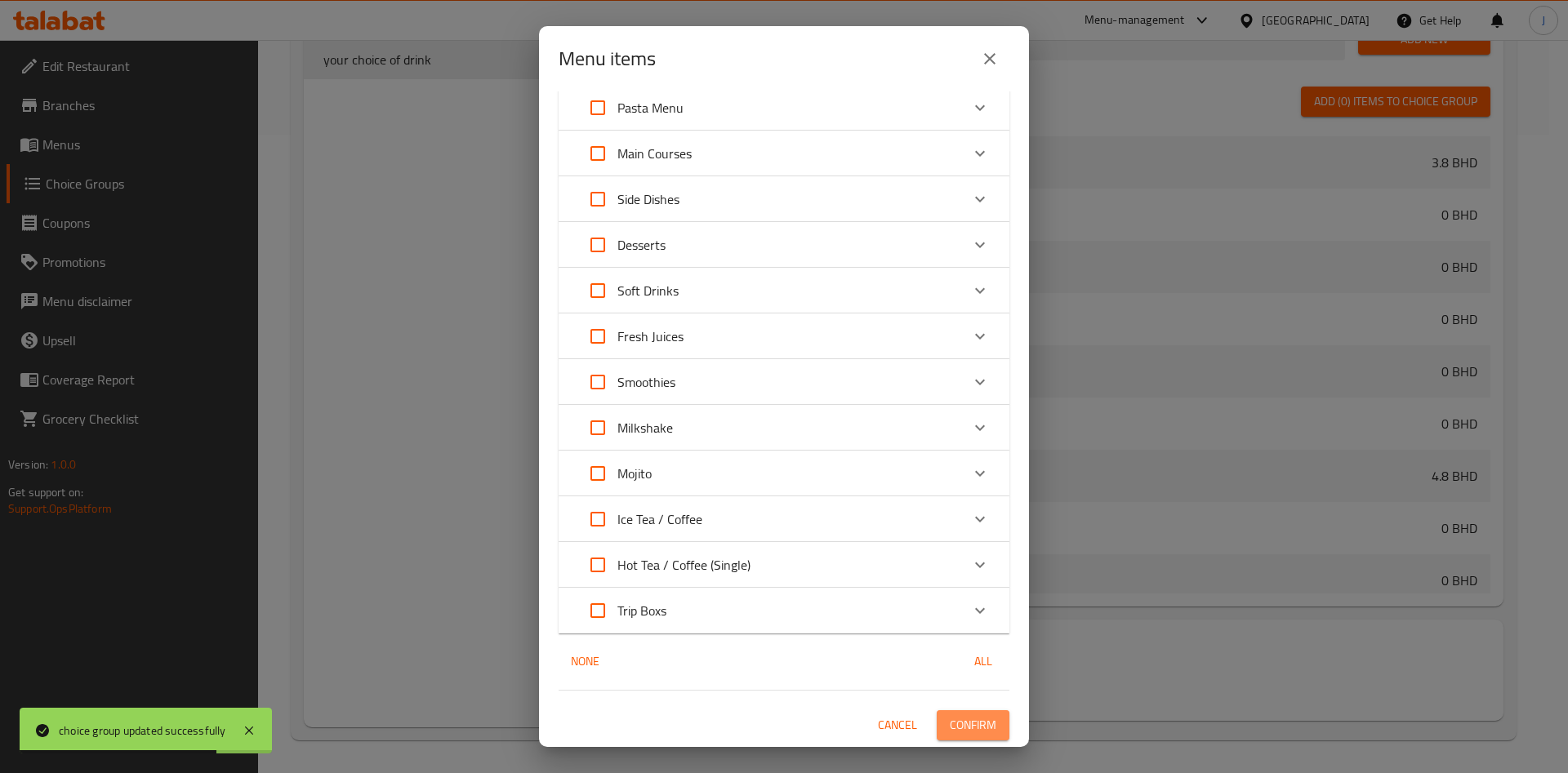
click at [956, 716] on span "Confirm" at bounding box center [972, 726] width 46 height 20
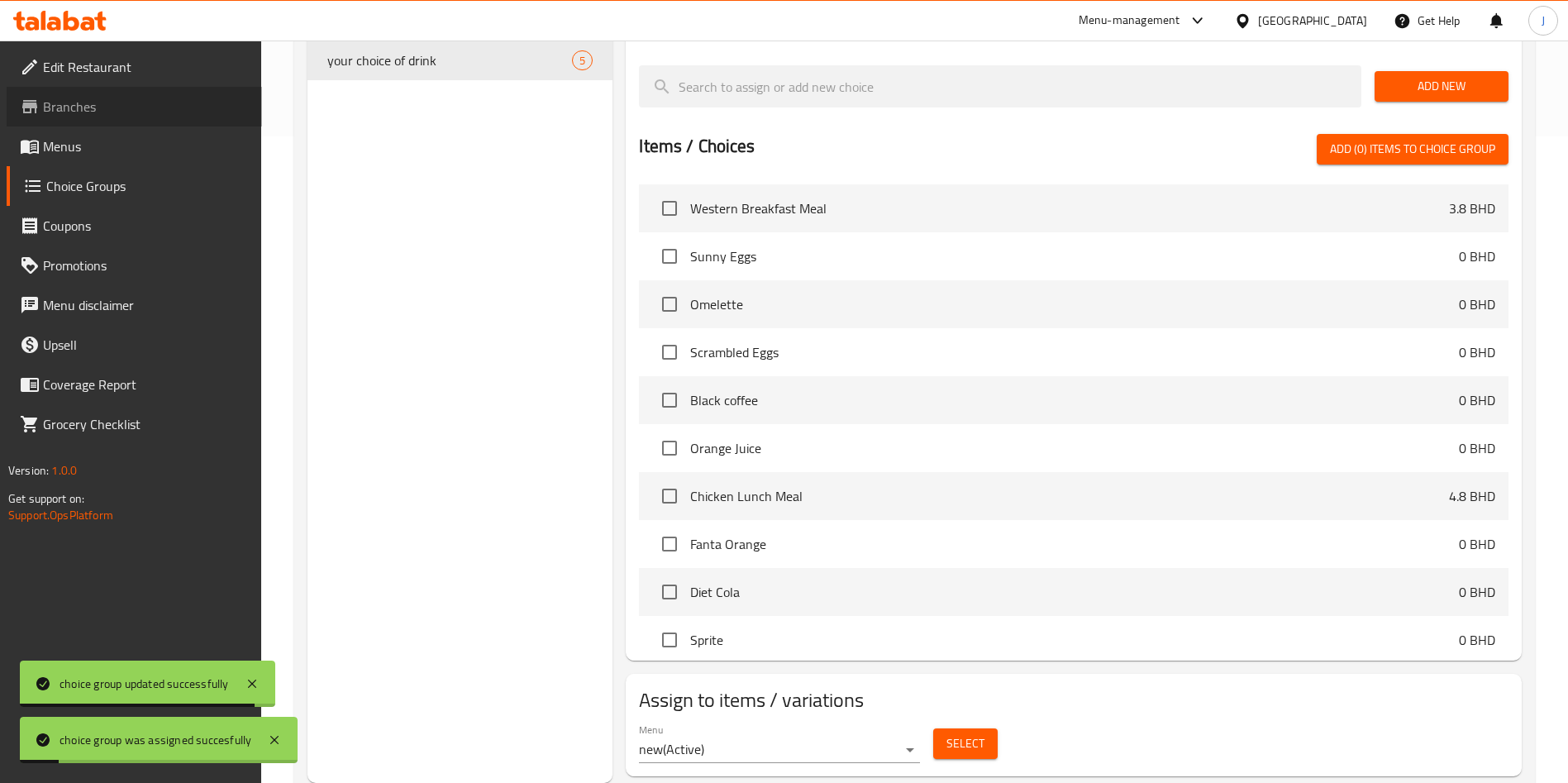
click at [119, 119] on link "Branches" at bounding box center [134, 106] width 256 height 39
click at [133, 153] on span "Menus" at bounding box center [145, 145] width 206 height 20
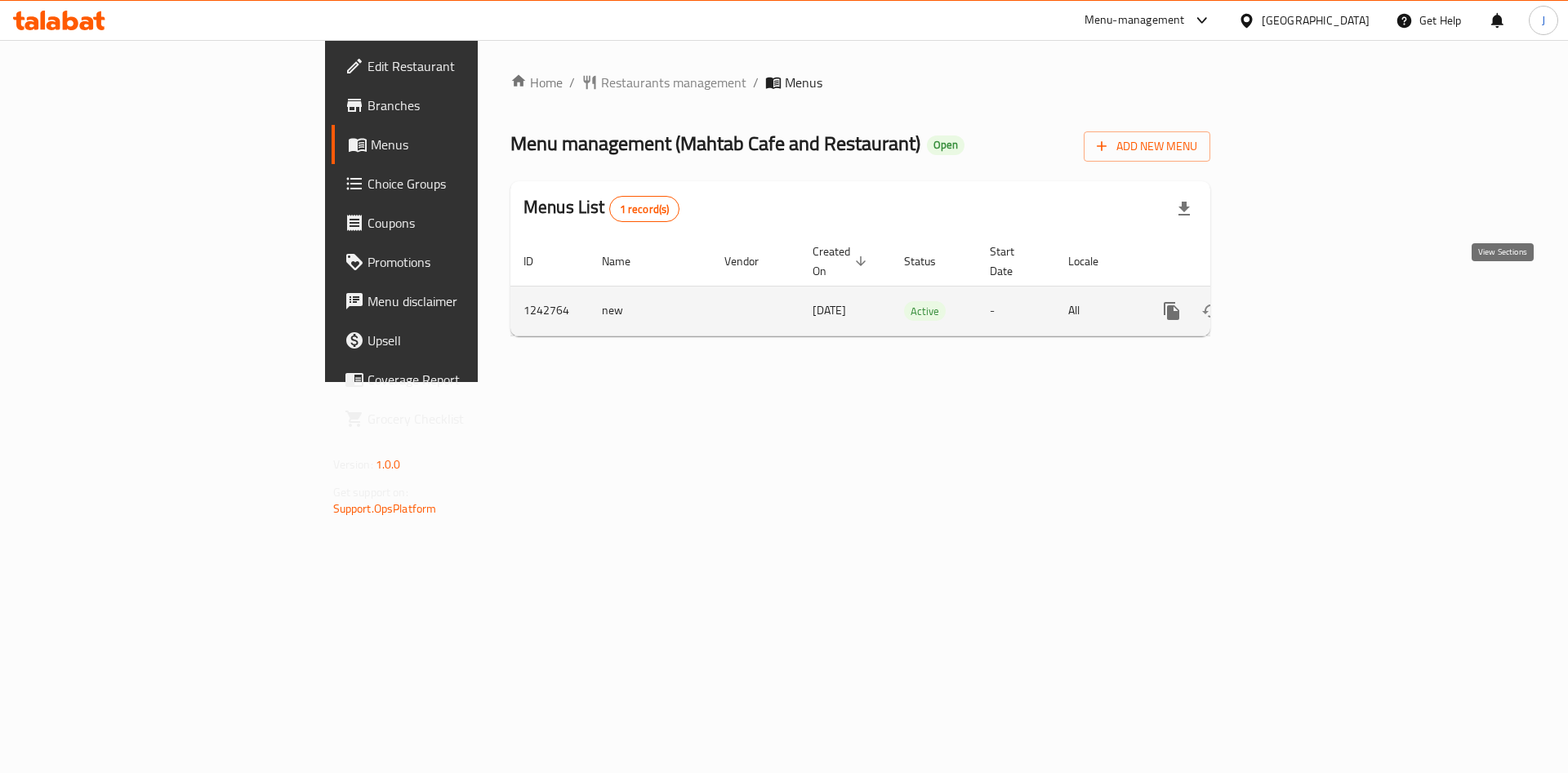
click at [1299, 302] on icon "enhanced table" at bounding box center [1288, 311] width 19 height 19
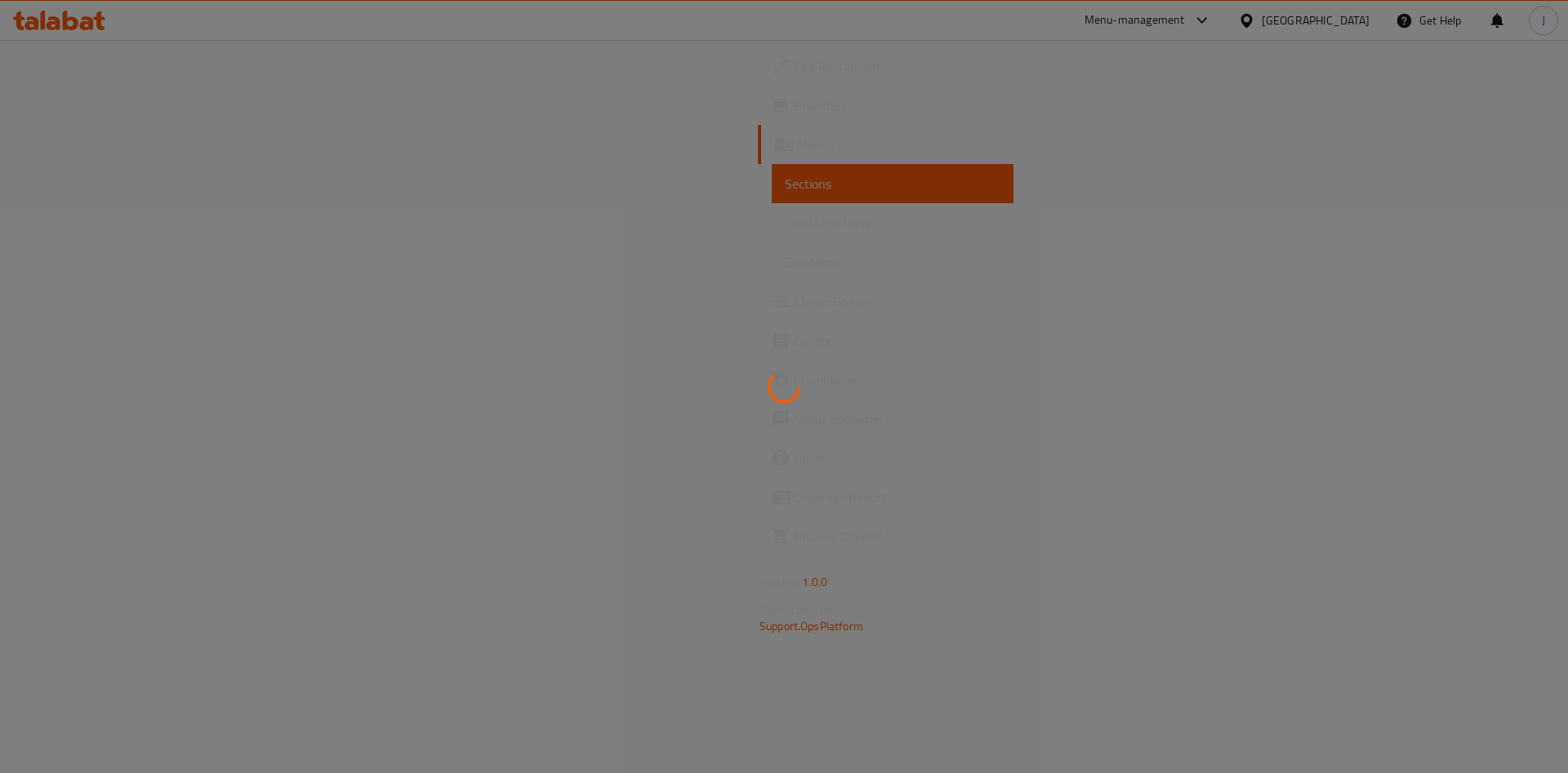
click at [117, 263] on div at bounding box center [784, 386] width 1568 height 773
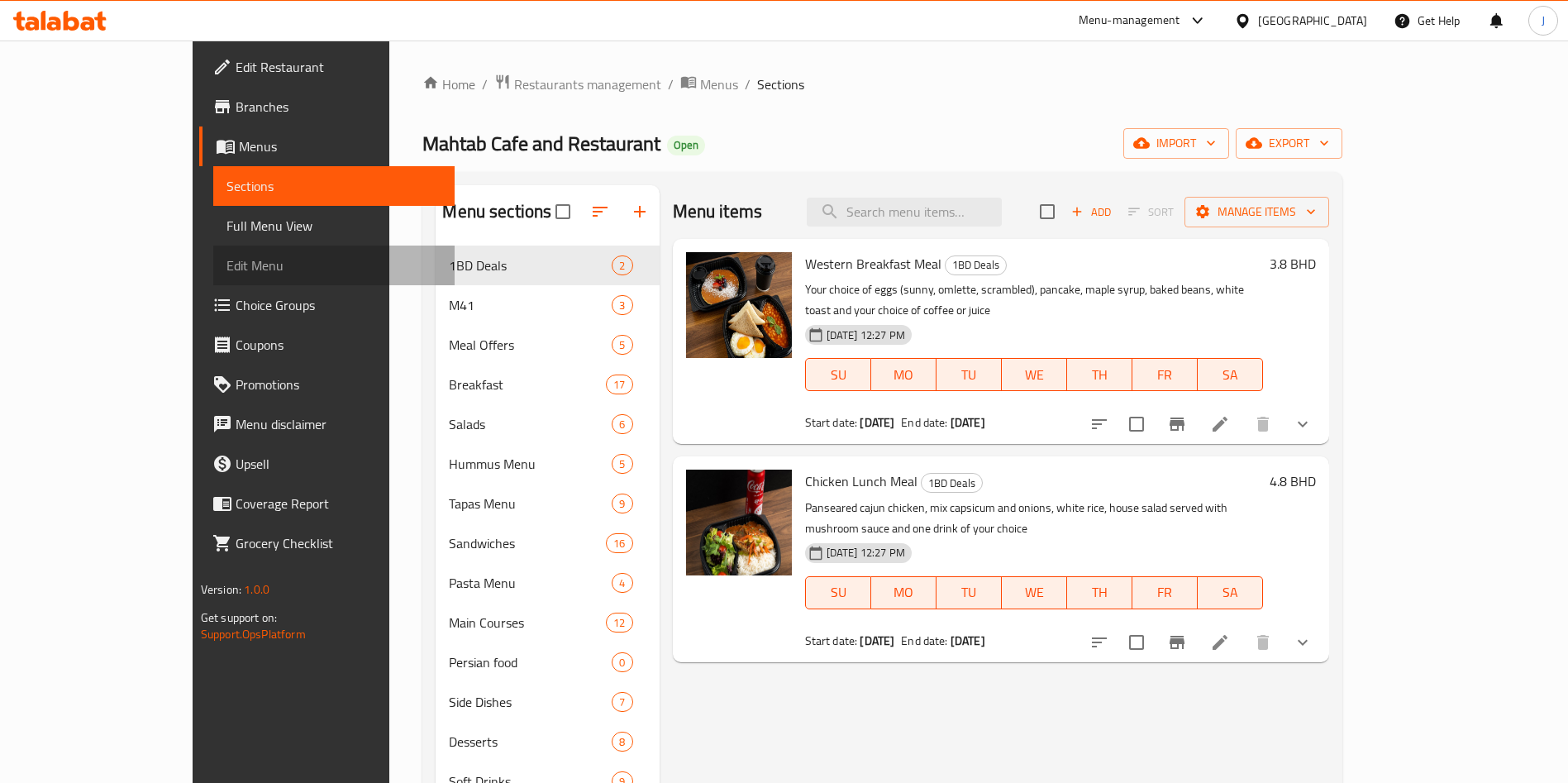
click at [227, 270] on span "Edit Menu" at bounding box center [334, 265] width 215 height 20
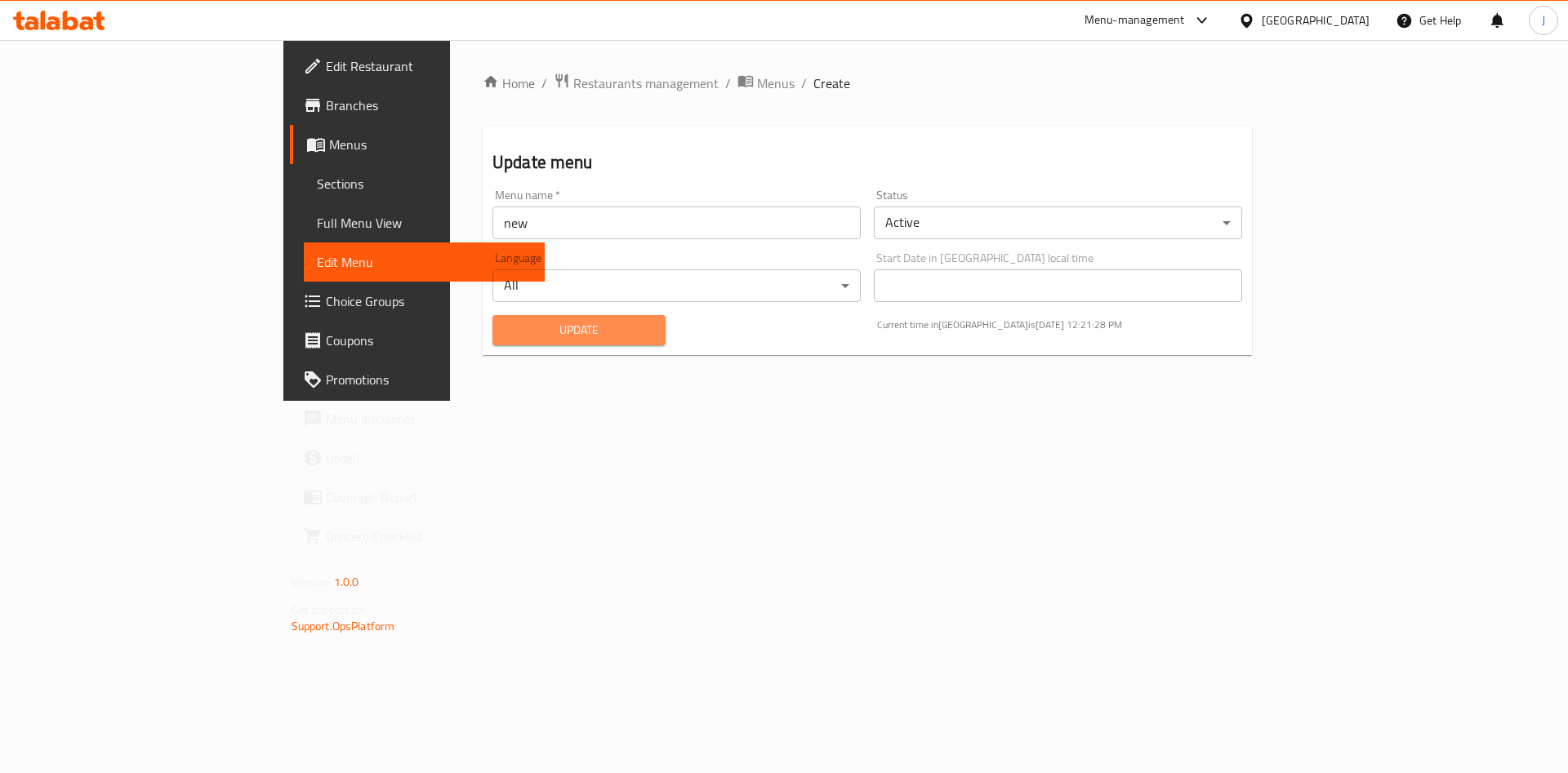
click at [524, 329] on span "Update" at bounding box center [579, 330] width 147 height 20
click at [573, 83] on span "Restaurants management" at bounding box center [645, 83] width 145 height 19
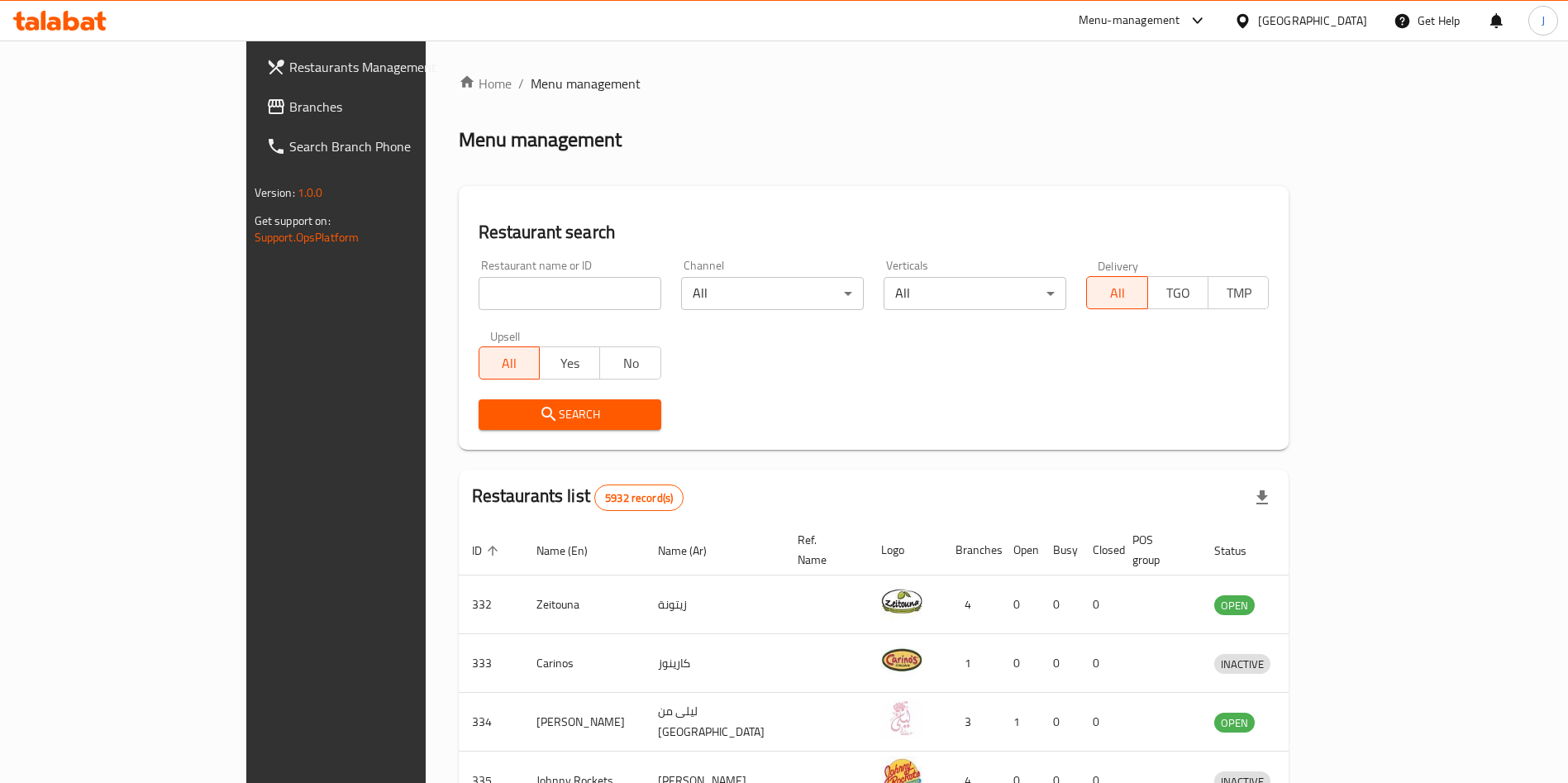
click at [479, 300] on input "search" at bounding box center [571, 294] width 183 height 33
type input "ahali"
click button "Search" at bounding box center [571, 415] width 183 height 31
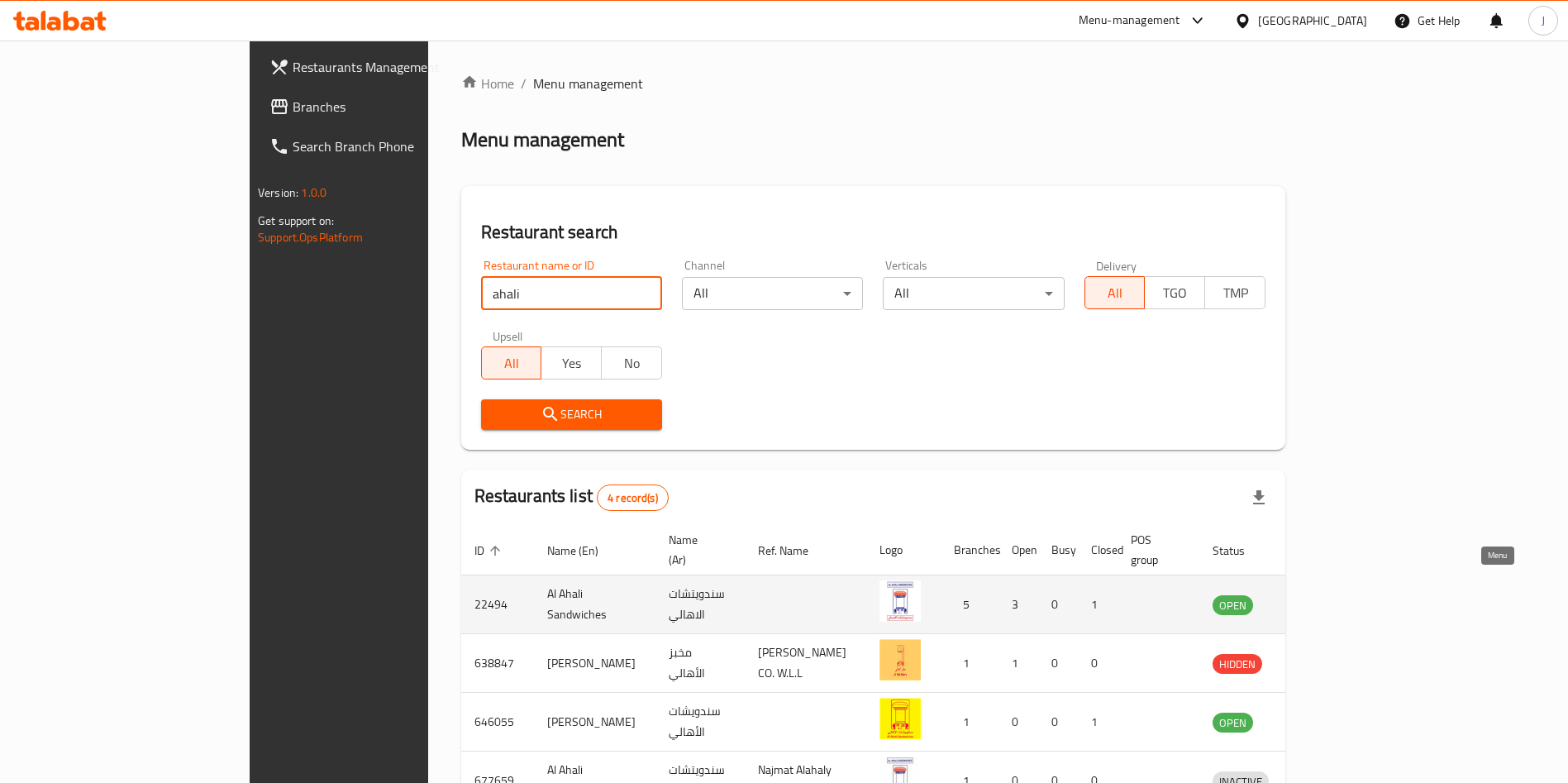
click at [1322, 595] on icon "enhanced table" at bounding box center [1311, 604] width 20 height 20
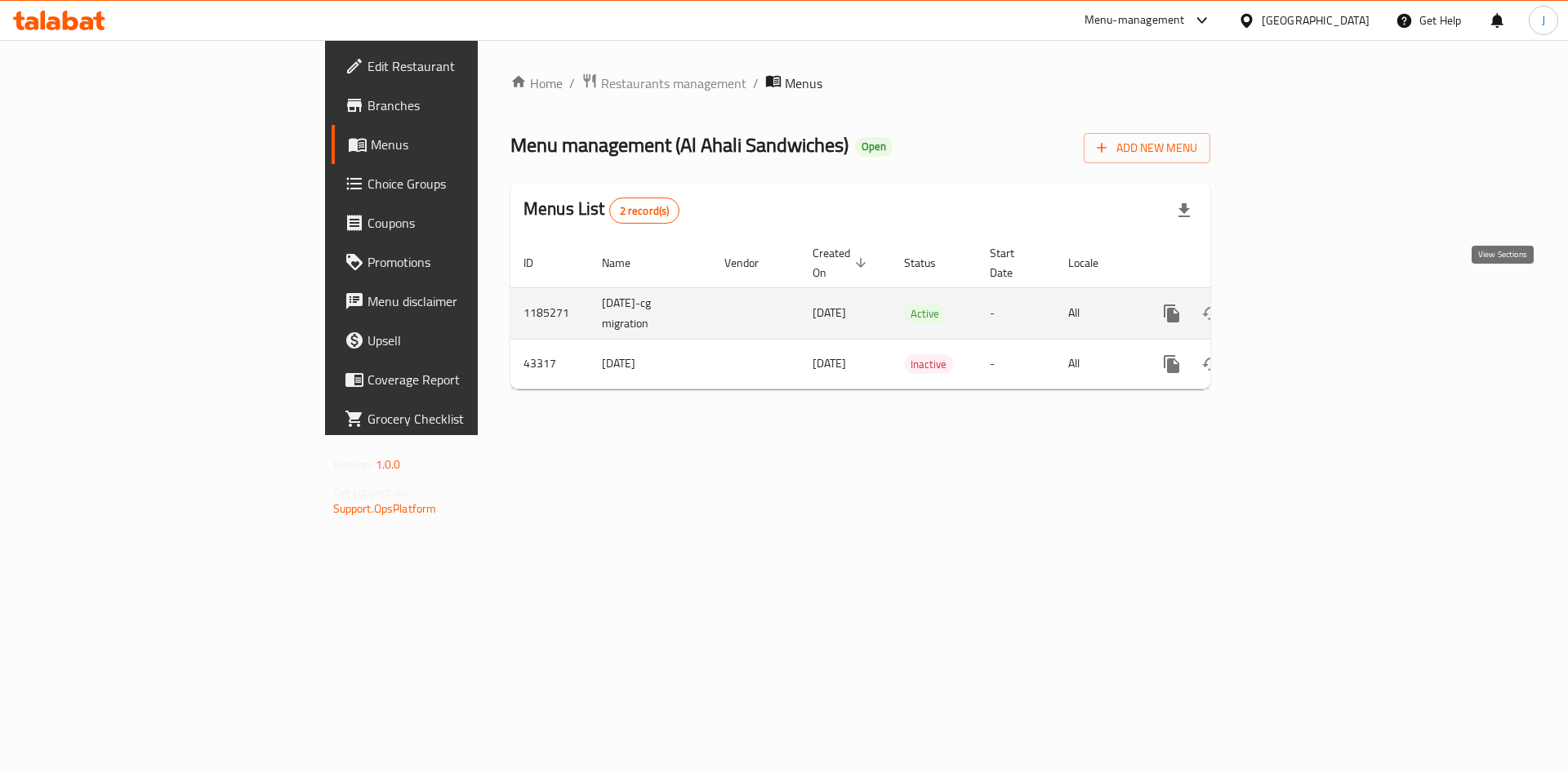
click at [1309, 294] on link "enhanced table" at bounding box center [1289, 313] width 39 height 39
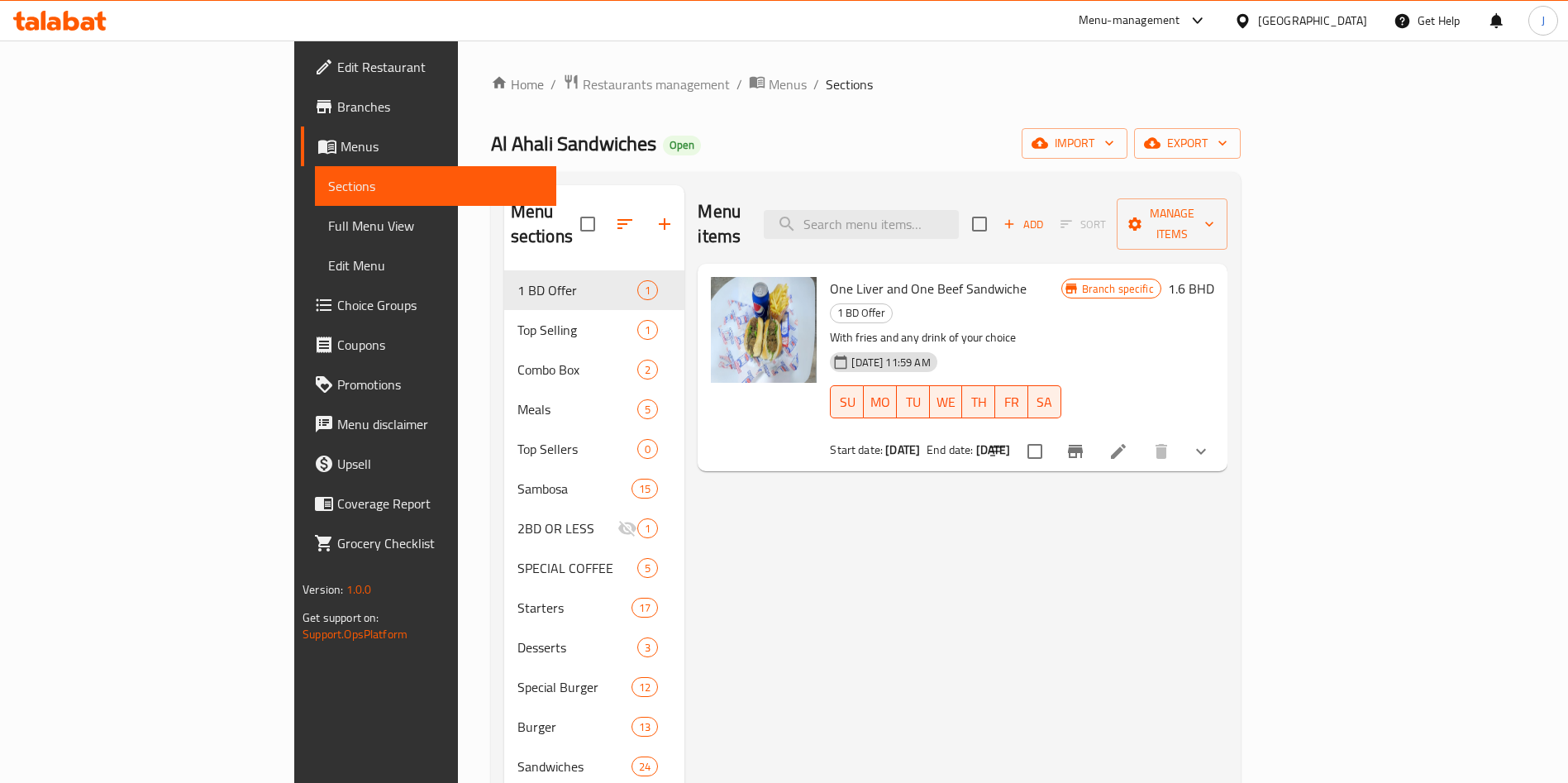
click at [337, 110] on span "Branches" at bounding box center [440, 106] width 206 height 20
